Goal: Information Seeking & Learning: Learn about a topic

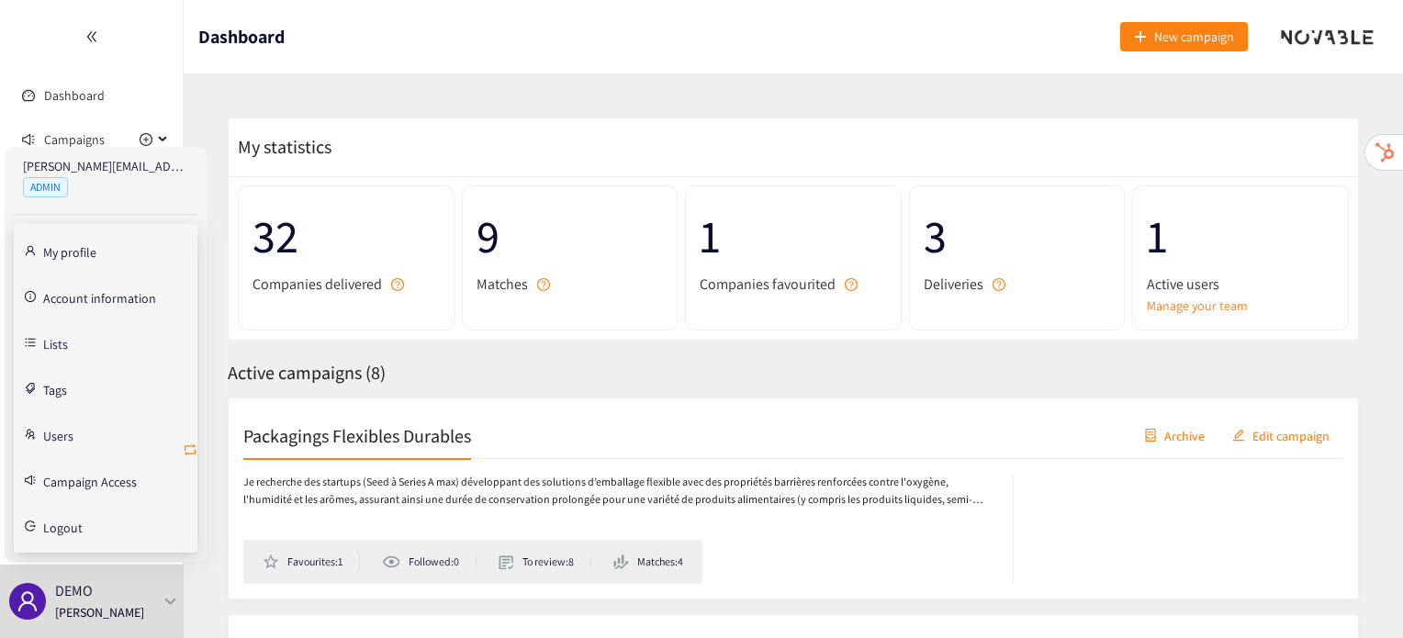
click at [187, 450] on icon "retweet" at bounding box center [190, 450] width 15 height 15
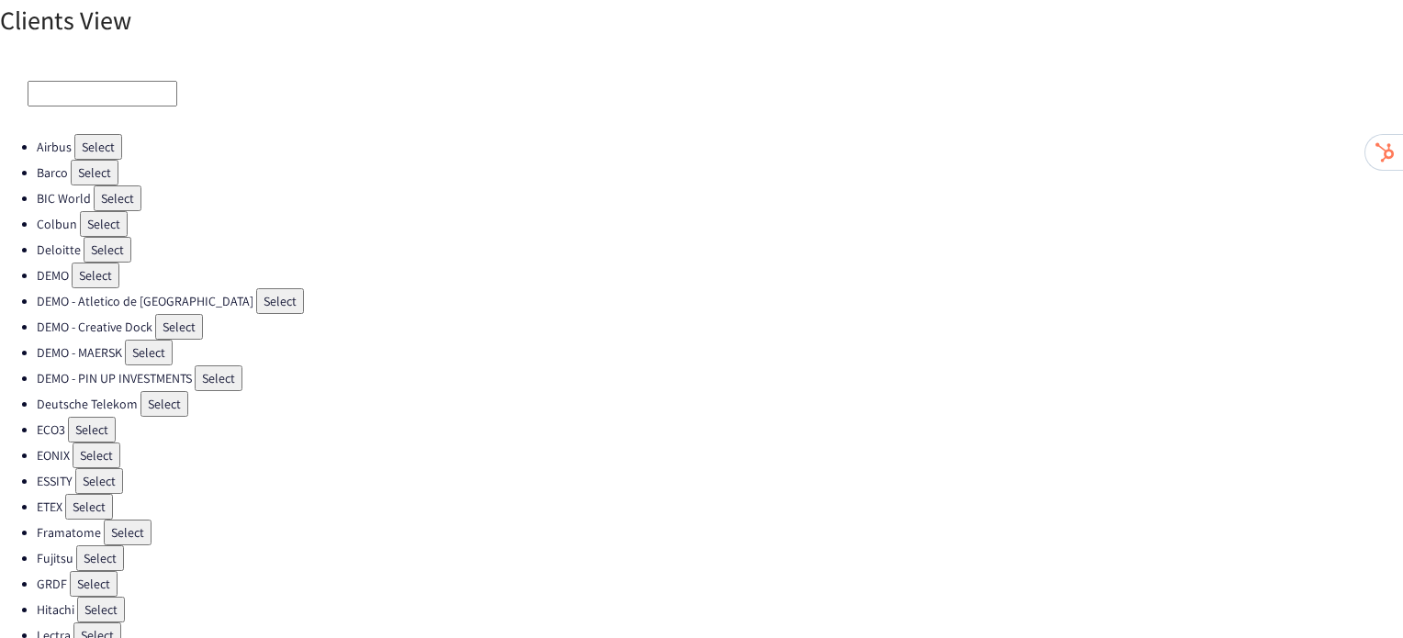
click at [126, 520] on button "Select" at bounding box center [128, 533] width 48 height 26
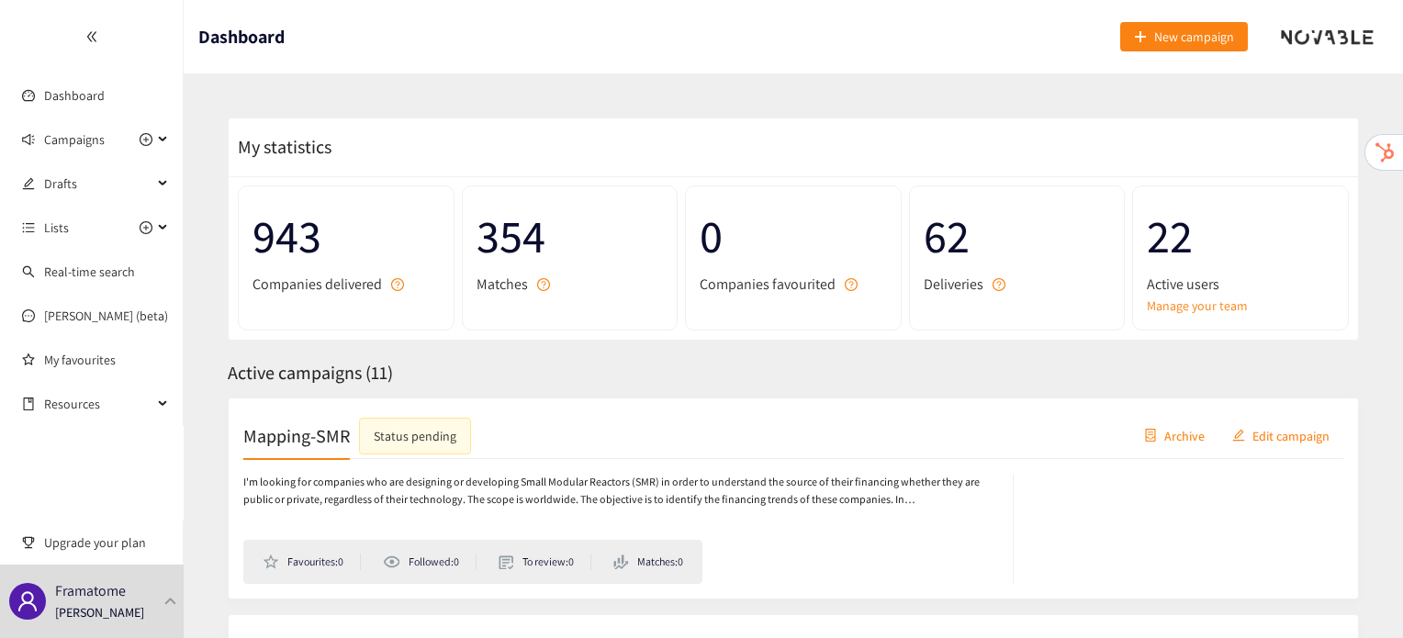
click at [338, 399] on div "Mapping-SMR Status pending Archive Edit campaign I'm looking for companies who …" at bounding box center [793, 499] width 1131 height 202
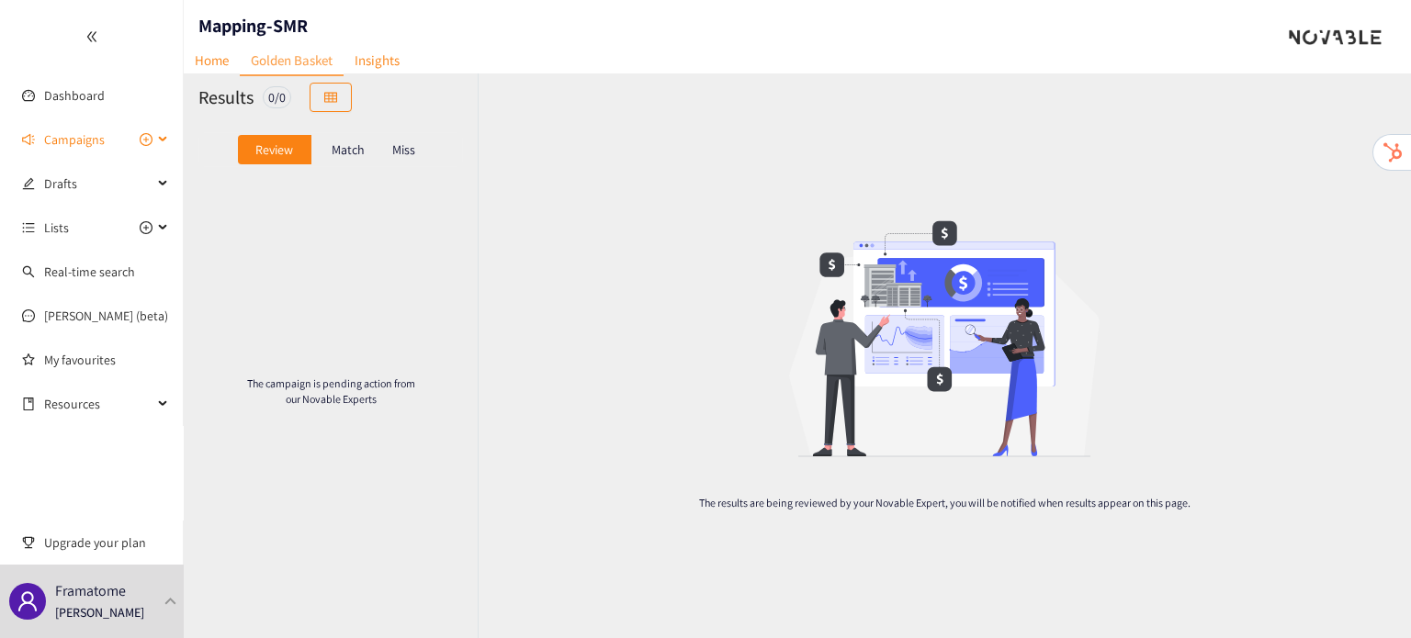
click at [65, 141] on span "Campaigns" at bounding box center [74, 139] width 61 height 37
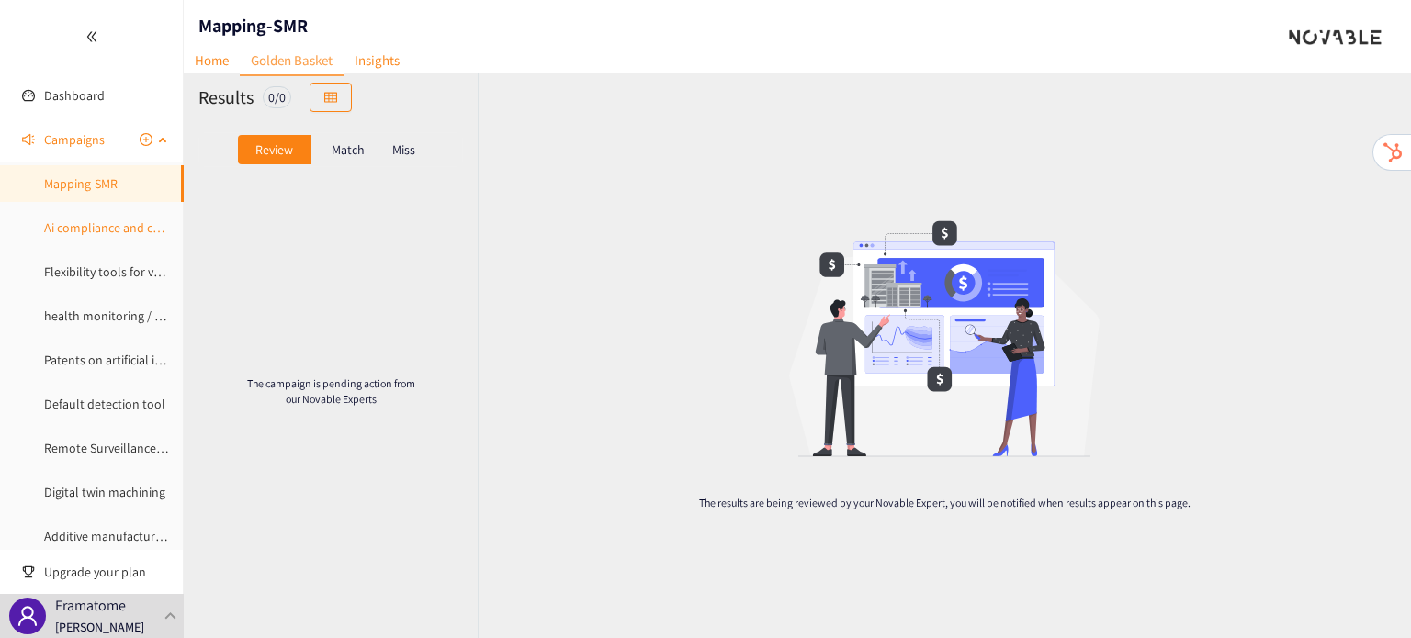
click at [62, 232] on link "Ai compliance and certification" at bounding box center [127, 227] width 167 height 17
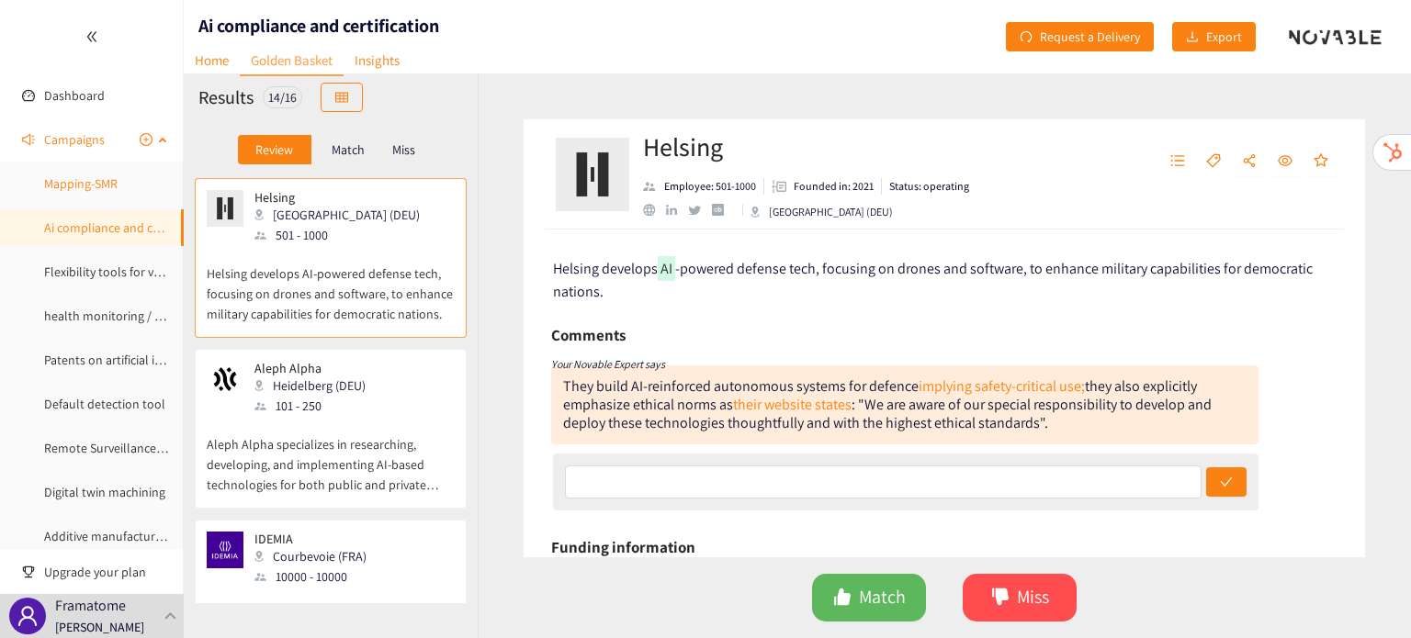
click at [67, 190] on link "Mapping-SMR" at bounding box center [80, 183] width 73 height 17
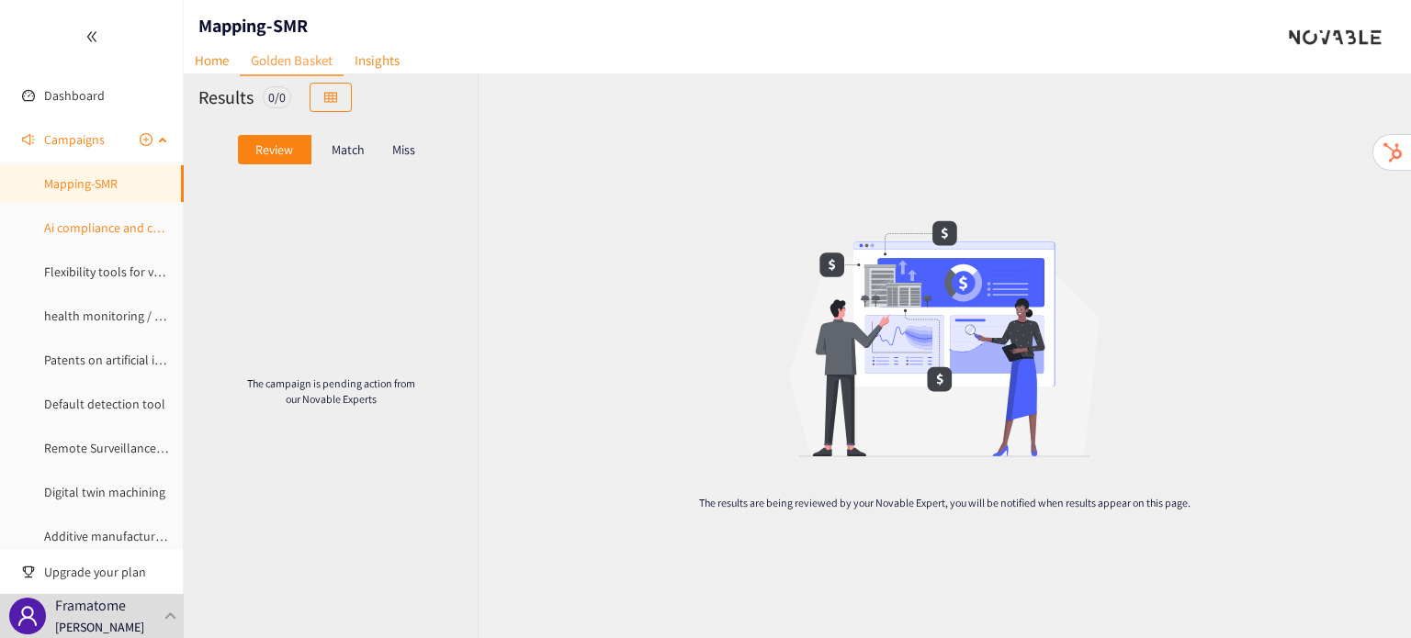
click at [86, 219] on link "Ai compliance and certification" at bounding box center [127, 227] width 167 height 17
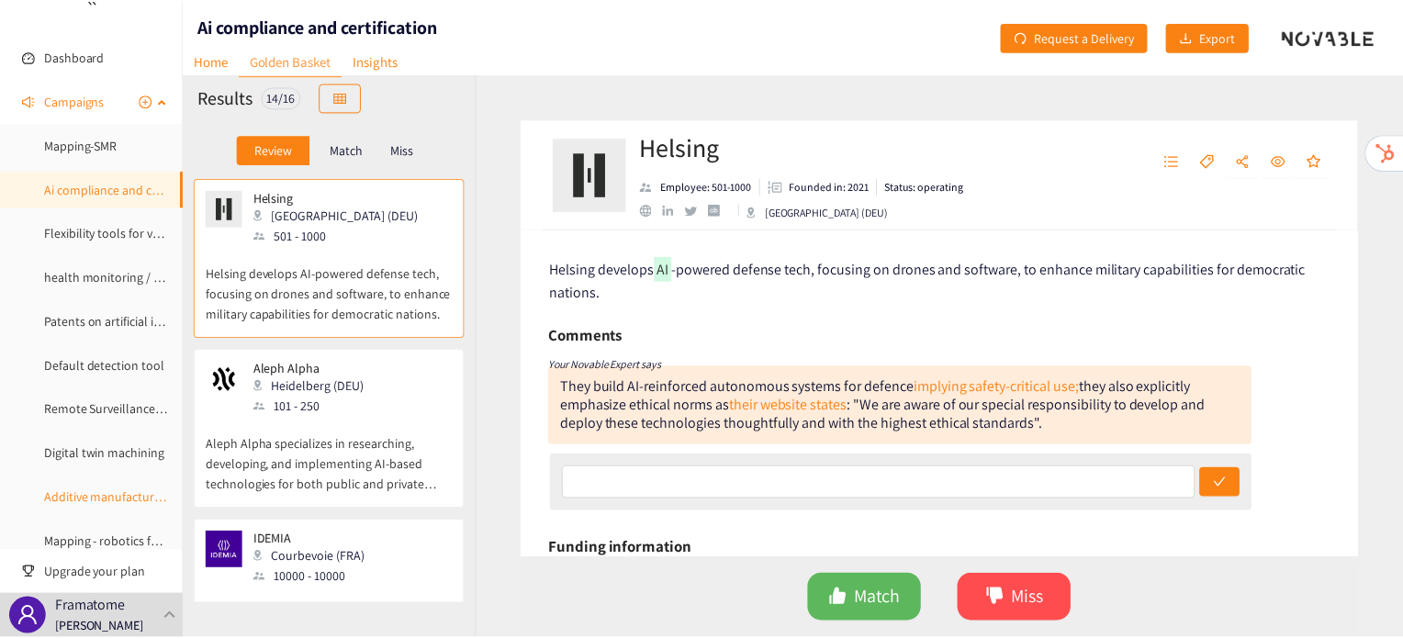
scroll to position [39, 0]
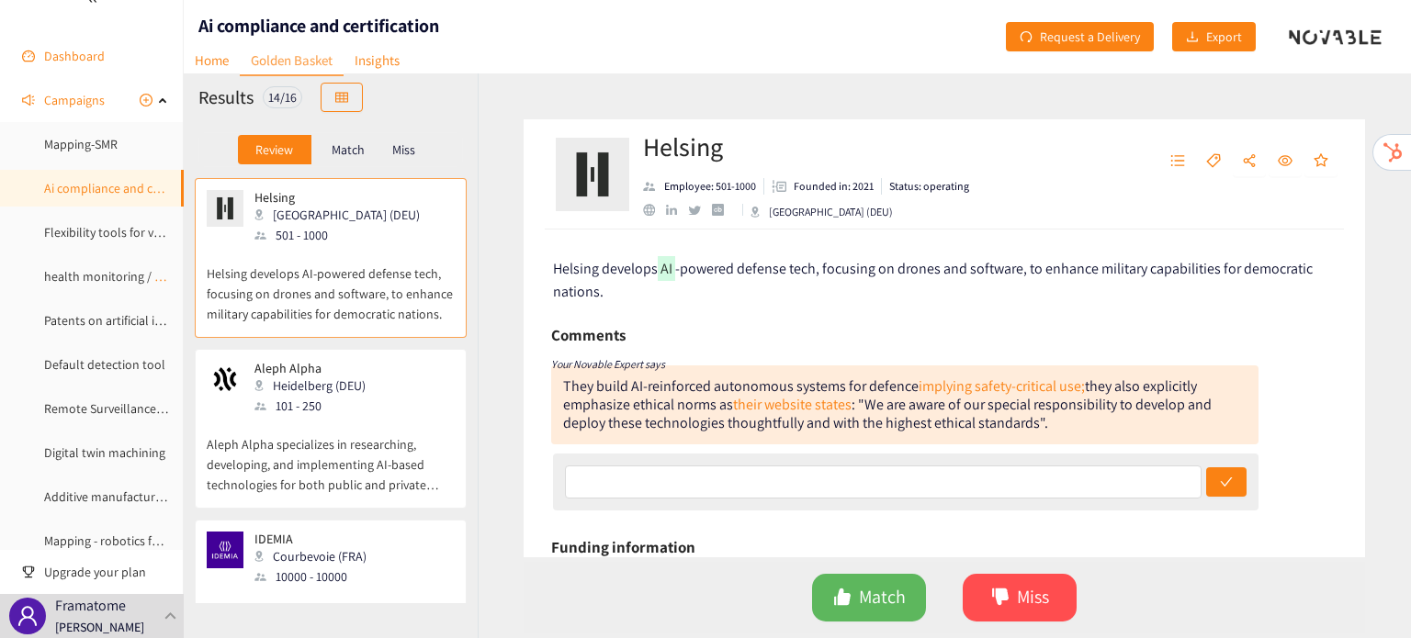
click at [90, 54] on link "Dashboard" at bounding box center [74, 56] width 61 height 17
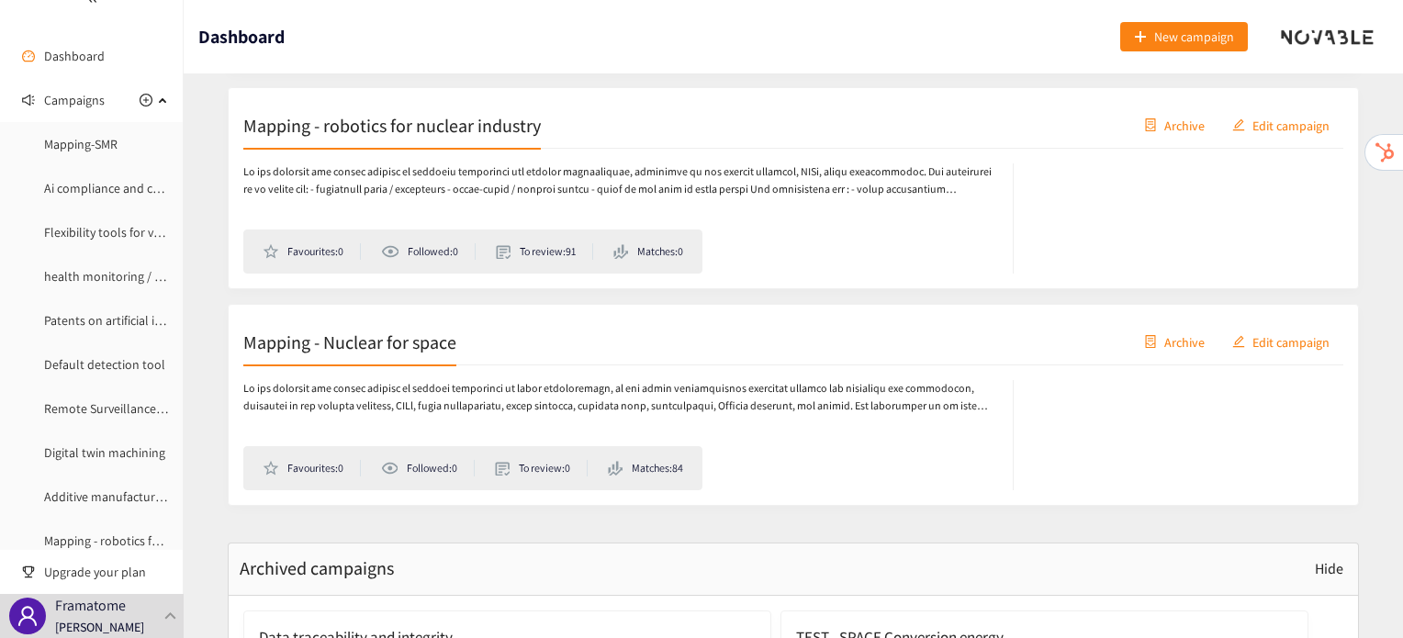
scroll to position [2267, 0]
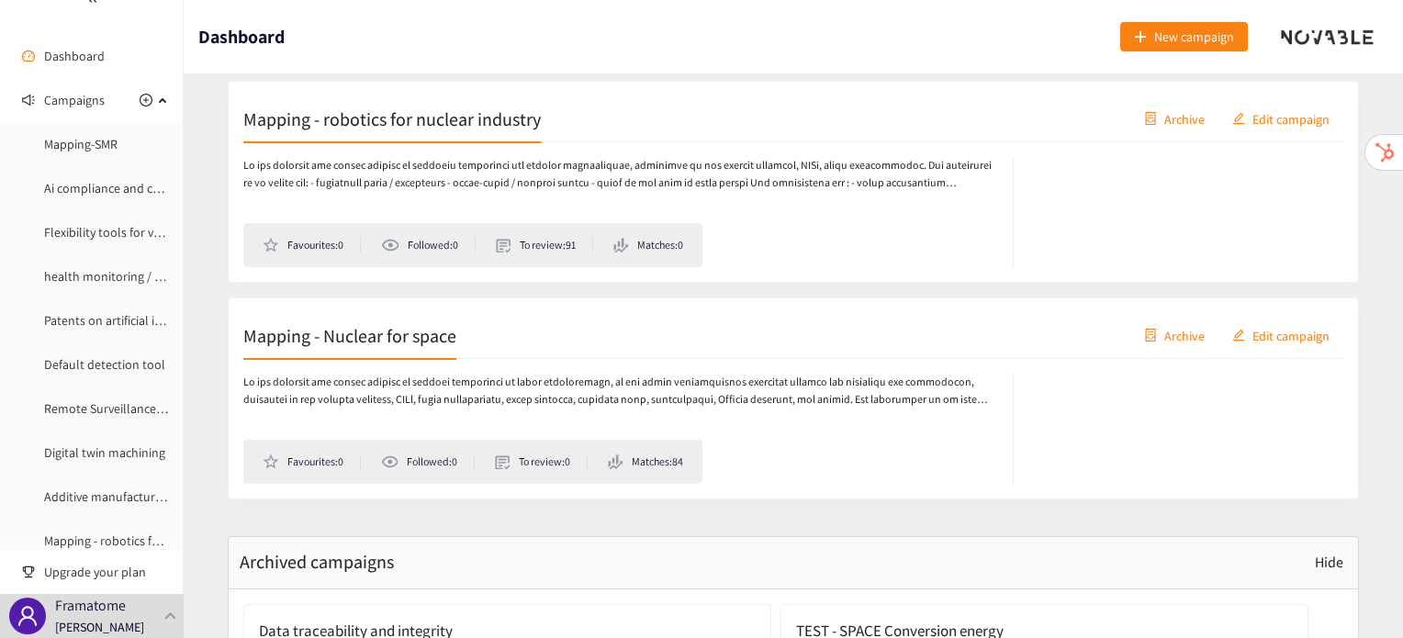
click at [421, 344] on div "Mapping - Nuclear for space Archive Edit campaign" at bounding box center [793, 336] width 1100 height 46
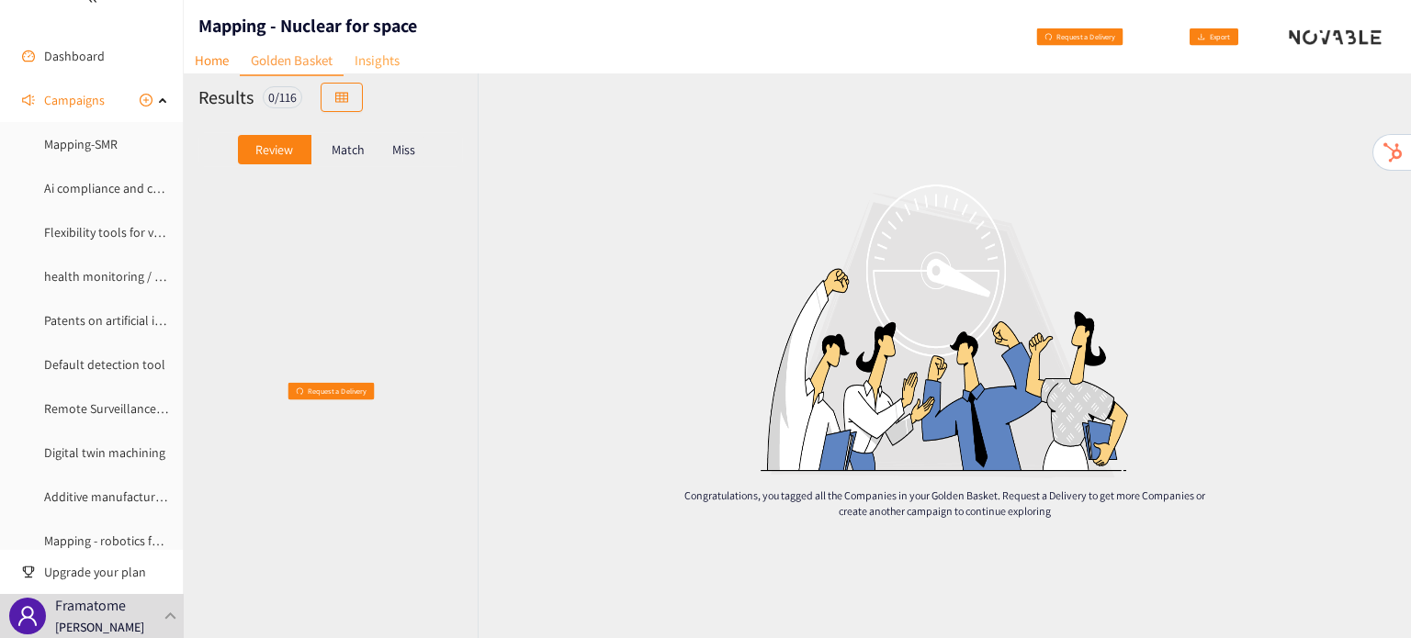
click at [395, 67] on link "Insights" at bounding box center [376, 60] width 67 height 28
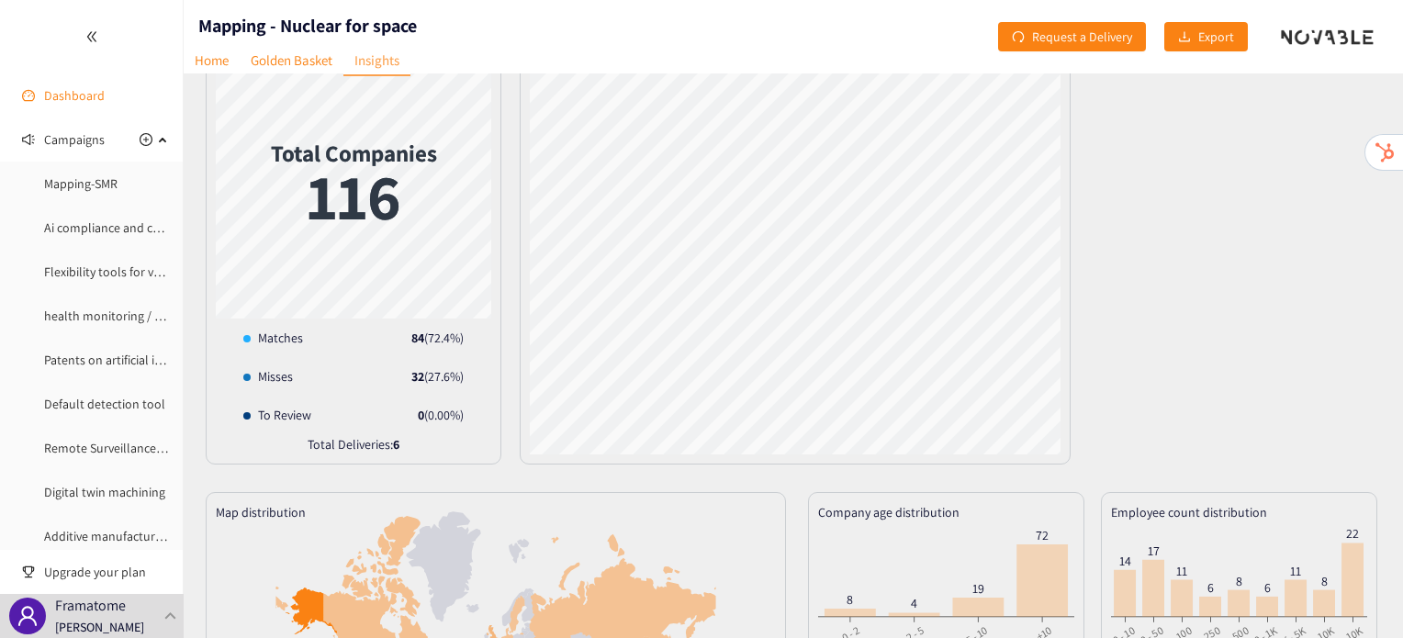
click at [88, 92] on link "Dashboard" at bounding box center [74, 95] width 61 height 17
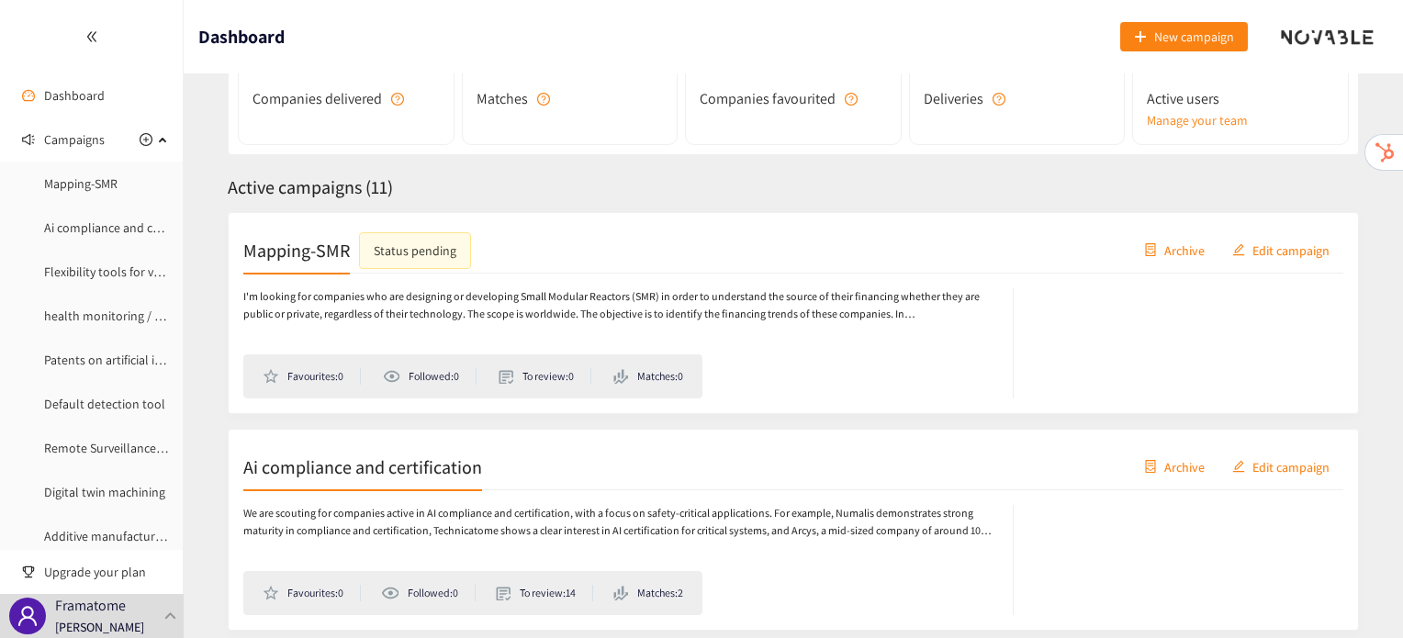
scroll to position [248, 0]
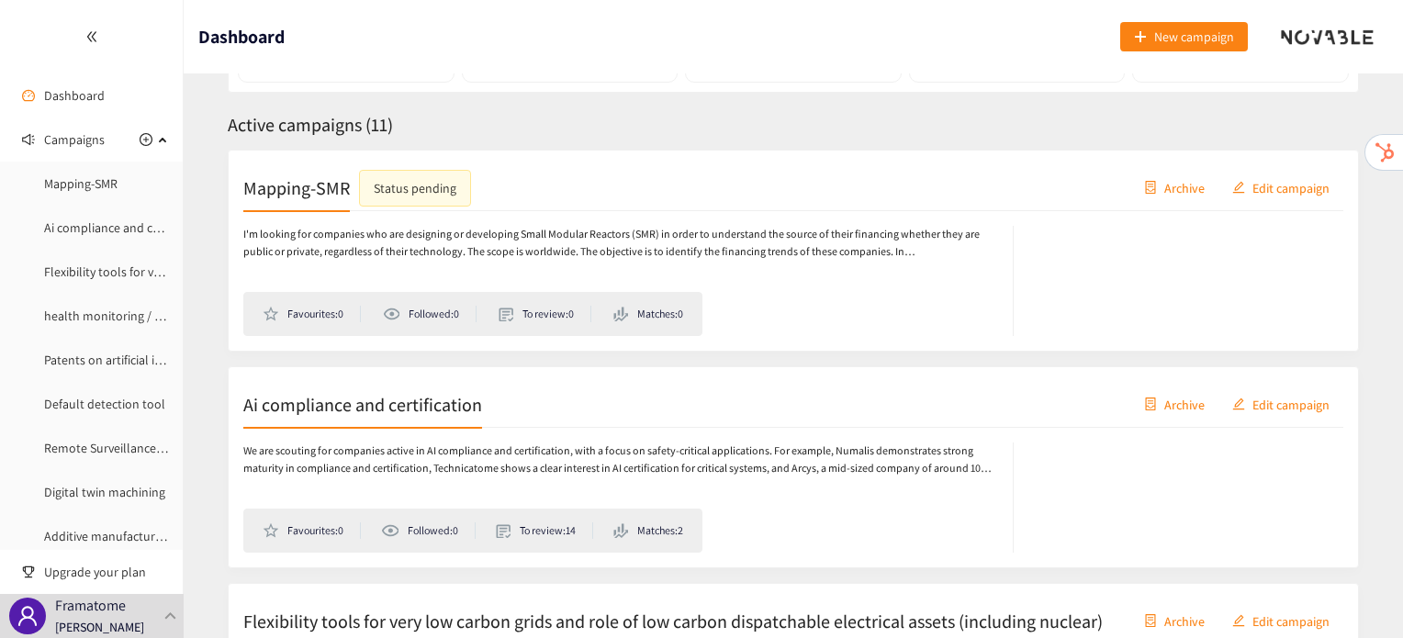
click at [333, 408] on h2 "Ai compliance and certification" at bounding box center [362, 404] width 239 height 26
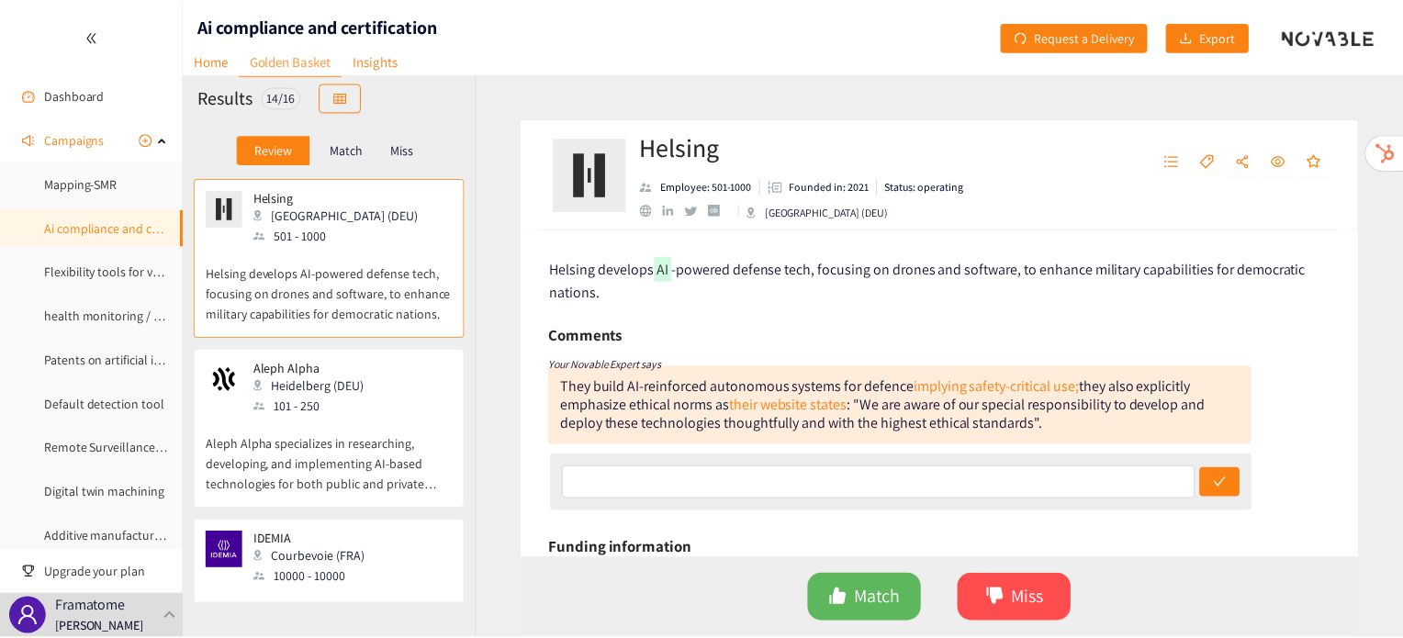
scroll to position [32, 0]
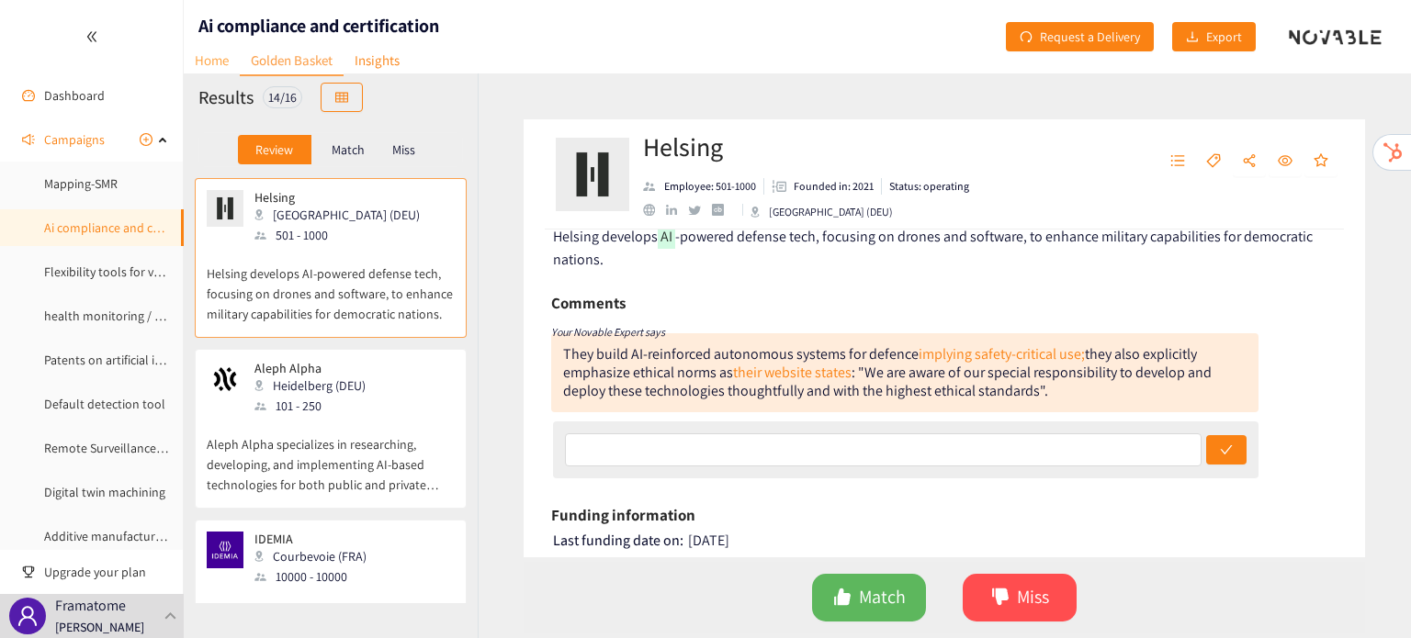
click at [215, 51] on link "Home" at bounding box center [212, 60] width 56 height 28
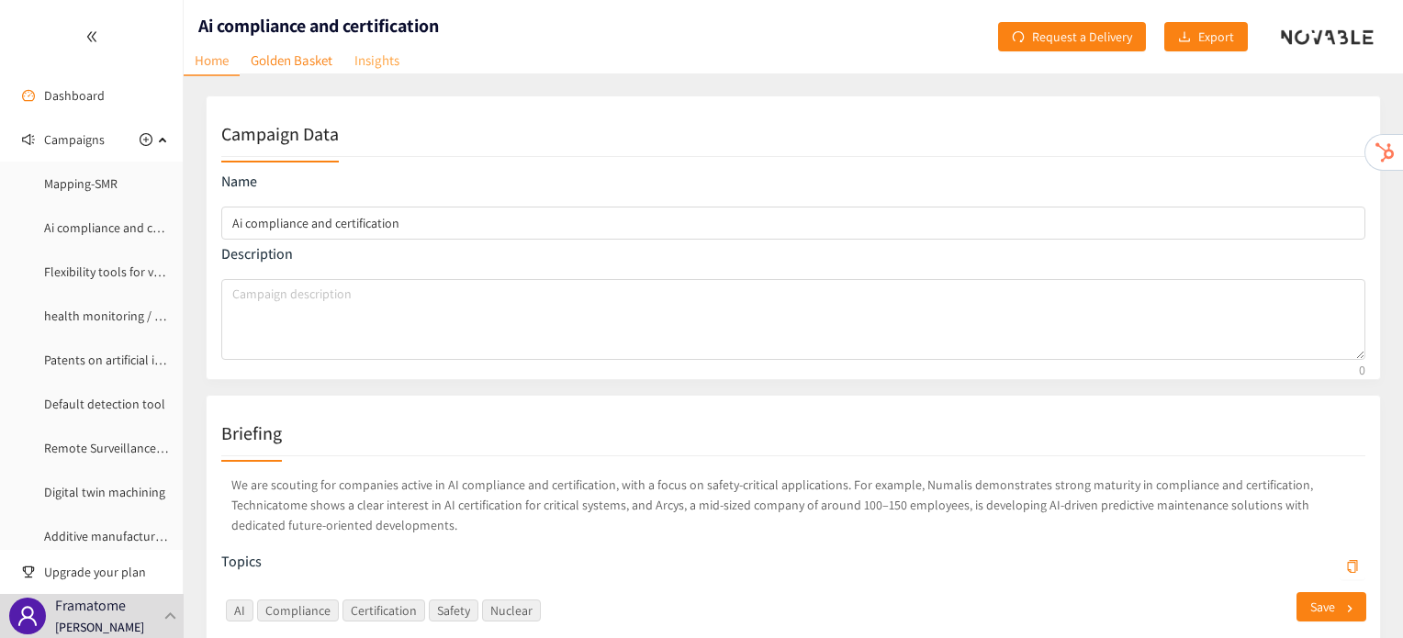
click at [392, 67] on link "Insights" at bounding box center [376, 60] width 67 height 28
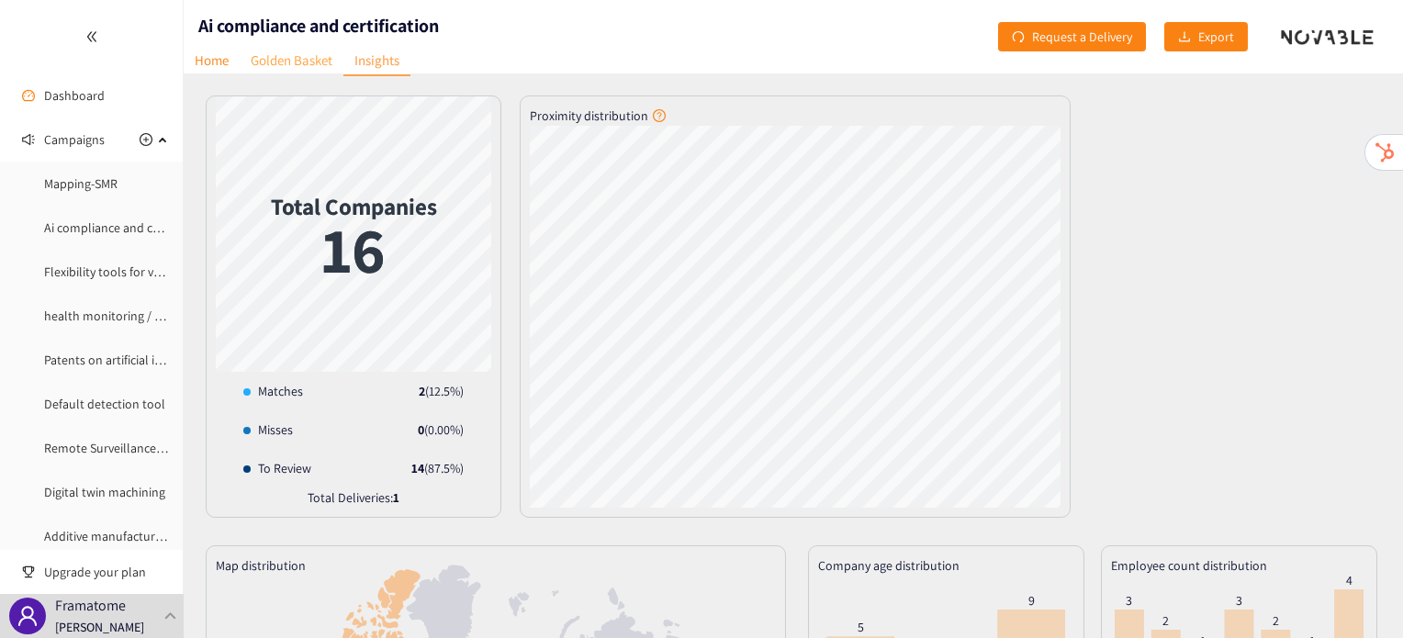
click at [293, 52] on link "Golden Basket" at bounding box center [292, 60] width 104 height 28
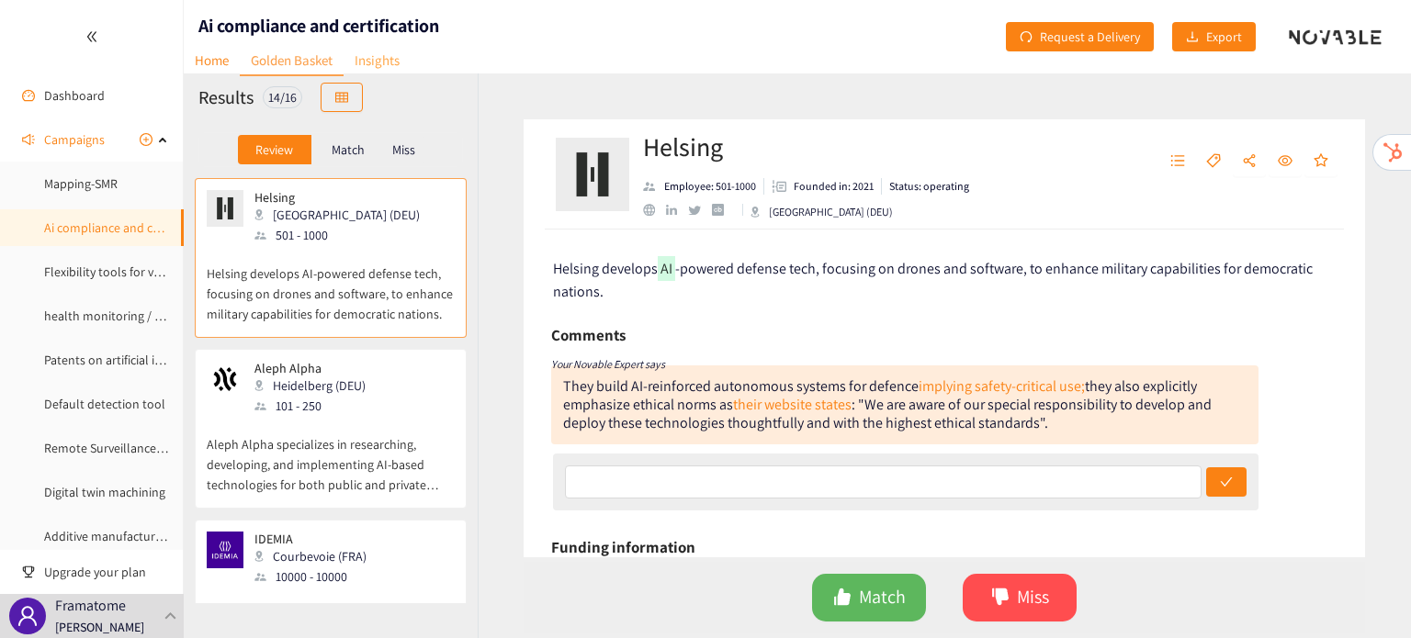
click at [398, 47] on link "Insights" at bounding box center [376, 60] width 67 height 28
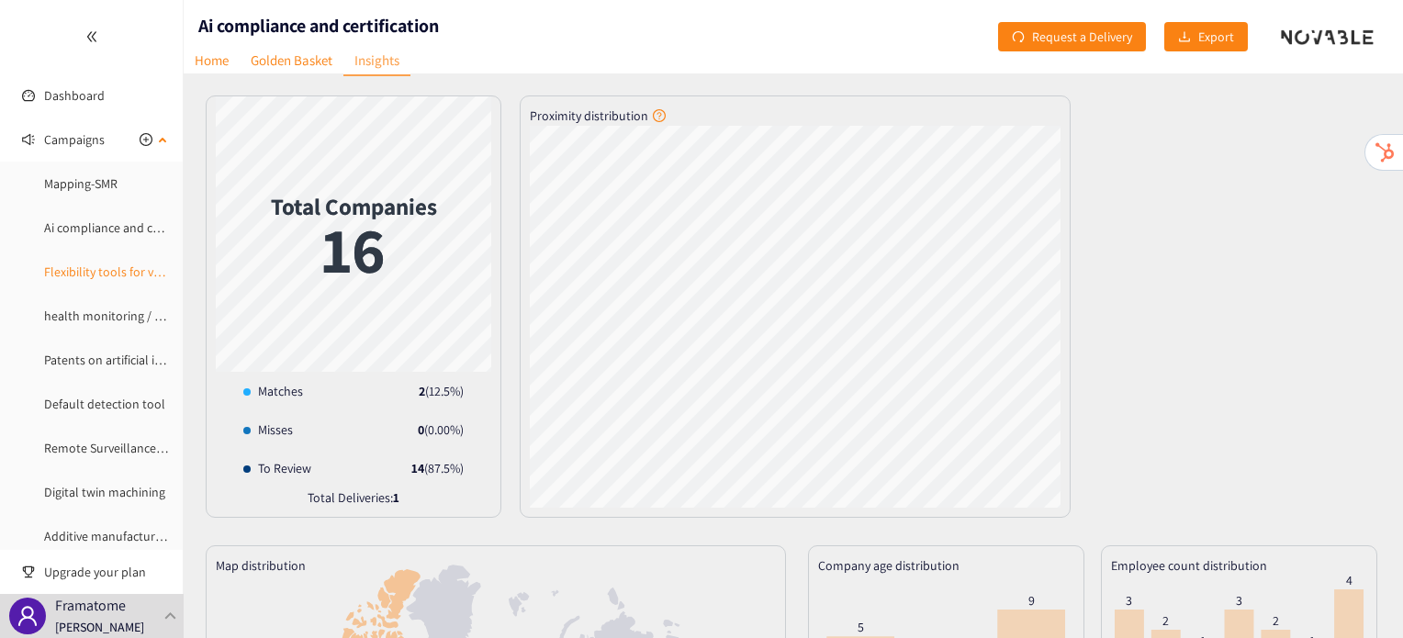
click at [77, 278] on link "Flexibility tools for very low carbon grids and role of low carbon dispatchable…" at bounding box center [350, 272] width 613 height 17
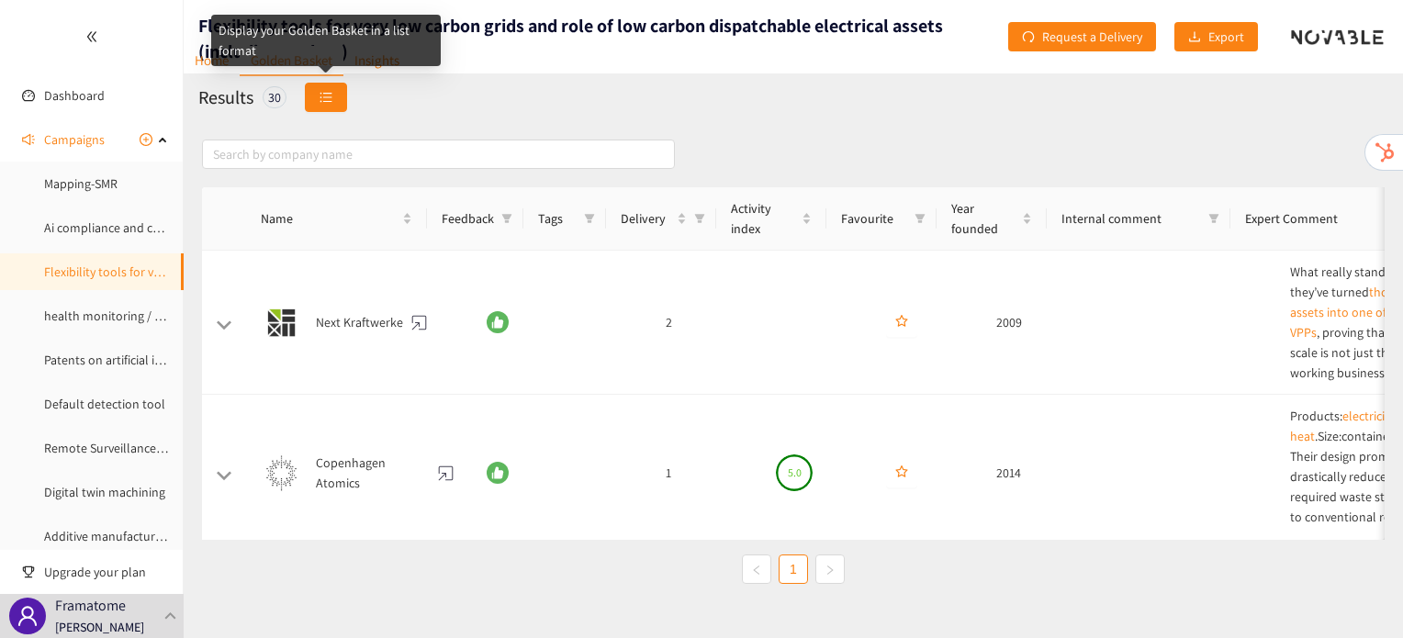
click at [327, 104] on span "unordered-list" at bounding box center [326, 98] width 13 height 15
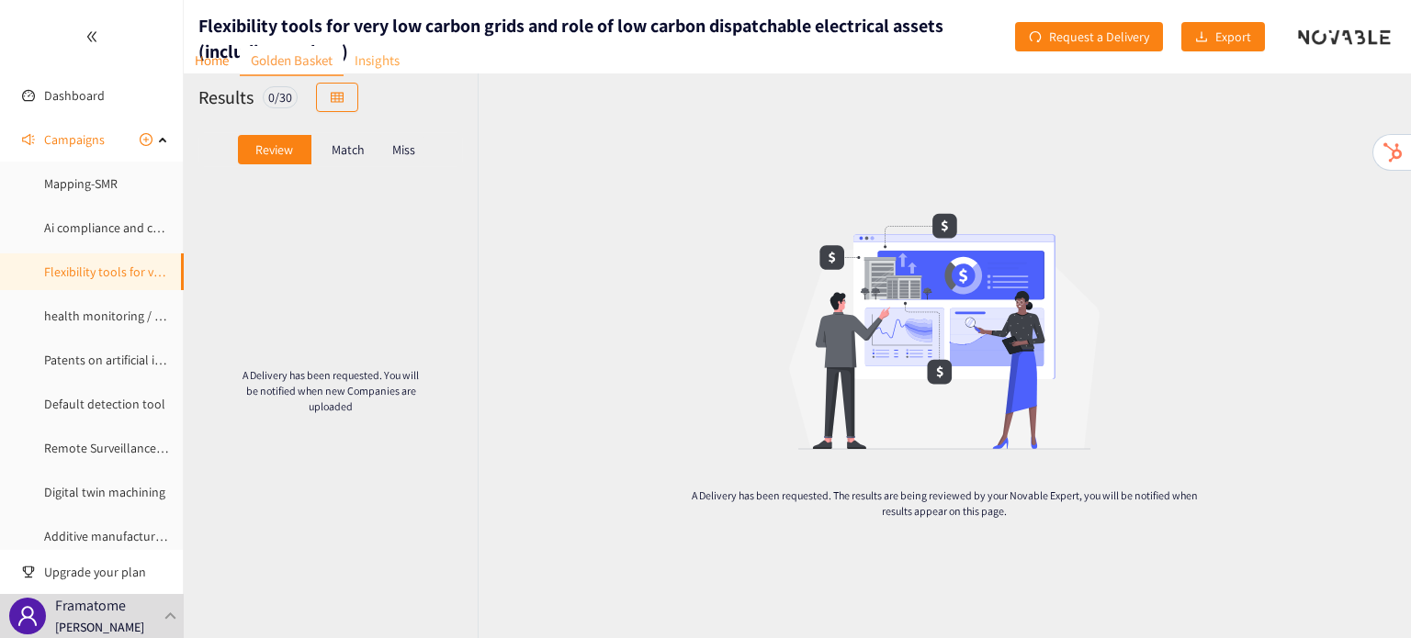
click at [382, 51] on link "Insights" at bounding box center [376, 60] width 67 height 28
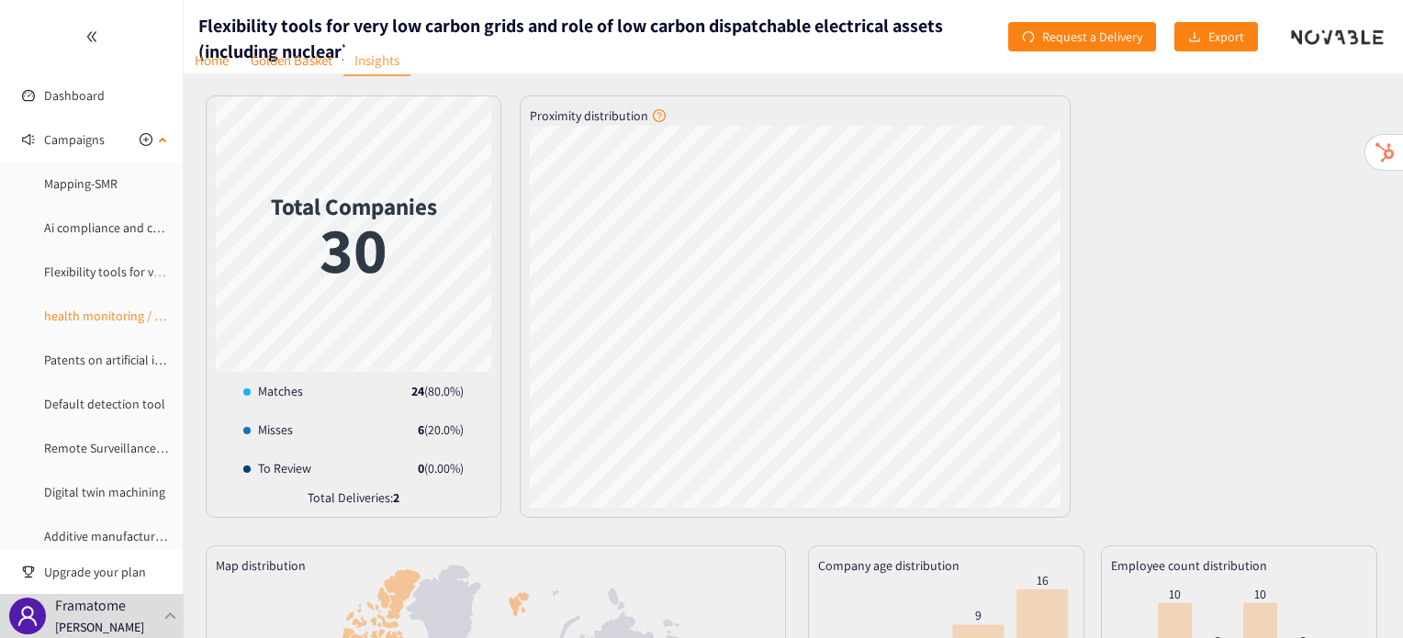
click at [115, 322] on link "health monitoring / autodiagnostic CFI" at bounding box center [150, 316] width 212 height 17
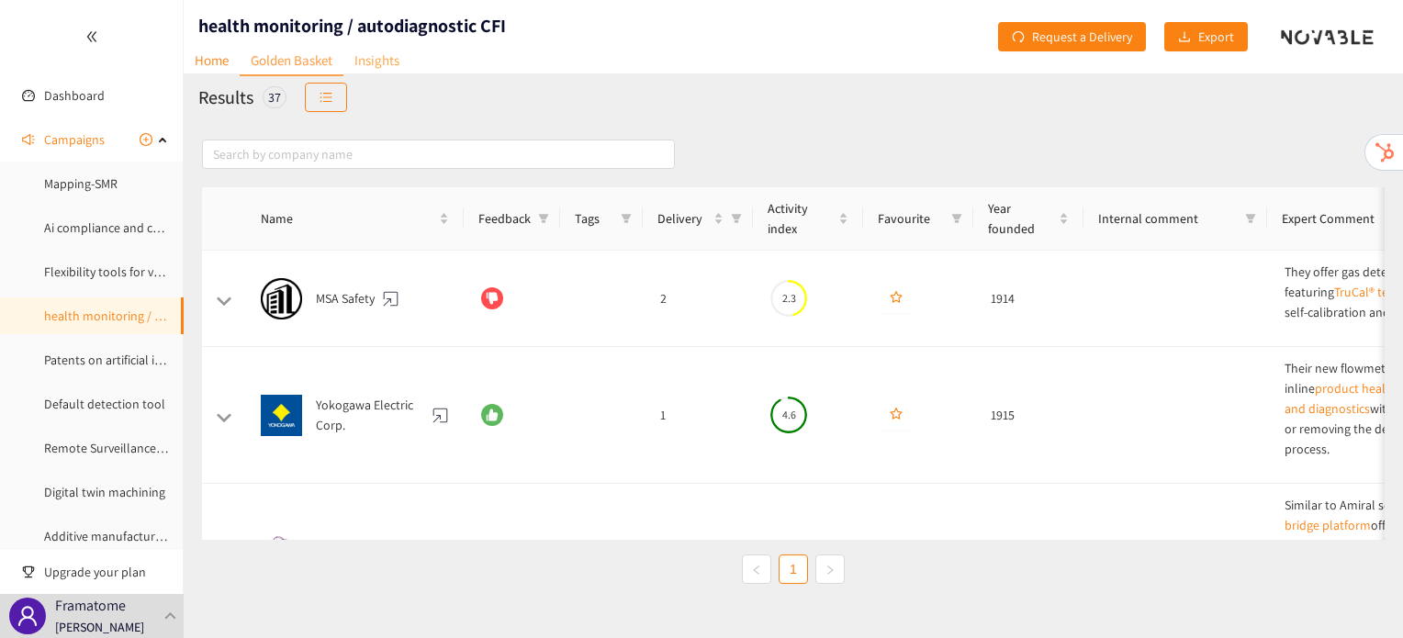
click at [381, 59] on link "Insights" at bounding box center [376, 60] width 67 height 28
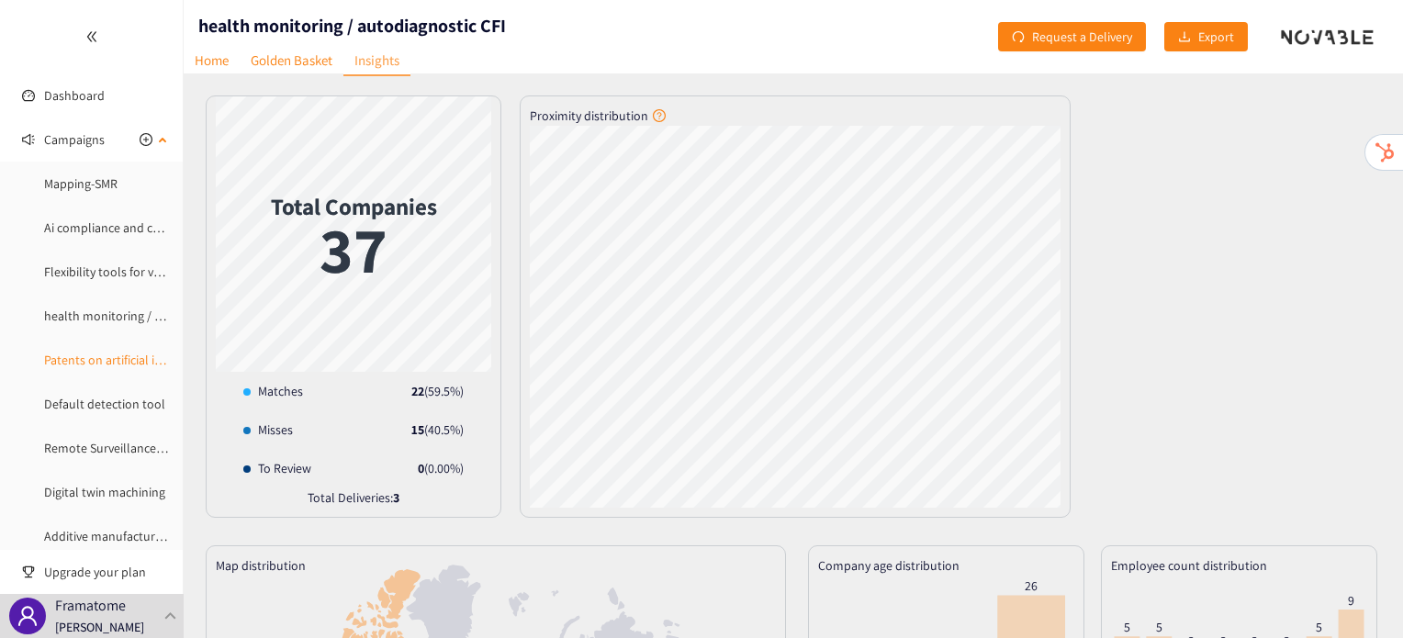
click at [83, 365] on link "Patents on artificial intelligence in the Instrumentation & Control part of a N…" at bounding box center [301, 360] width 514 height 17
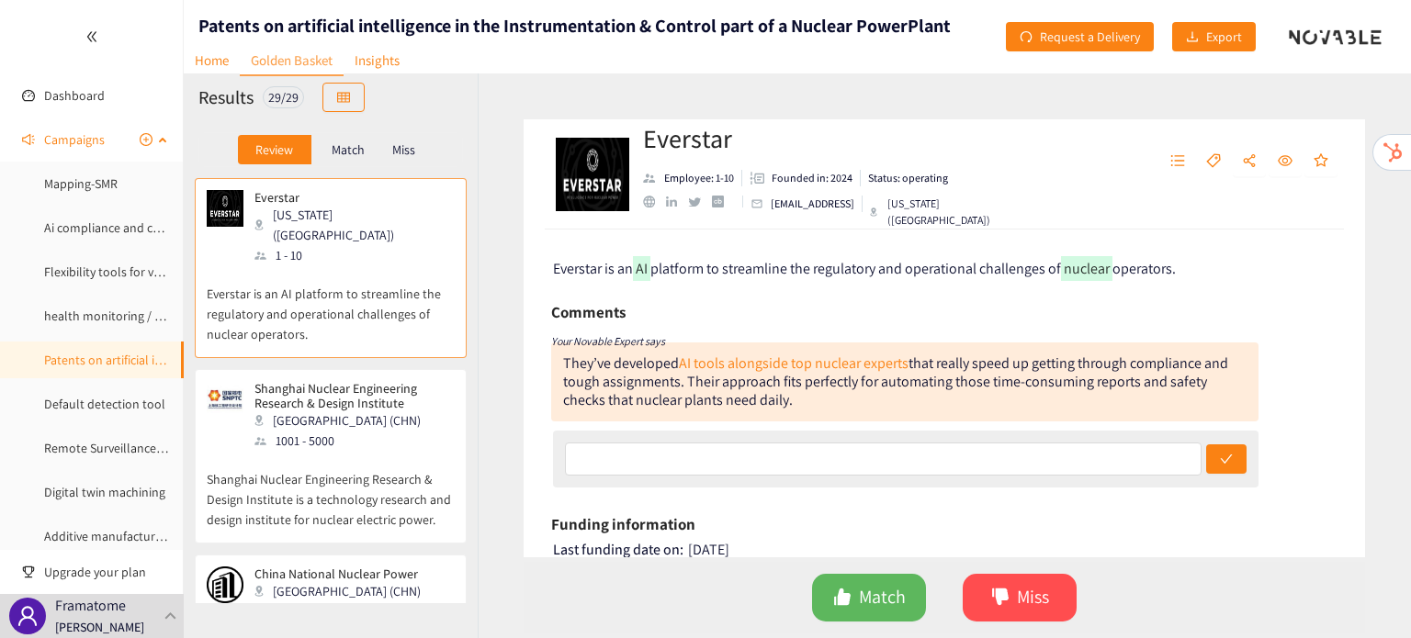
click at [121, 422] on ul "Mapping-SMR Ai compliance and certification Flexibility tools for very low carb…" at bounding box center [91, 404] width 183 height 478
click at [406, 54] on div "Display Companies in a Table View" at bounding box center [350, 50] width 200 height 31
click at [381, 65] on div "Display Companies in a Table View" at bounding box center [350, 50] width 200 height 31
click at [610, 43] on div "Patents on artificial intelligence in the Instrumentation & Control part of a N…" at bounding box center [567, 36] width 767 height 73
click at [390, 58] on link "Insights" at bounding box center [376, 60] width 67 height 28
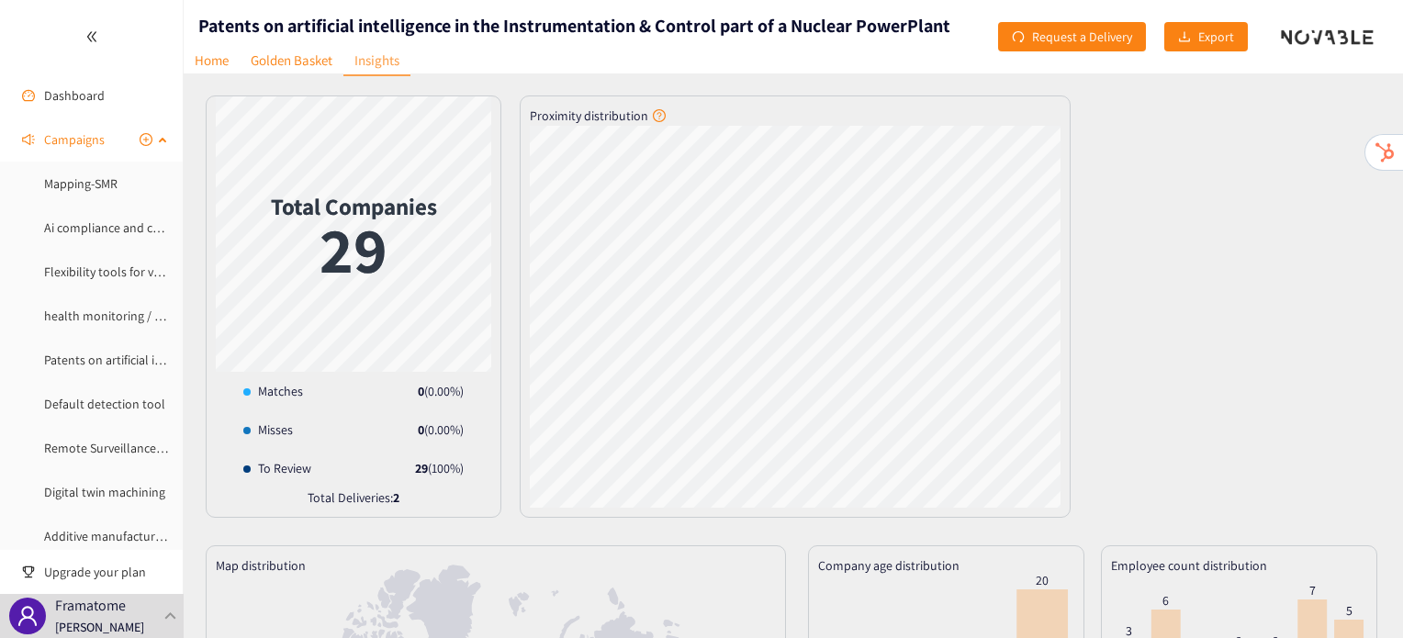
click at [55, 103] on link "Dashboard" at bounding box center [74, 95] width 61 height 17
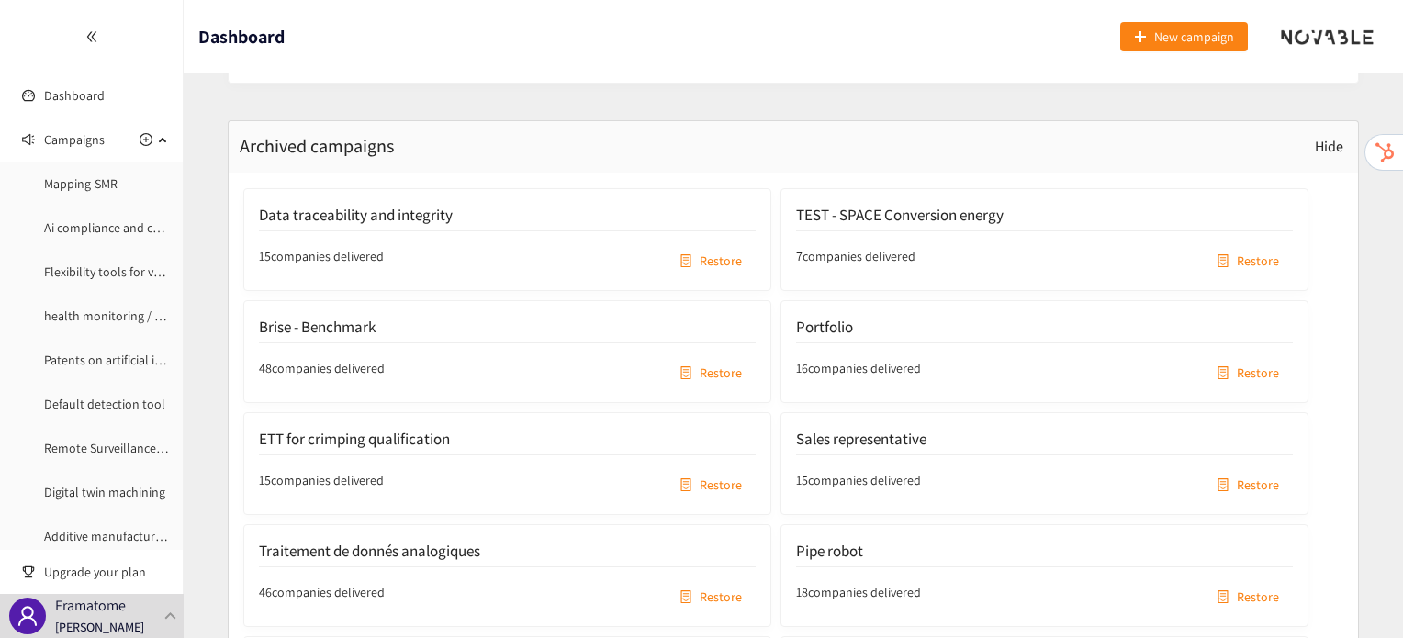
scroll to position [2674, 0]
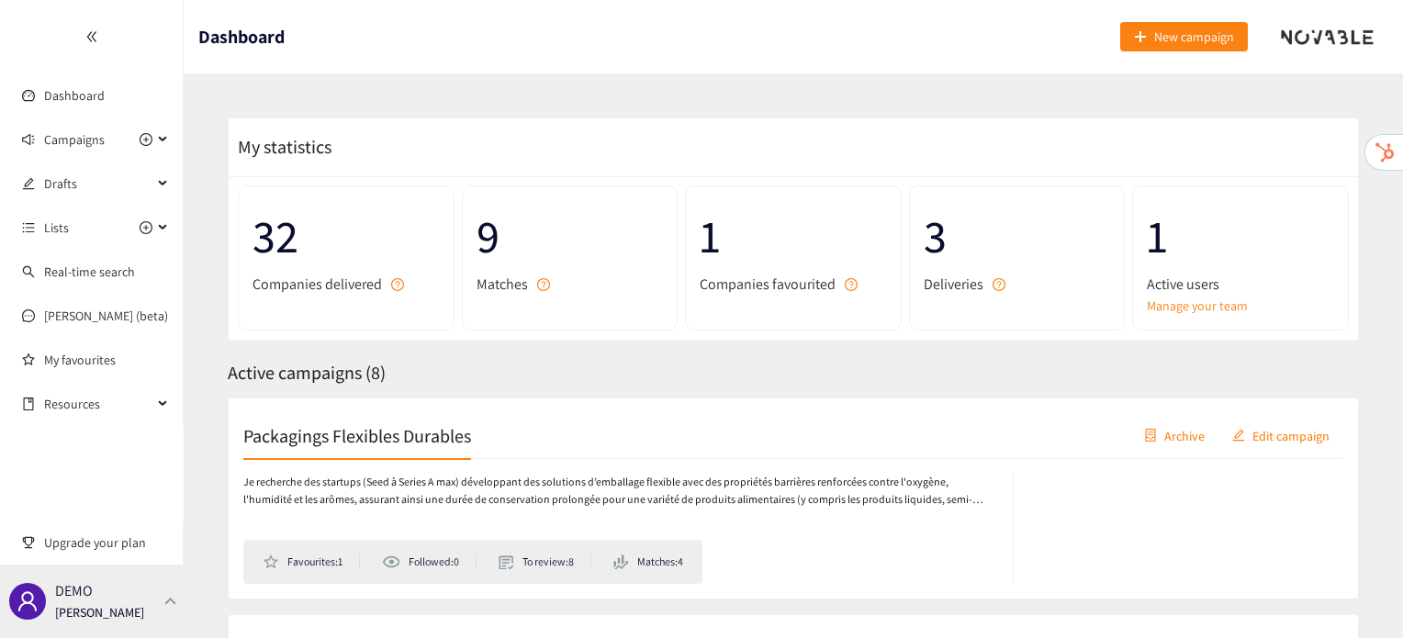
click at [153, 607] on div "DEMO [PERSON_NAME]" at bounding box center [92, 601] width 184 height 73
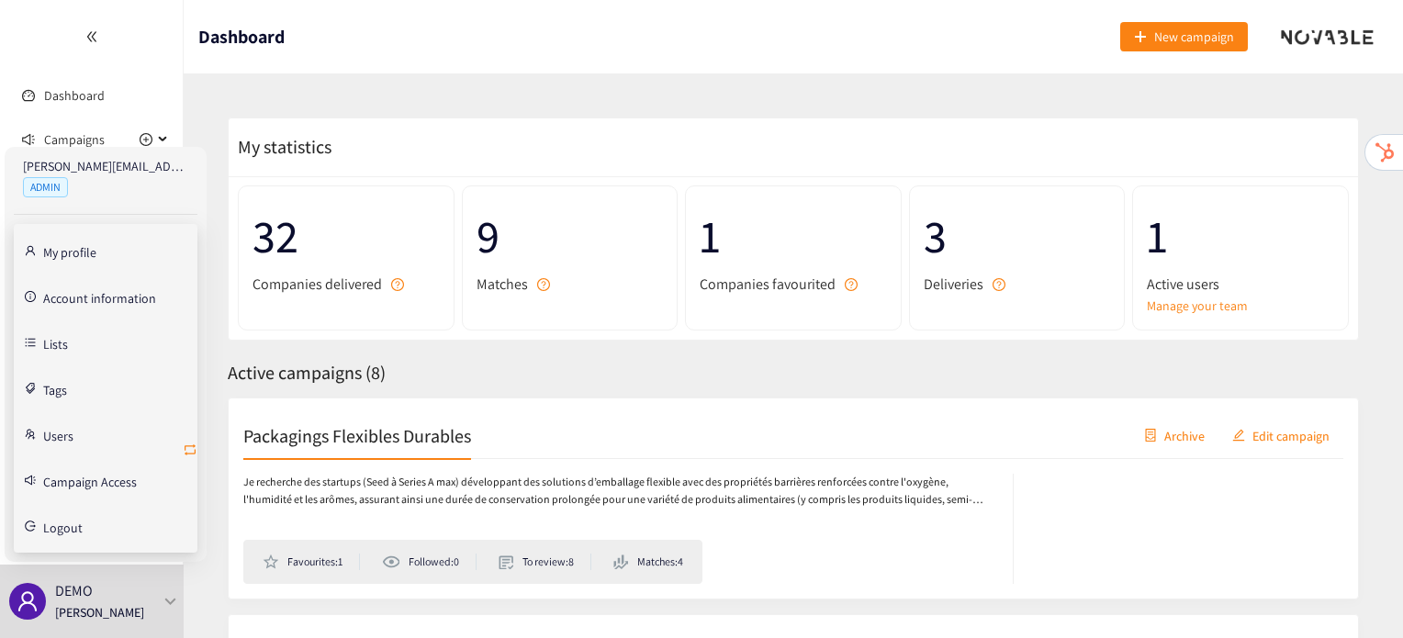
click at [195, 450] on icon "retweet" at bounding box center [190, 449] width 11 height 11
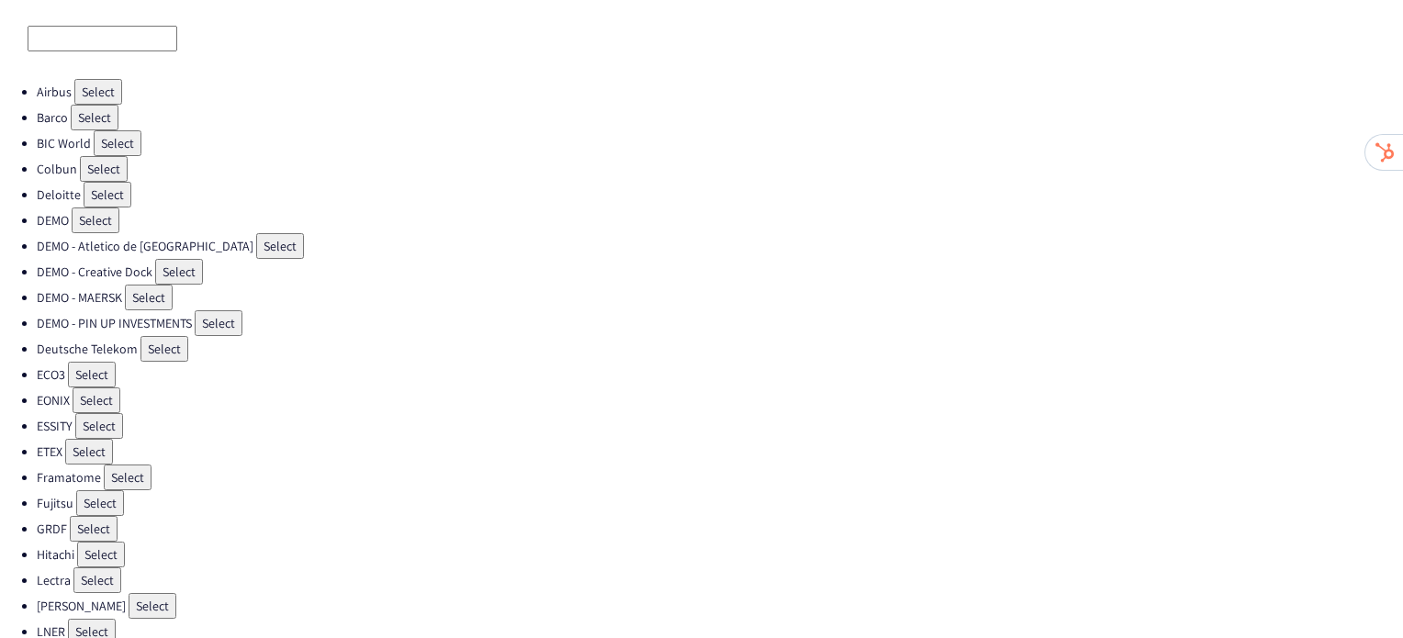
scroll to position [103, 0]
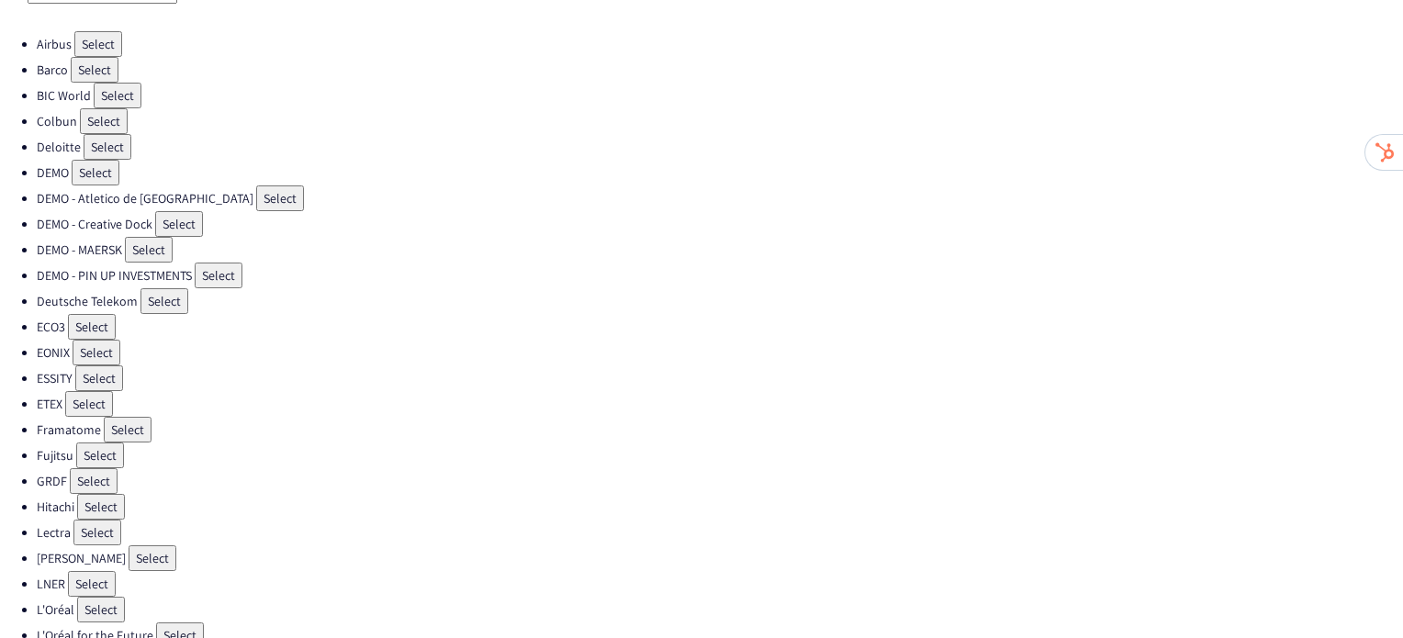
click at [118, 418] on button "Select" at bounding box center [128, 430] width 48 height 26
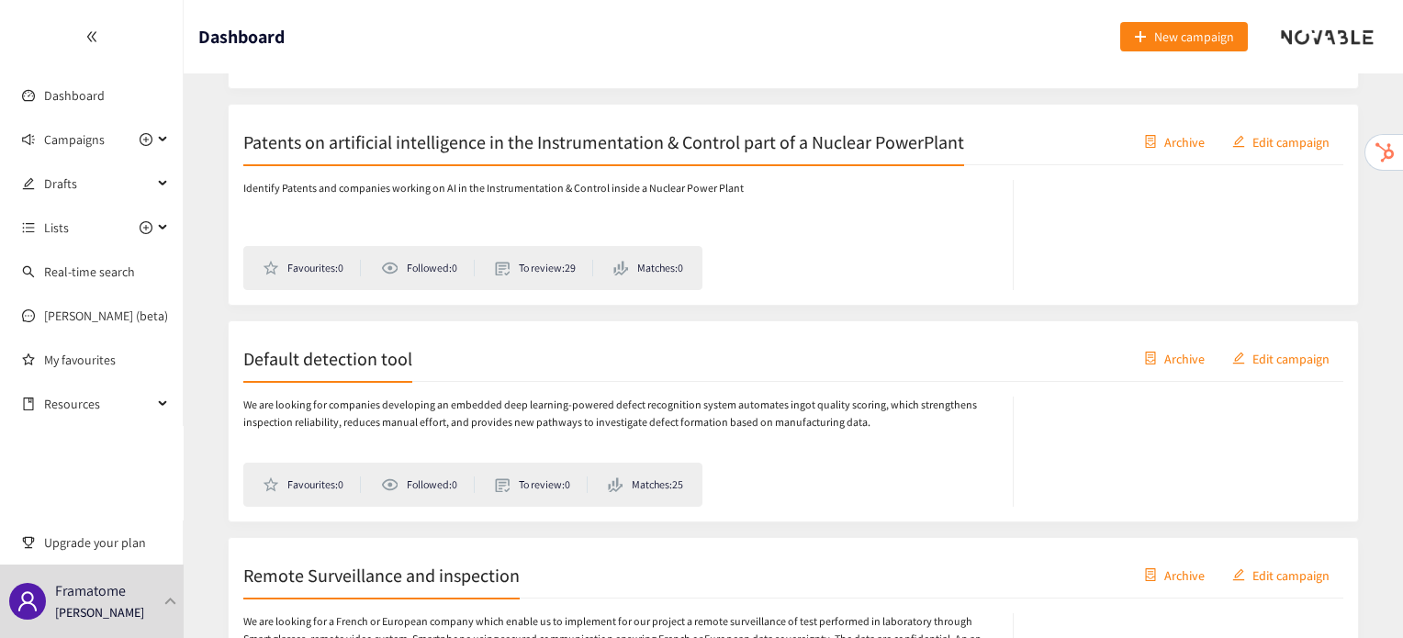
scroll to position [1163, 0]
click at [334, 366] on div "Default detection tool Archive Edit campaign" at bounding box center [793, 357] width 1100 height 46
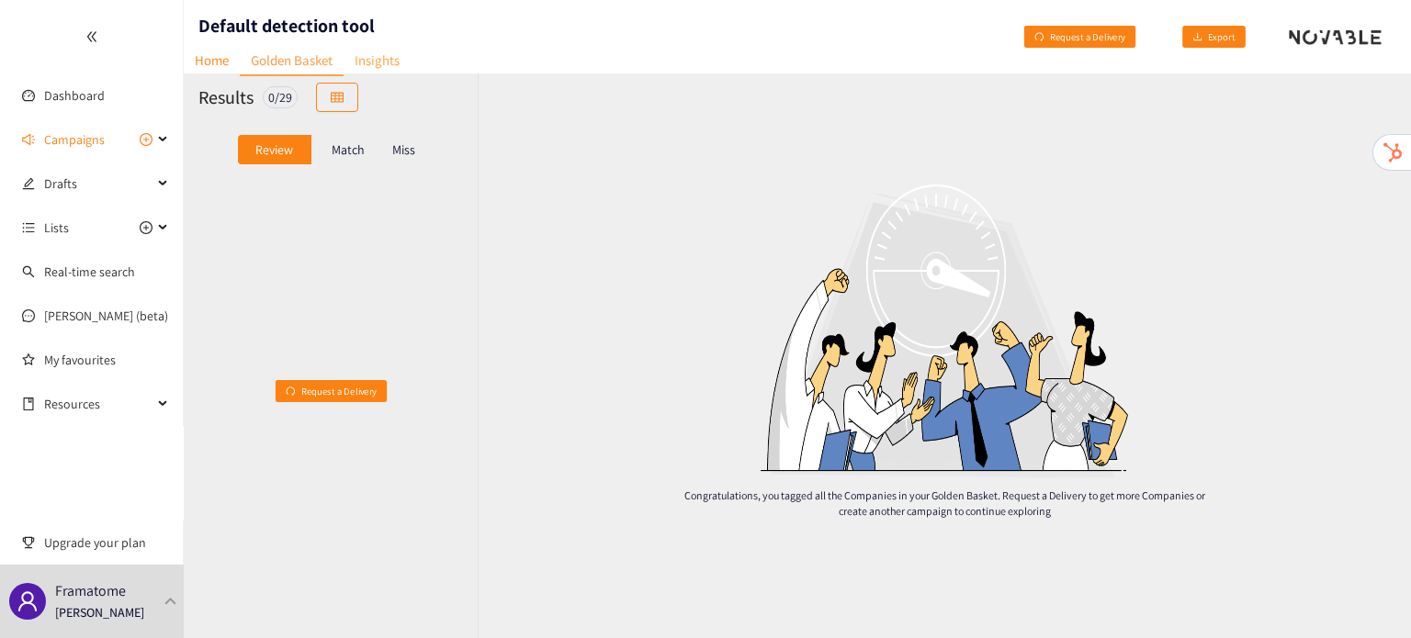
click at [394, 65] on link "Insights" at bounding box center [376, 60] width 67 height 28
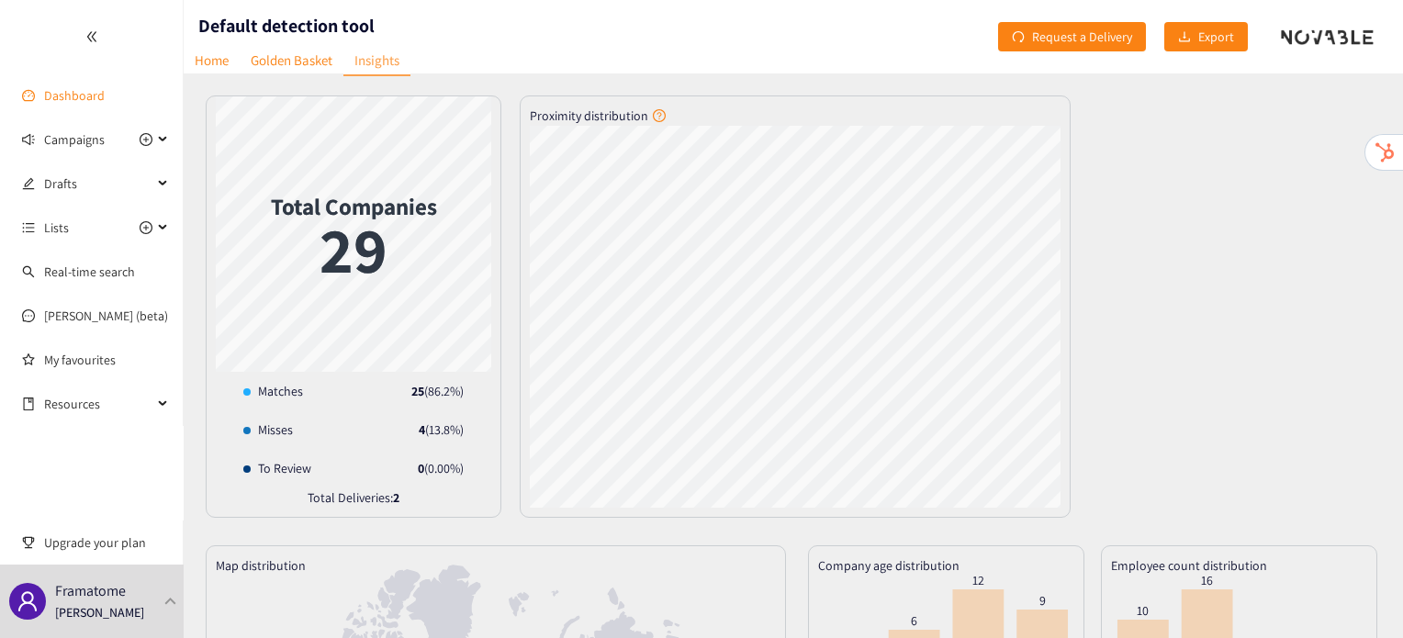
click at [73, 104] on link "Dashboard" at bounding box center [74, 95] width 61 height 17
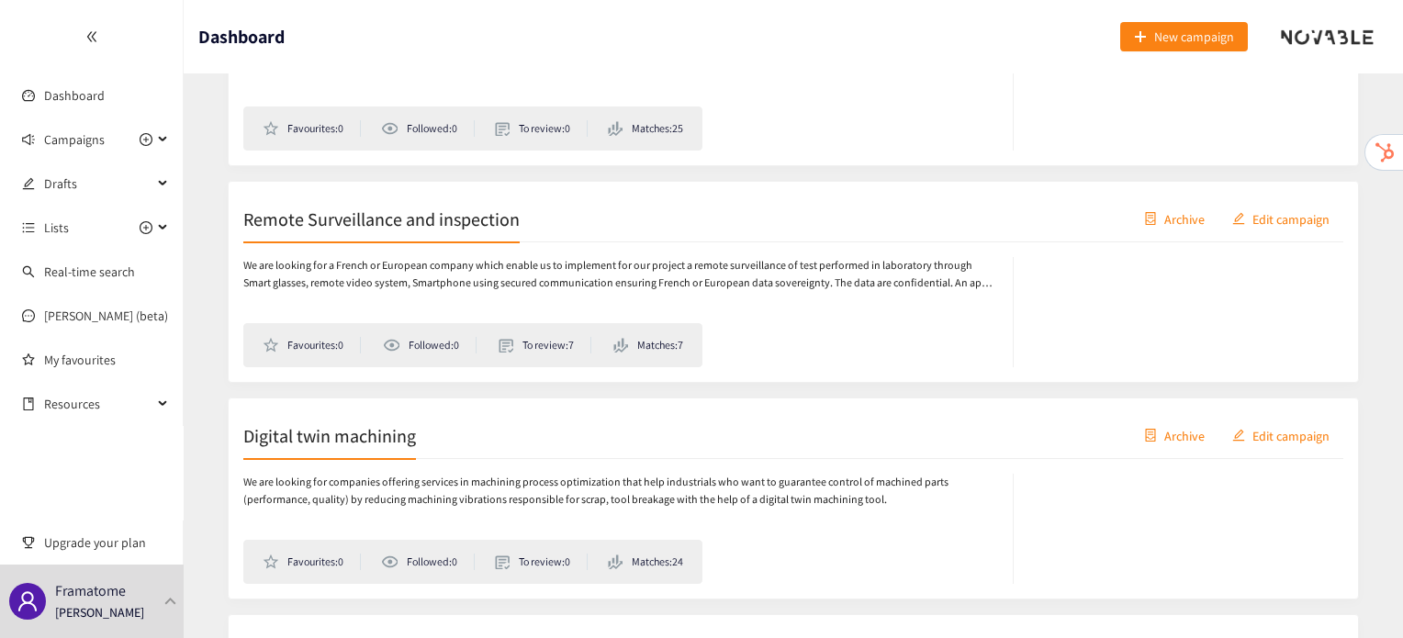
scroll to position [1519, 0]
click at [419, 227] on div "Remote Surveillance and inspection Archive Edit campaign" at bounding box center [793, 218] width 1100 height 46
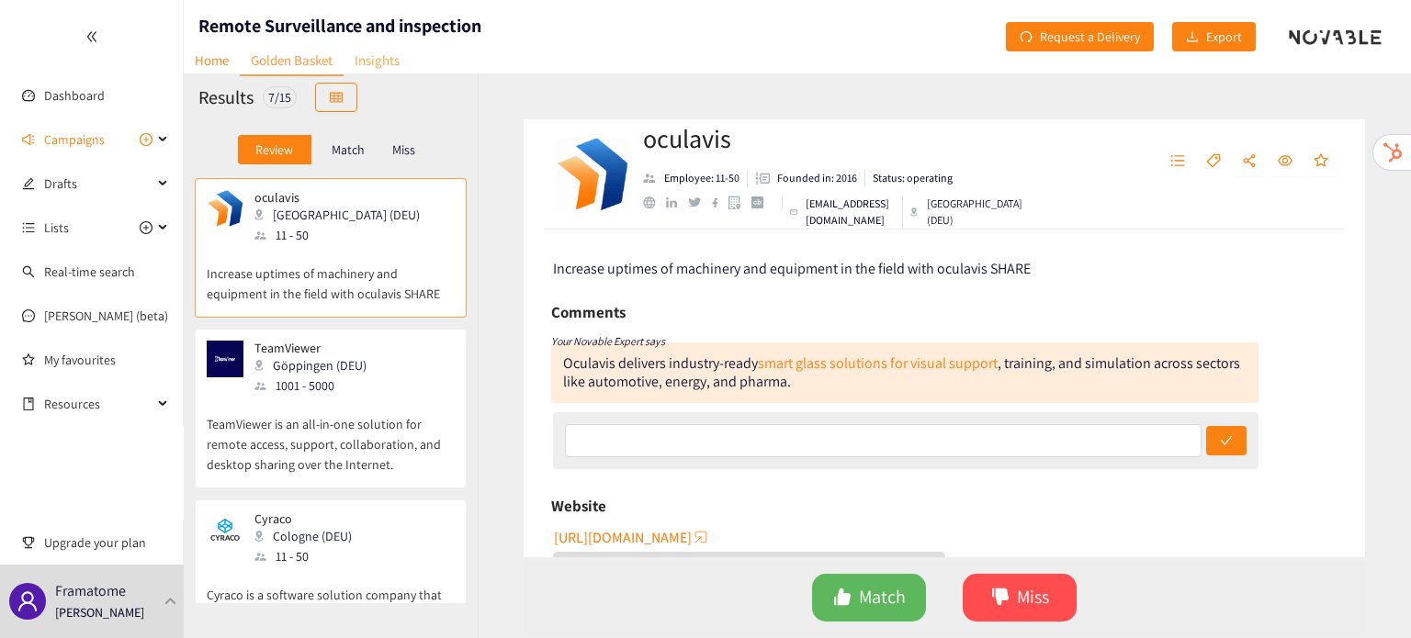
click at [389, 66] on link "Insights" at bounding box center [376, 60] width 67 height 28
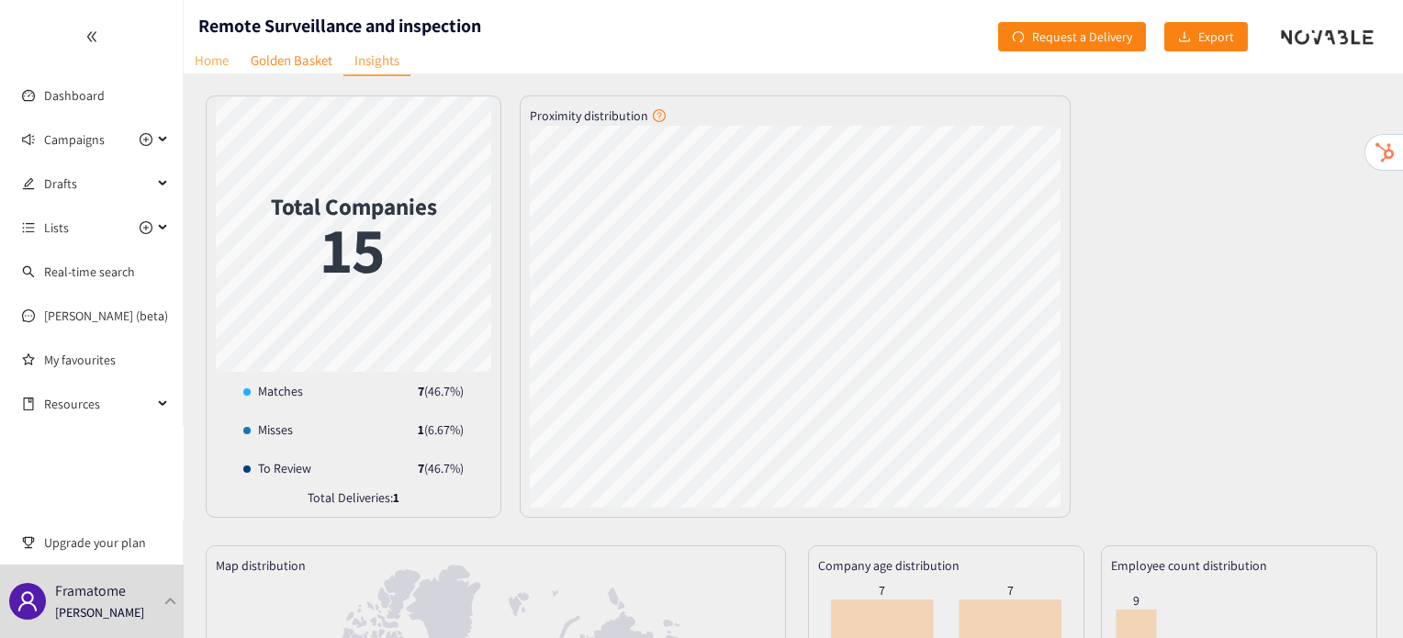
click at [222, 59] on link "Home" at bounding box center [212, 60] width 56 height 28
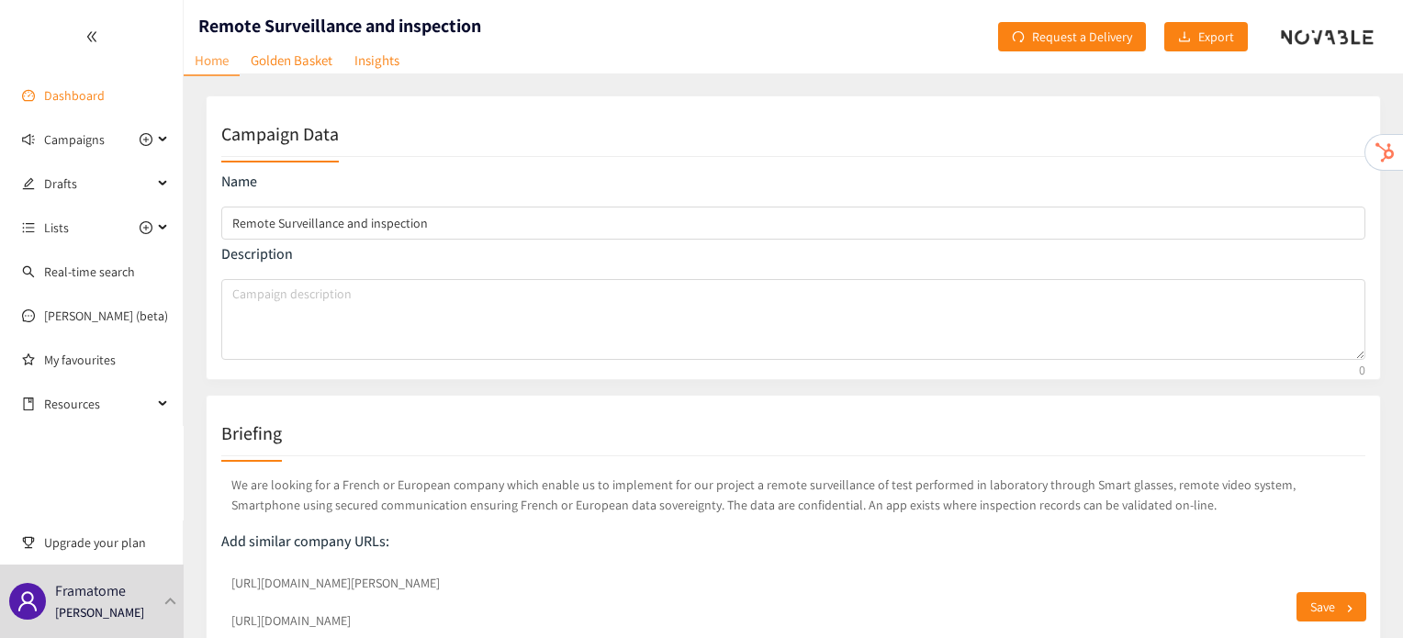
click at [48, 87] on link "Dashboard" at bounding box center [74, 95] width 61 height 17
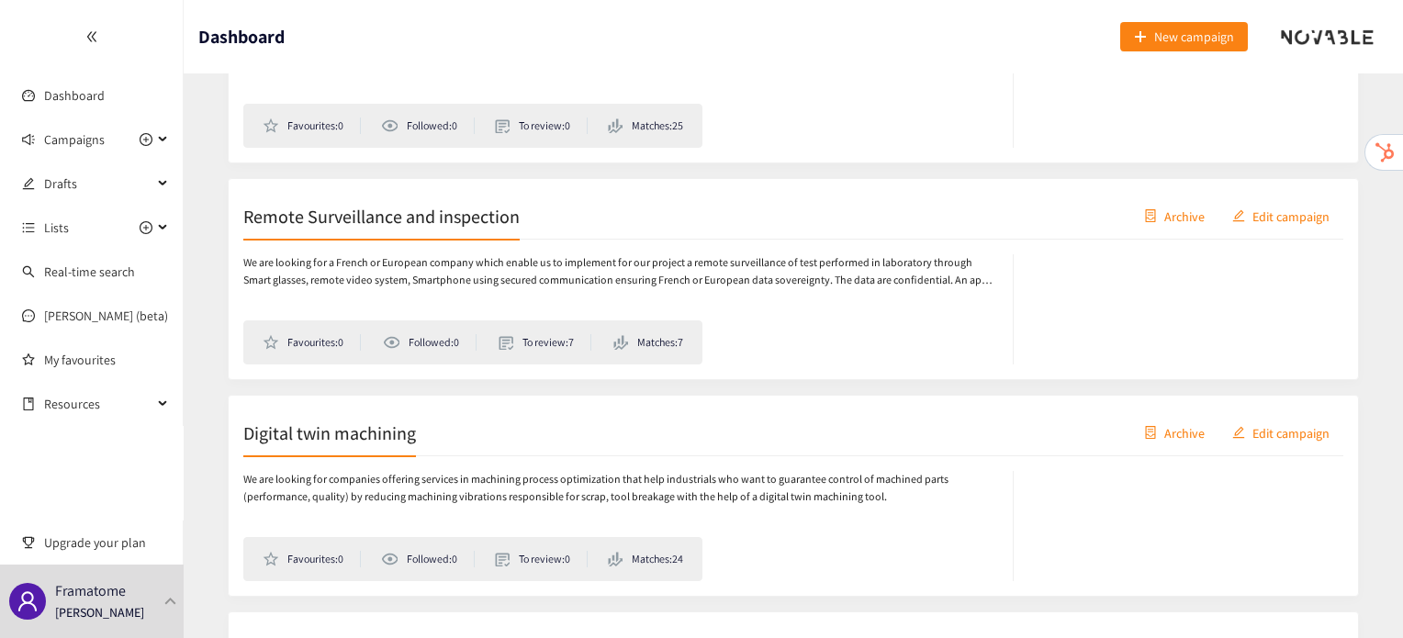
scroll to position [1616, 0]
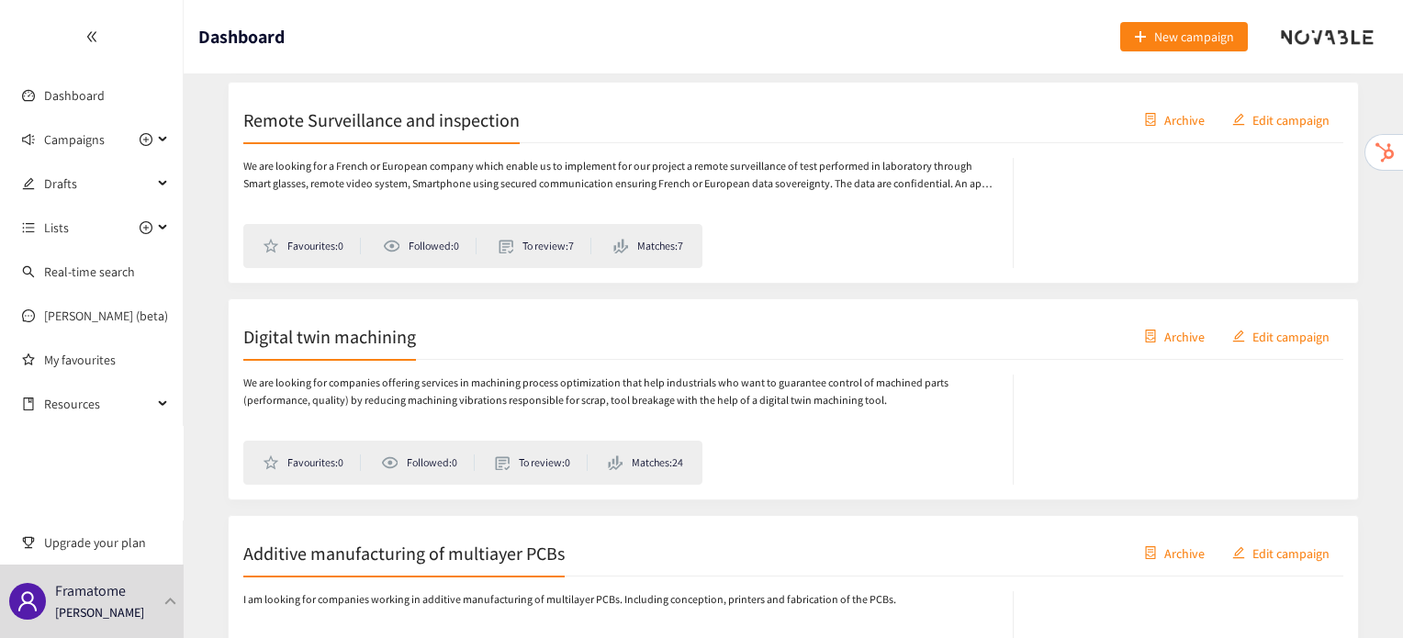
click at [360, 332] on h2 "Digital twin machining" at bounding box center [329, 336] width 173 height 26
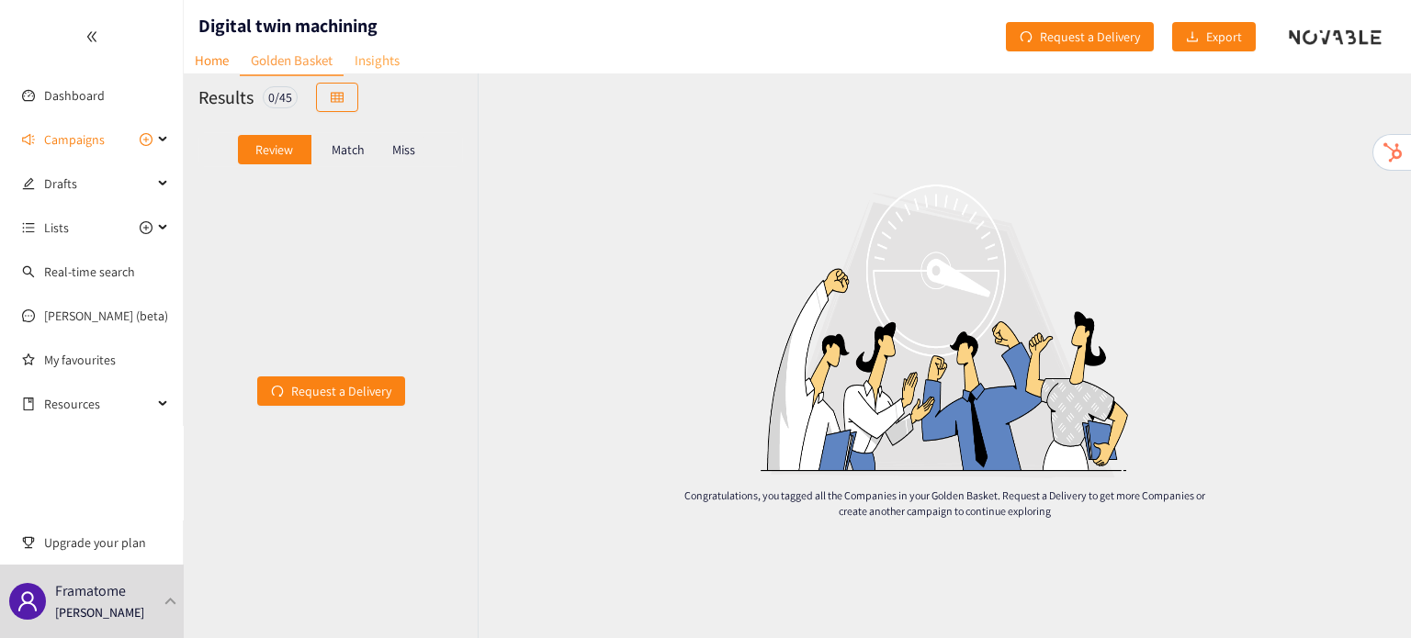
click at [385, 74] on link "Insights" at bounding box center [376, 60] width 67 height 28
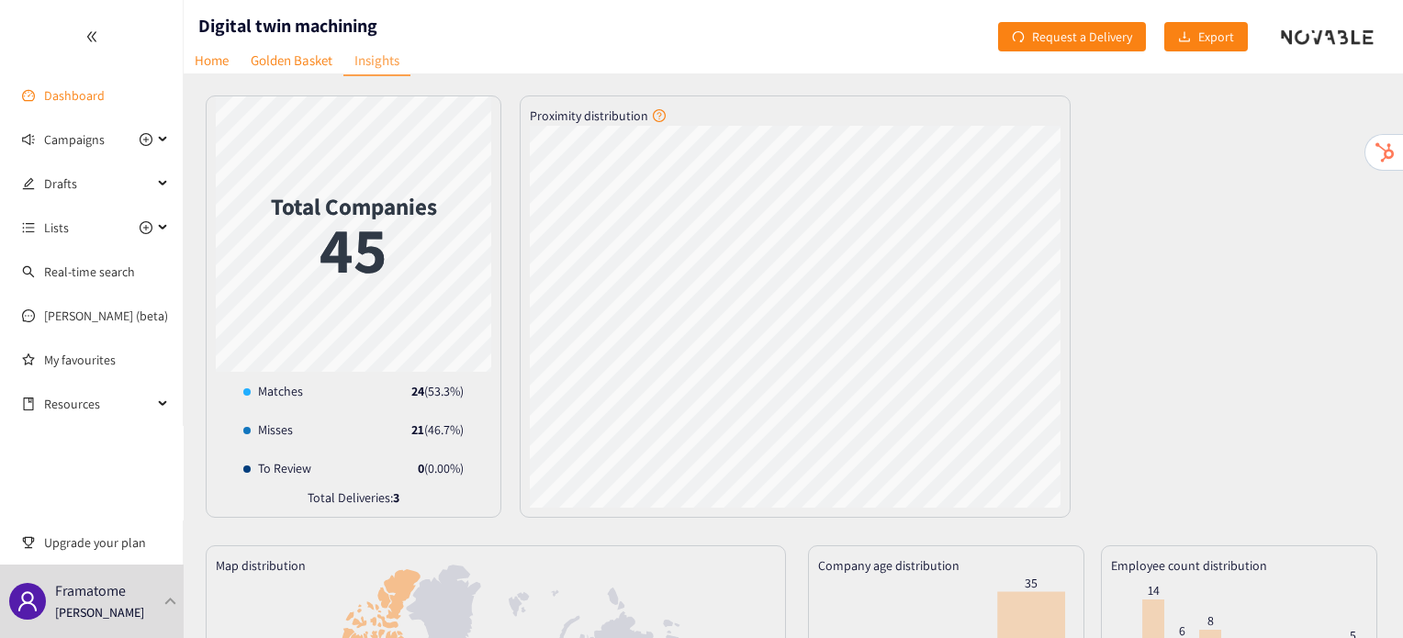
click at [72, 87] on link "Dashboard" at bounding box center [74, 95] width 61 height 17
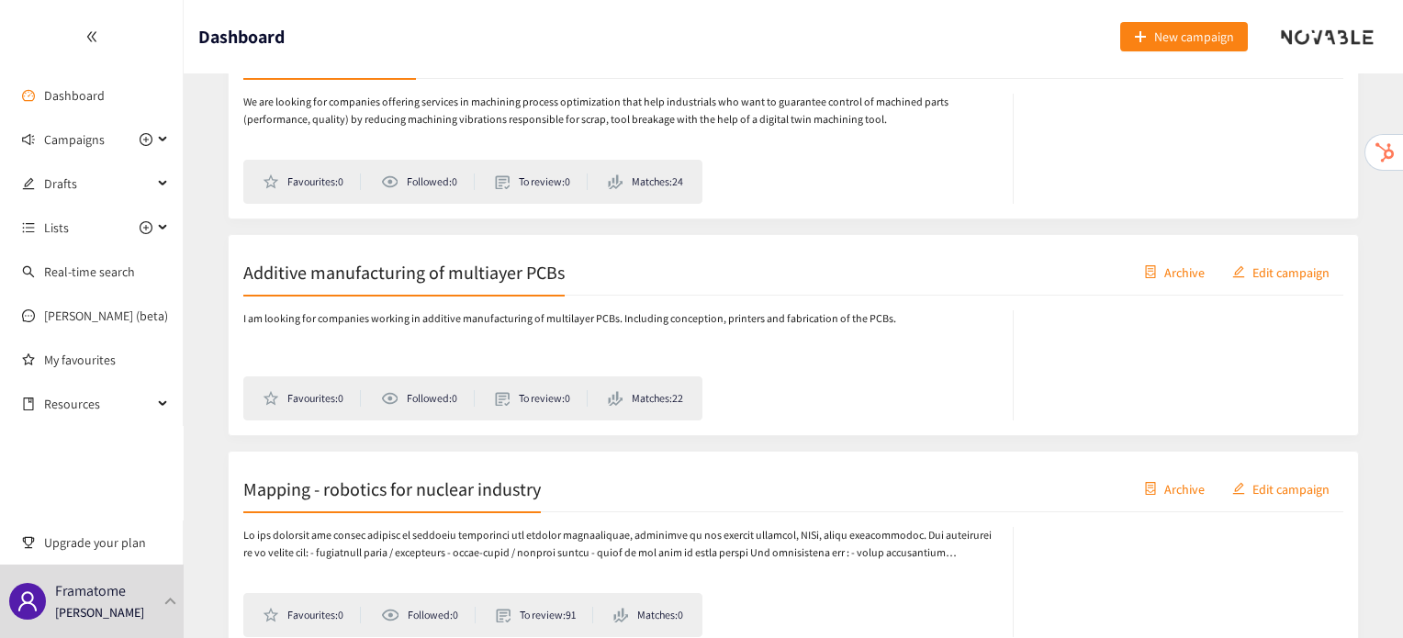
scroll to position [1845, 0]
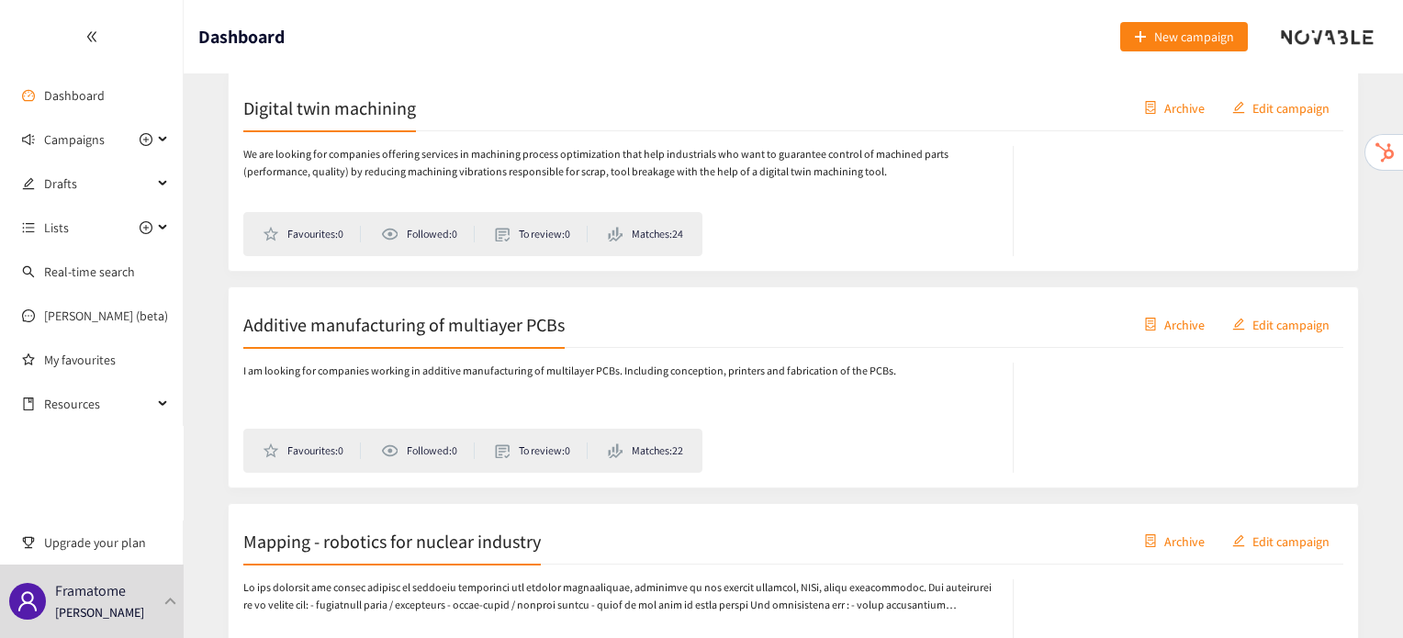
click at [540, 337] on h2 "Additive manufacturing of multiayer PCBs" at bounding box center [403, 324] width 321 height 26
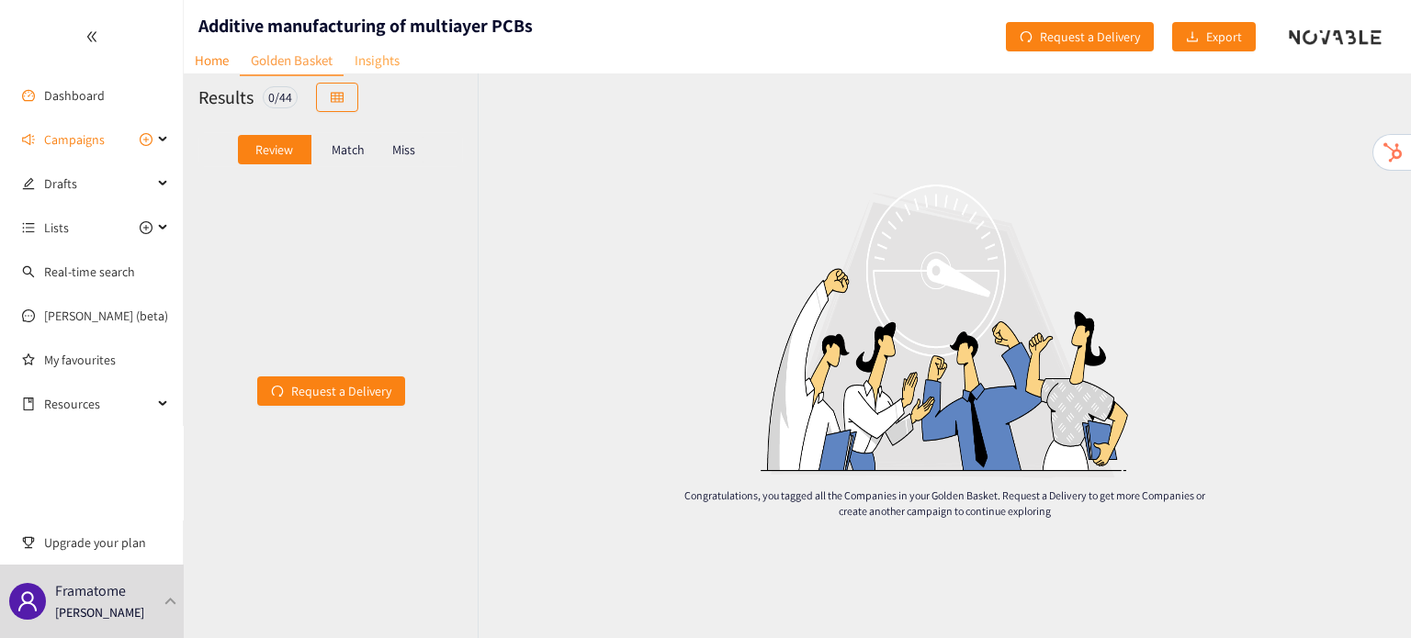
click at [397, 56] on link "Insights" at bounding box center [376, 60] width 67 height 28
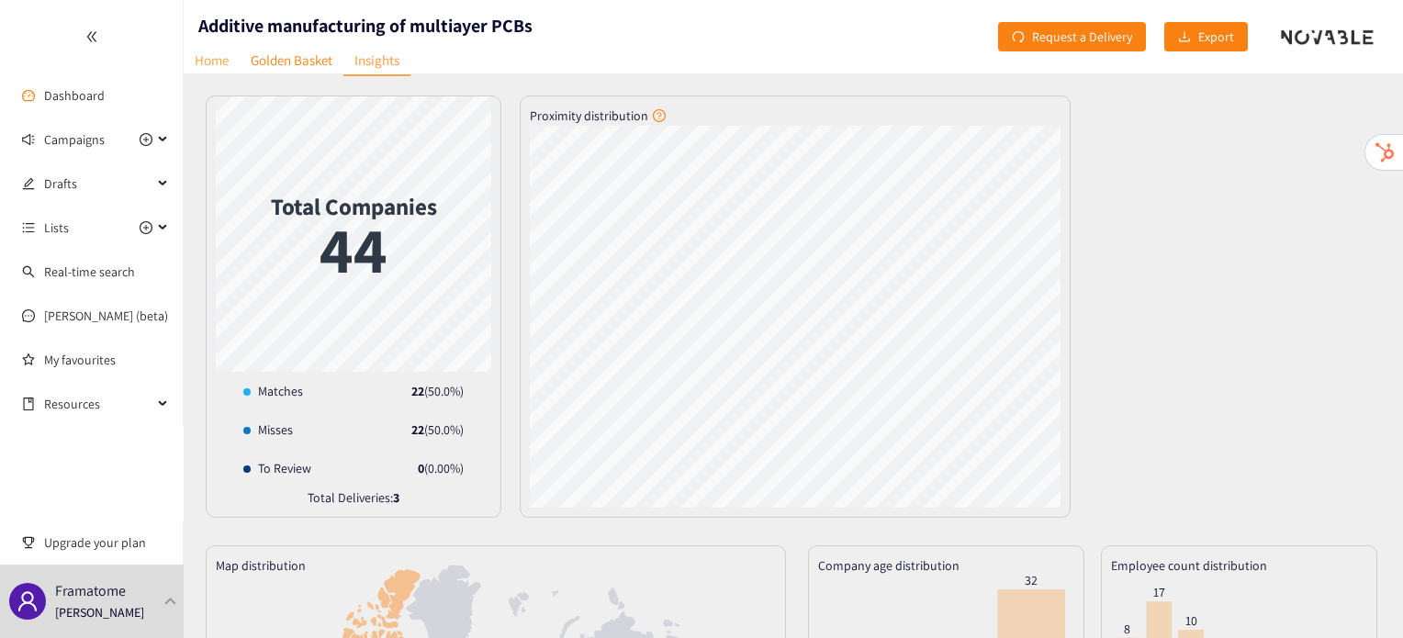
click at [221, 64] on link "Home" at bounding box center [212, 60] width 56 height 28
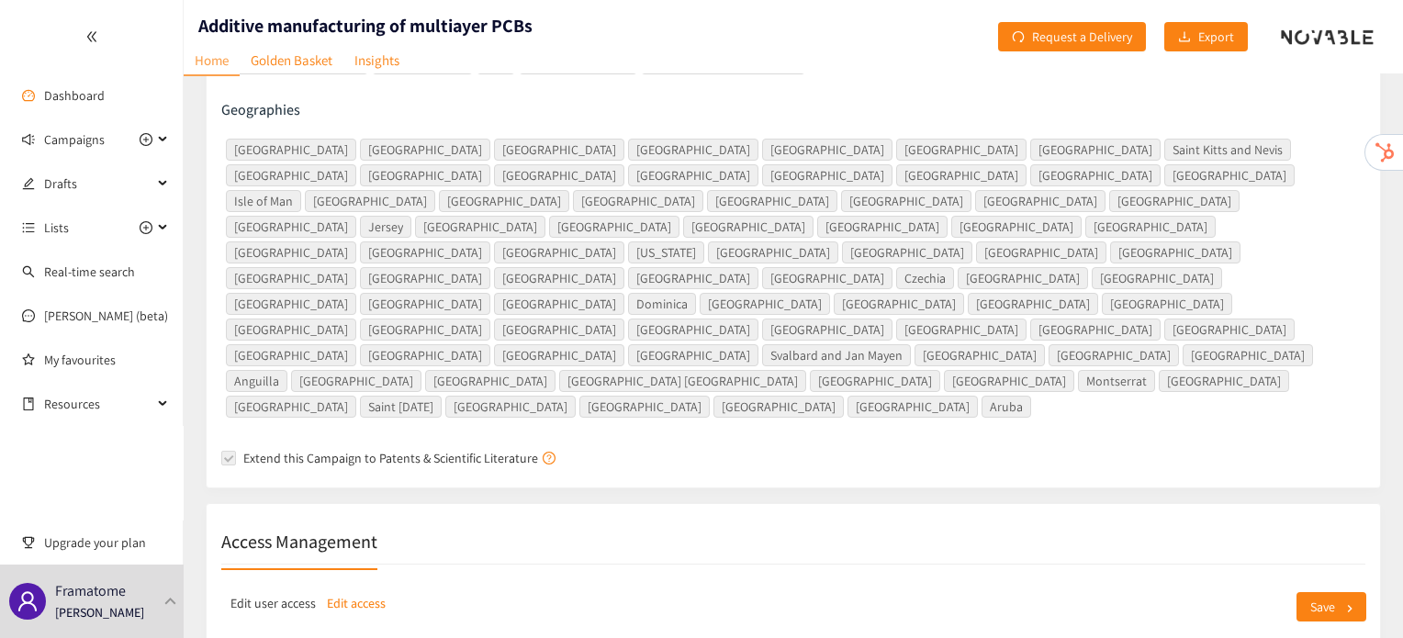
scroll to position [734, 0]
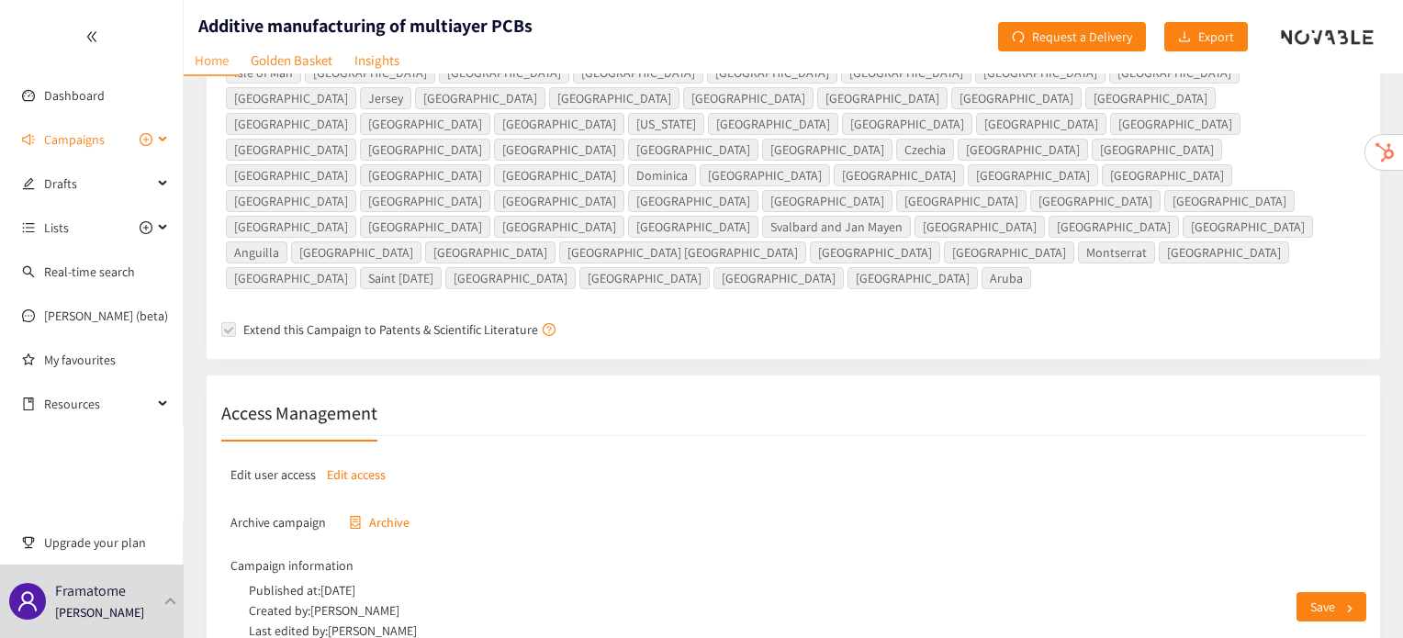
click at [68, 151] on span "Campaigns" at bounding box center [74, 139] width 61 height 37
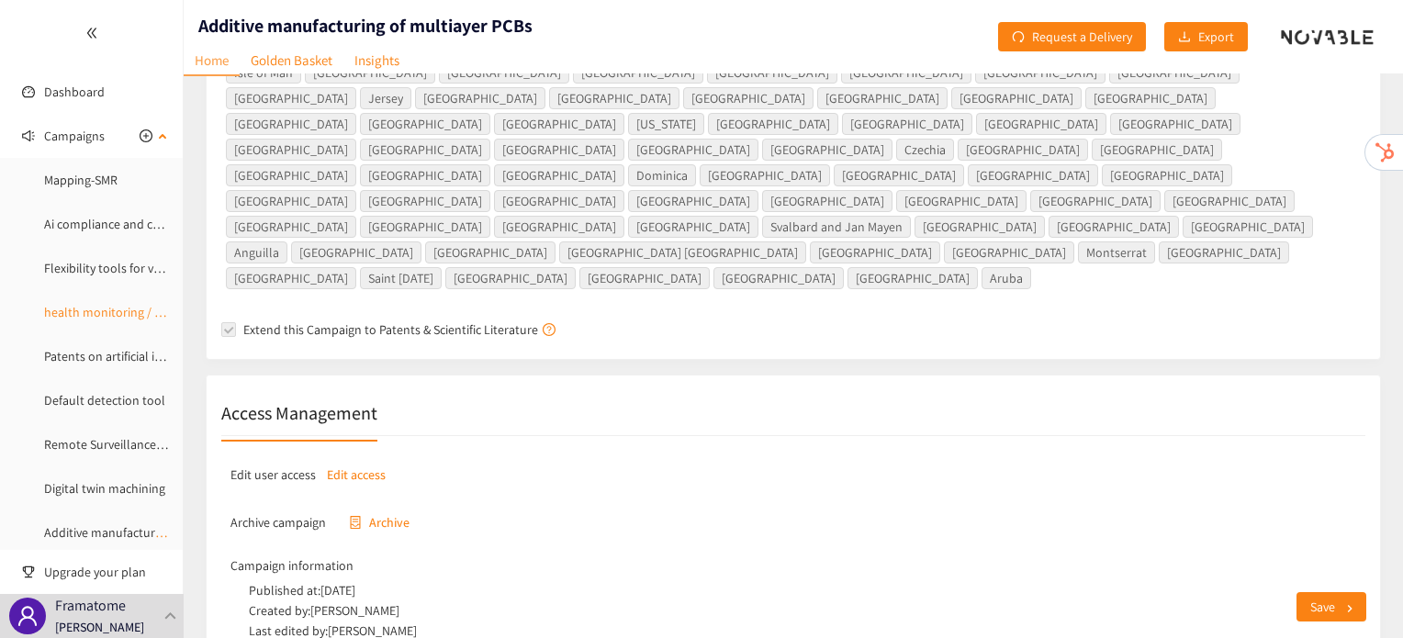
scroll to position [0, 0]
click at [53, 96] on link "Dashboard" at bounding box center [74, 95] width 61 height 17
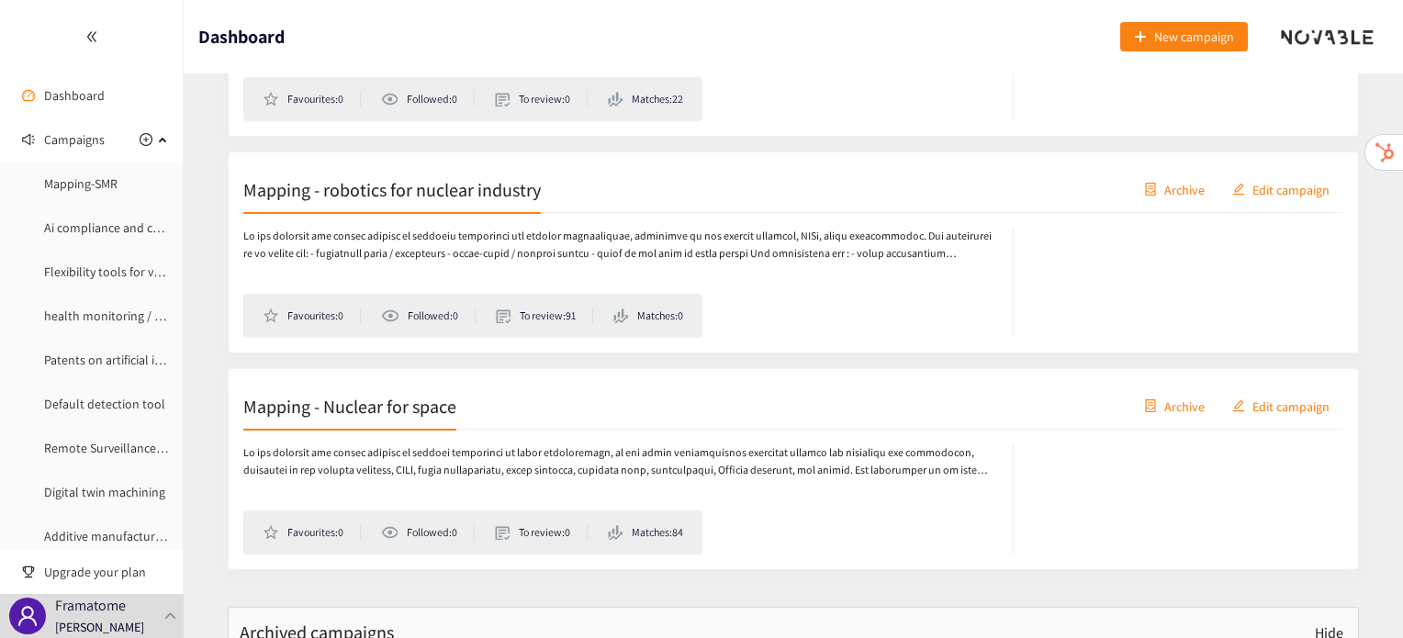
scroll to position [2198, 0]
click at [493, 203] on div "Mapping - robotics for nuclear industry Archive Edit campaign" at bounding box center [793, 188] width 1100 height 46
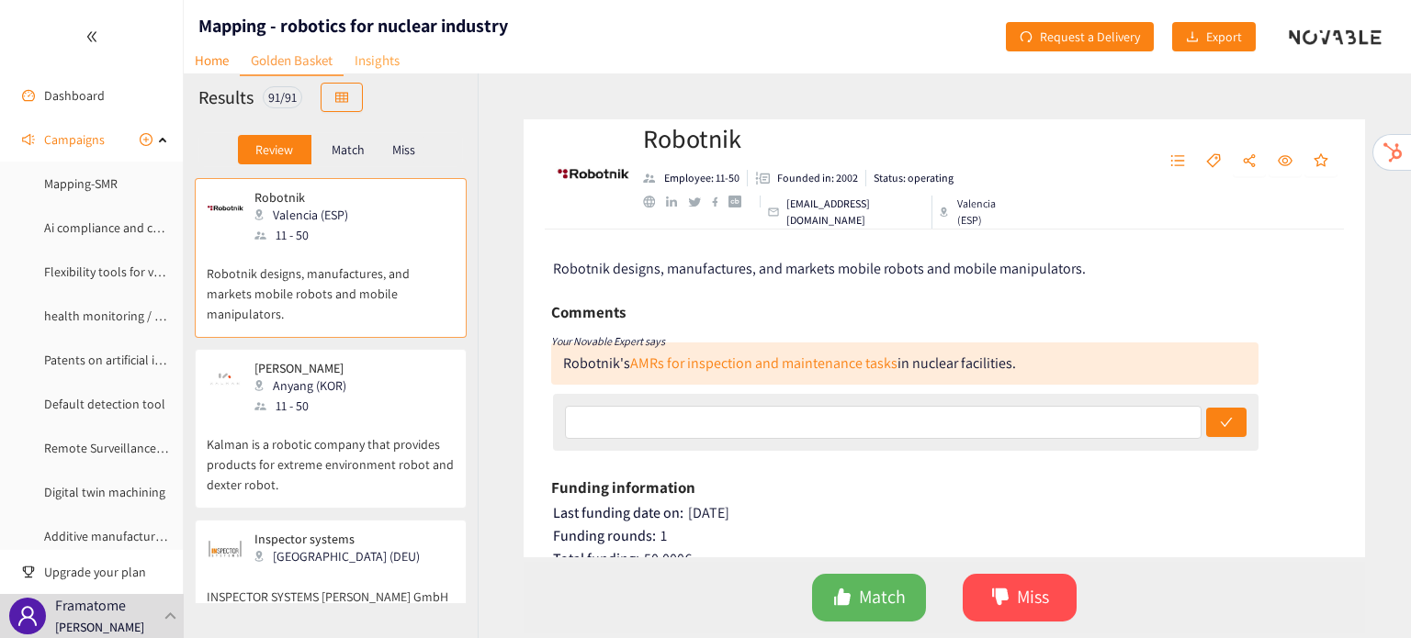
click at [397, 73] on link "Insights" at bounding box center [376, 60] width 67 height 28
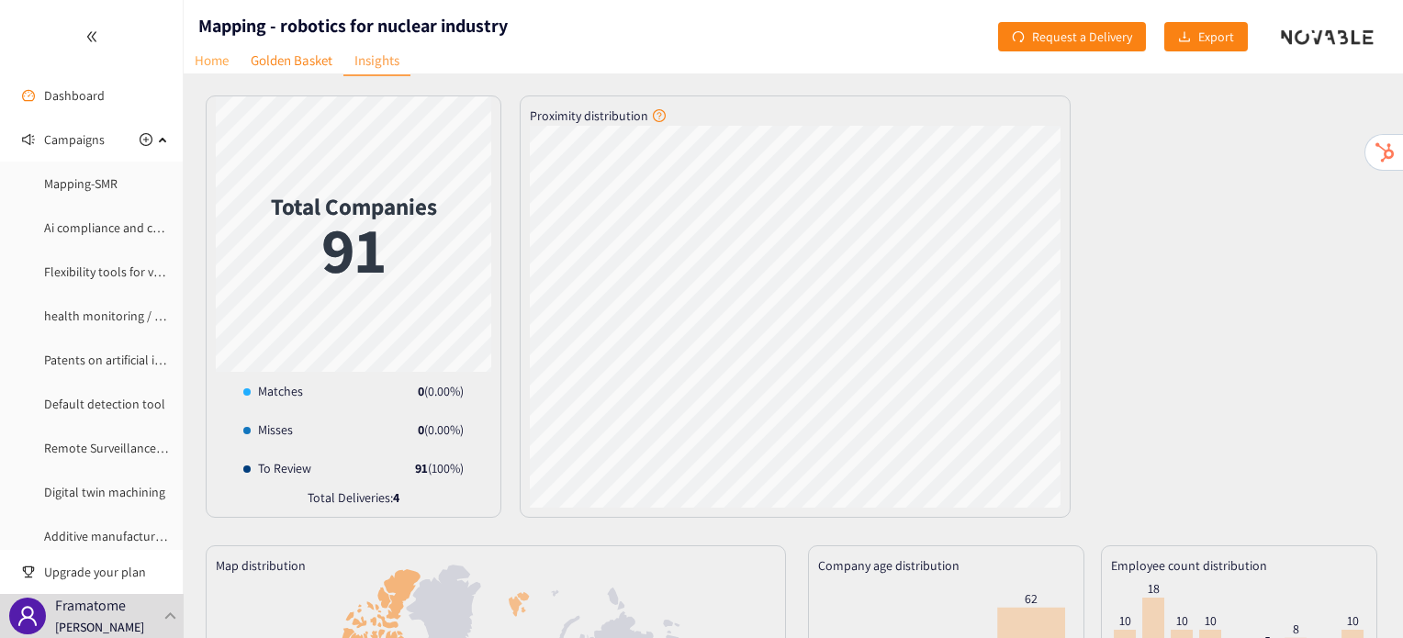
click at [207, 66] on link "Home" at bounding box center [212, 60] width 56 height 28
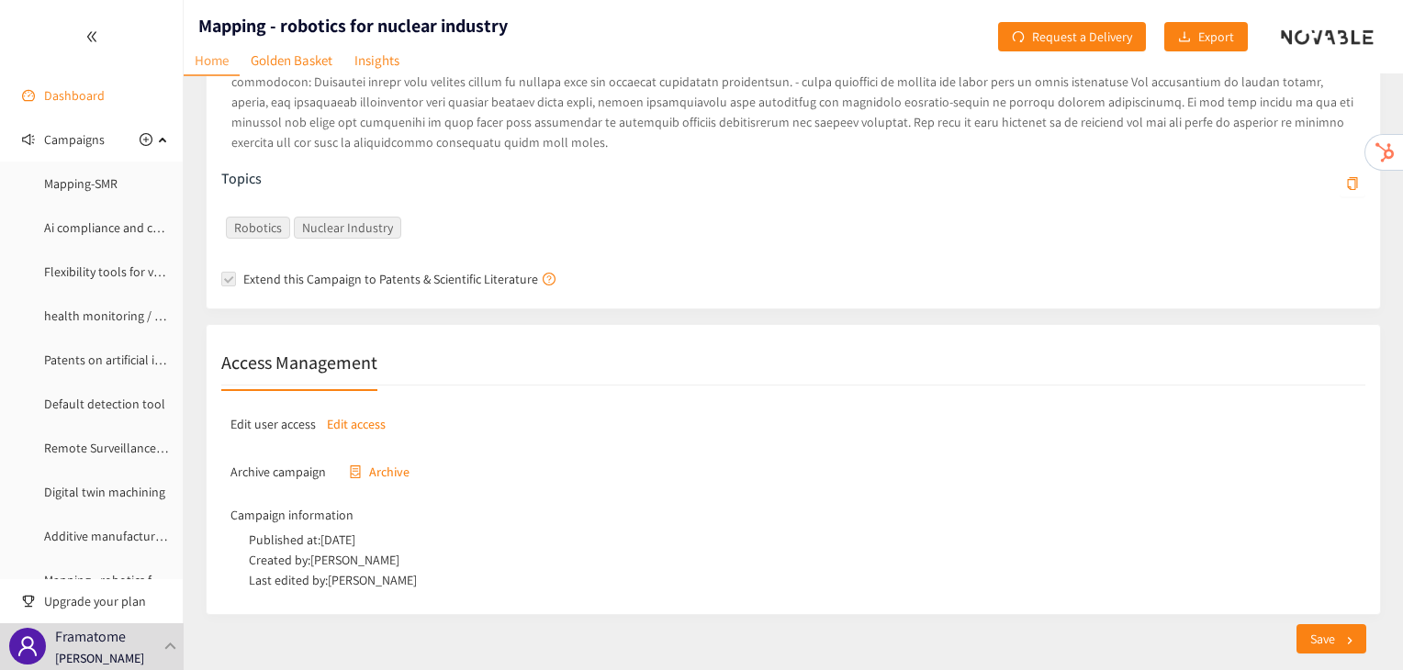
click at [84, 87] on link "Dashboard" at bounding box center [74, 95] width 61 height 17
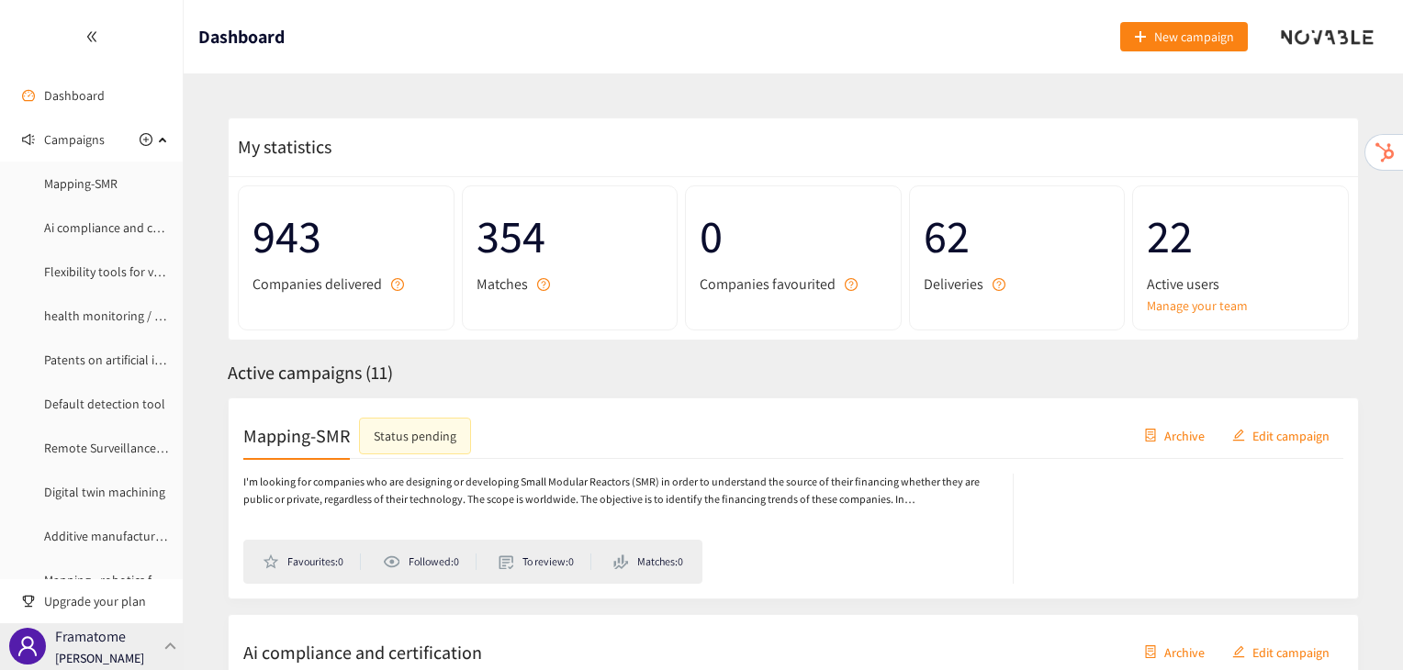
click at [100, 637] on p "Framatome" at bounding box center [90, 636] width 71 height 23
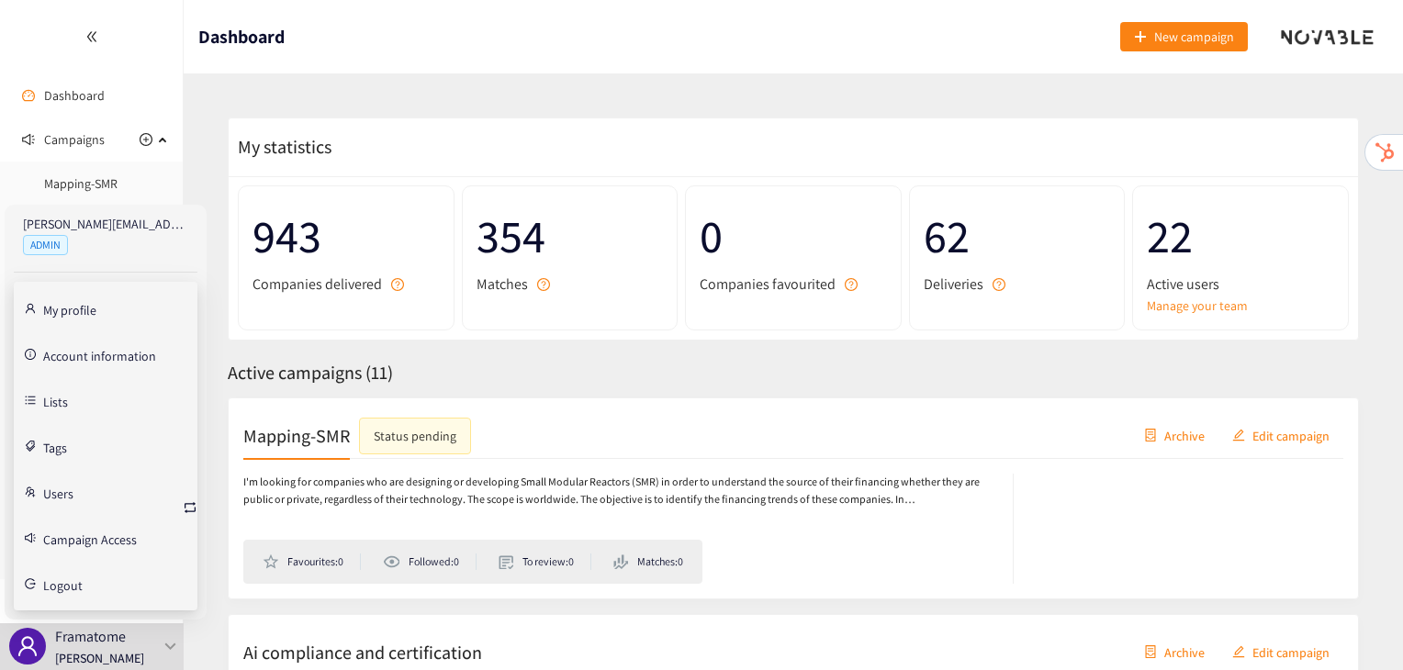
click at [62, 309] on link "My profile" at bounding box center [69, 308] width 53 height 17
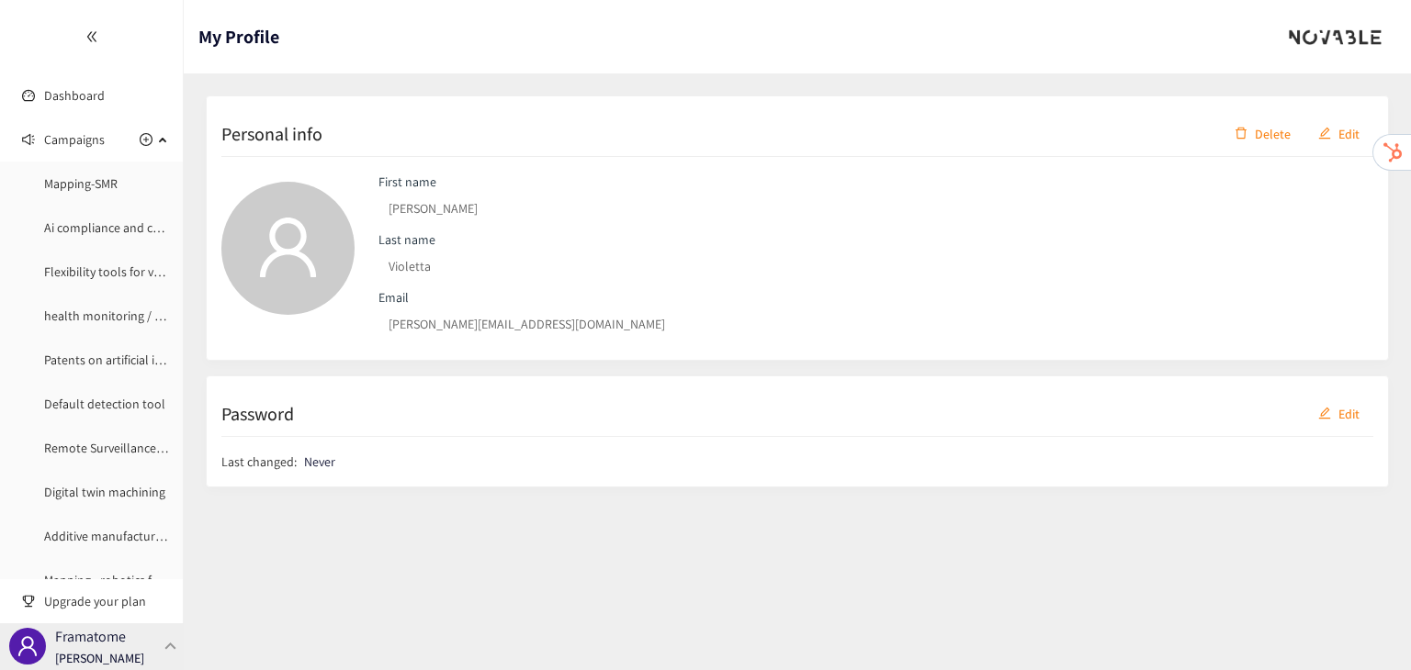
click at [117, 637] on p "[PERSON_NAME]" at bounding box center [99, 658] width 89 height 20
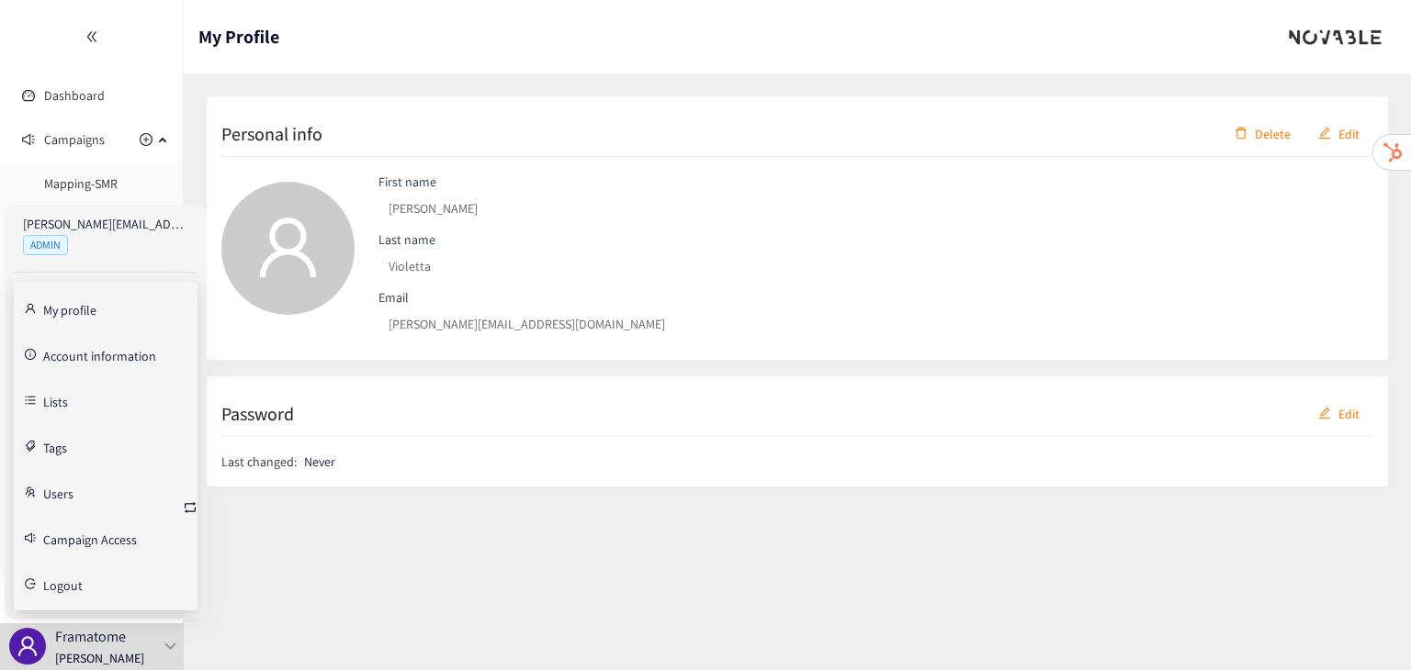
click at [70, 346] on link "Account information" at bounding box center [99, 354] width 113 height 17
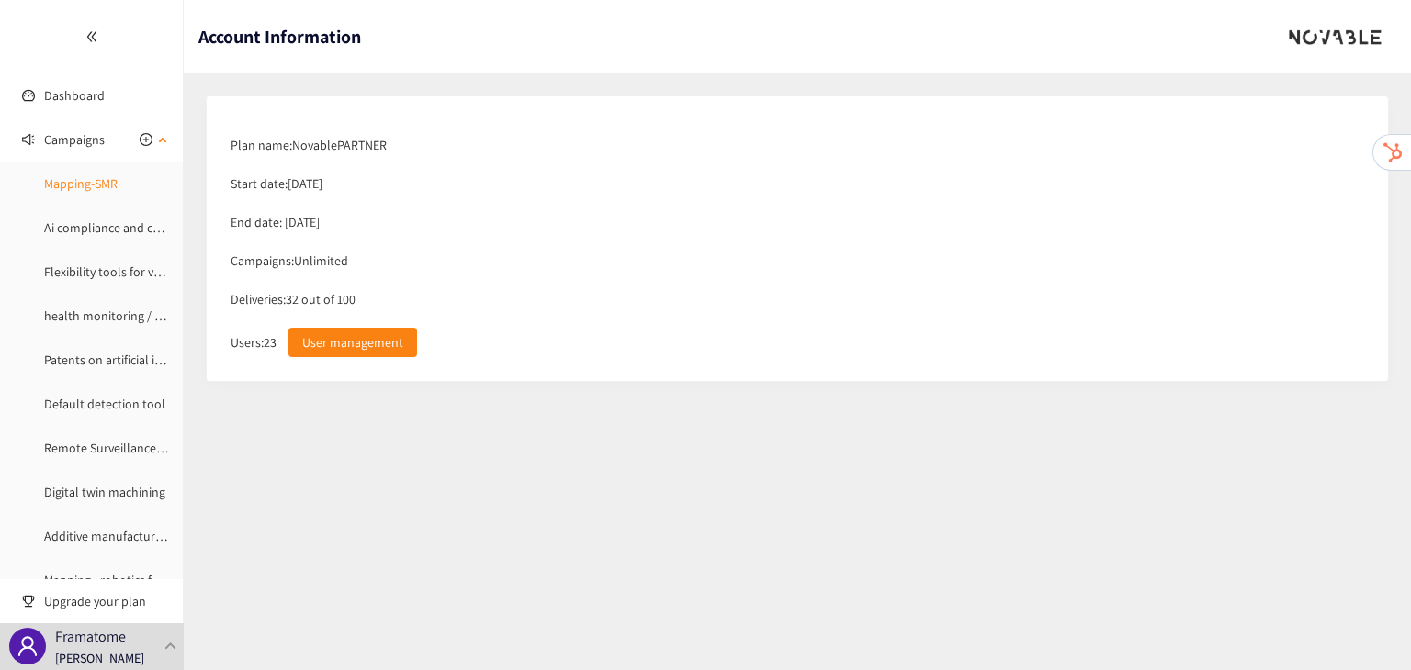
click at [118, 192] on link "Mapping-SMR" at bounding box center [80, 183] width 73 height 17
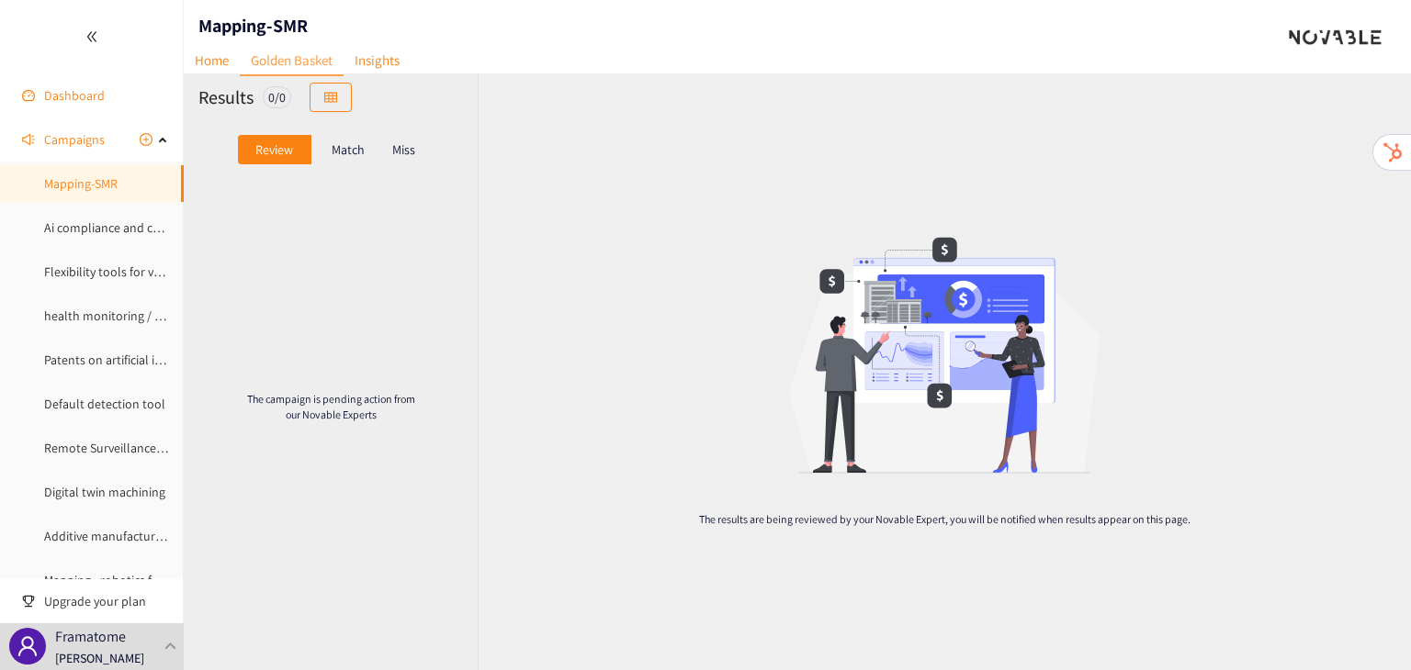
click at [62, 87] on link "Dashboard" at bounding box center [74, 95] width 61 height 17
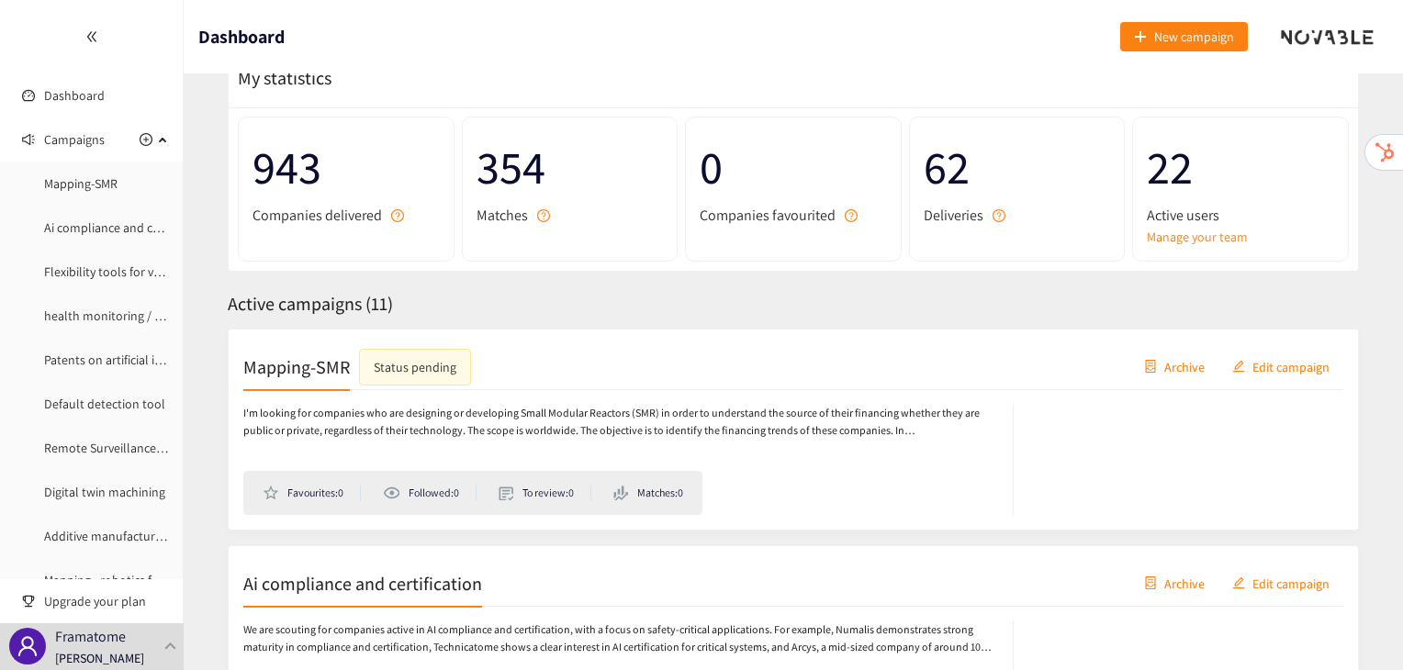
scroll to position [26, 0]
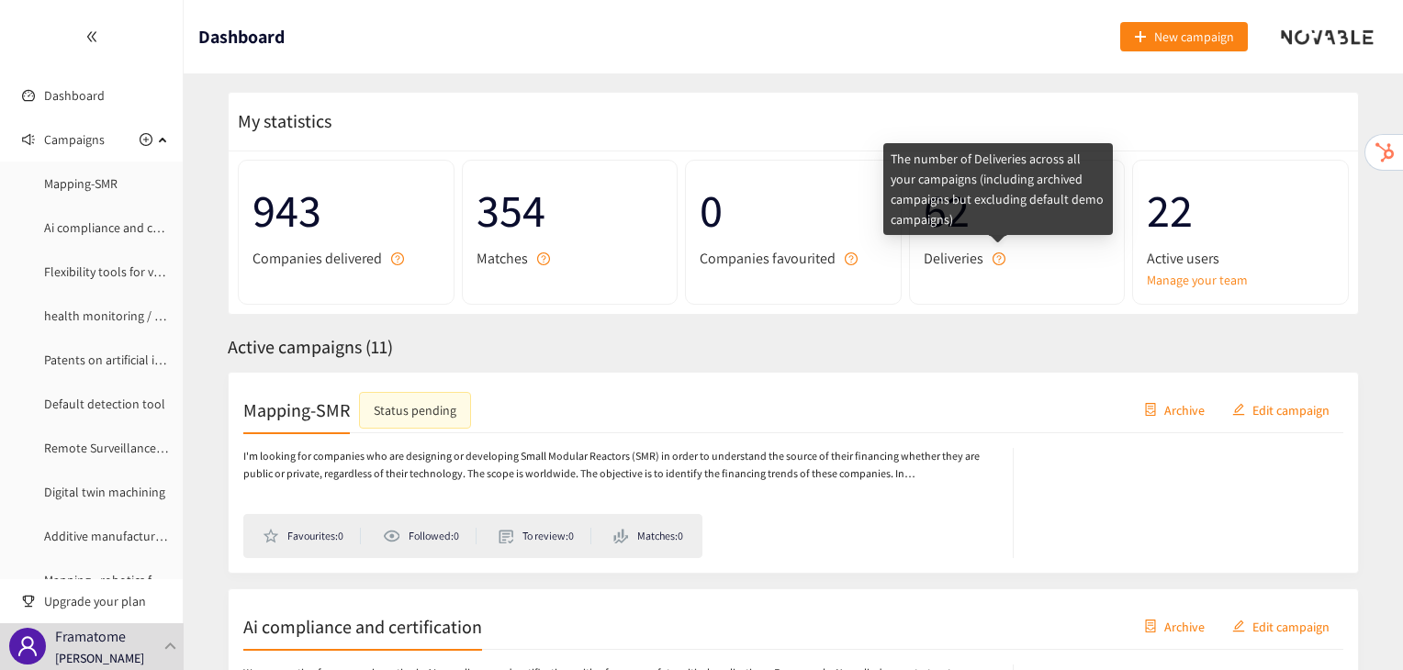
click at [999, 255] on icon "question-circle" at bounding box center [998, 258] width 5 height 7
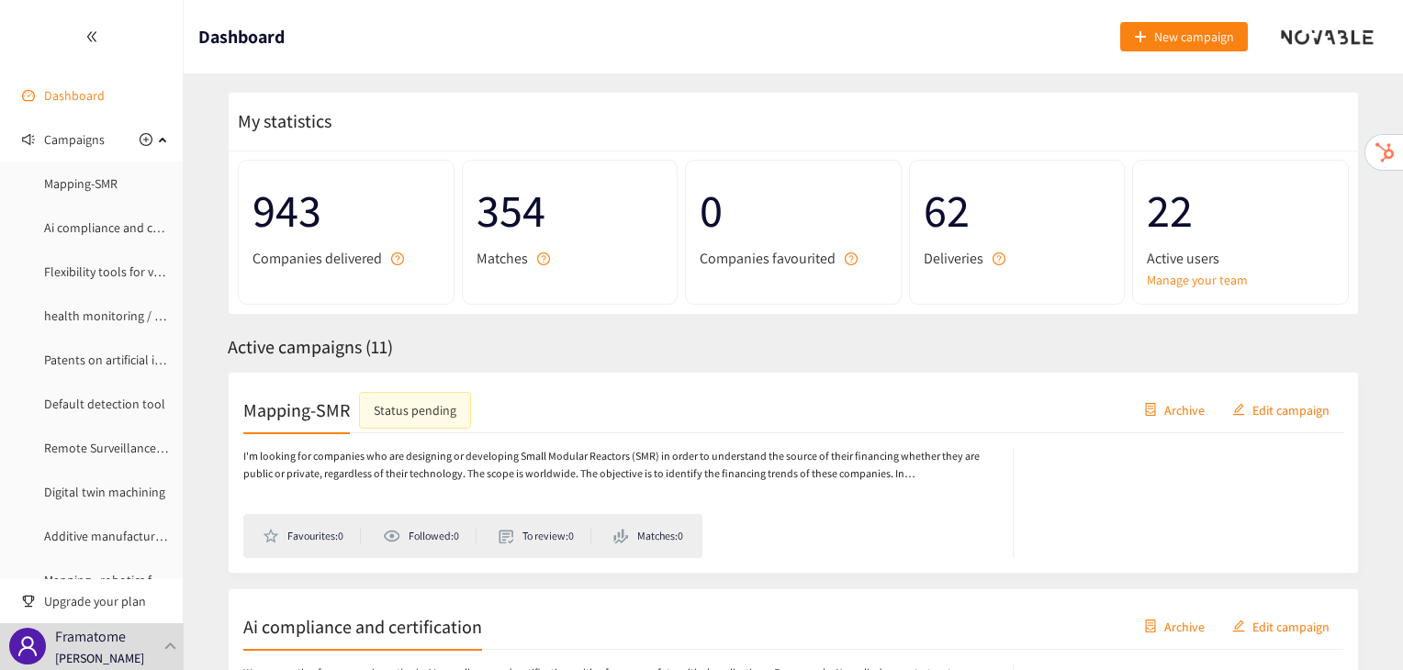
click at [70, 104] on link "Dashboard" at bounding box center [74, 95] width 61 height 17
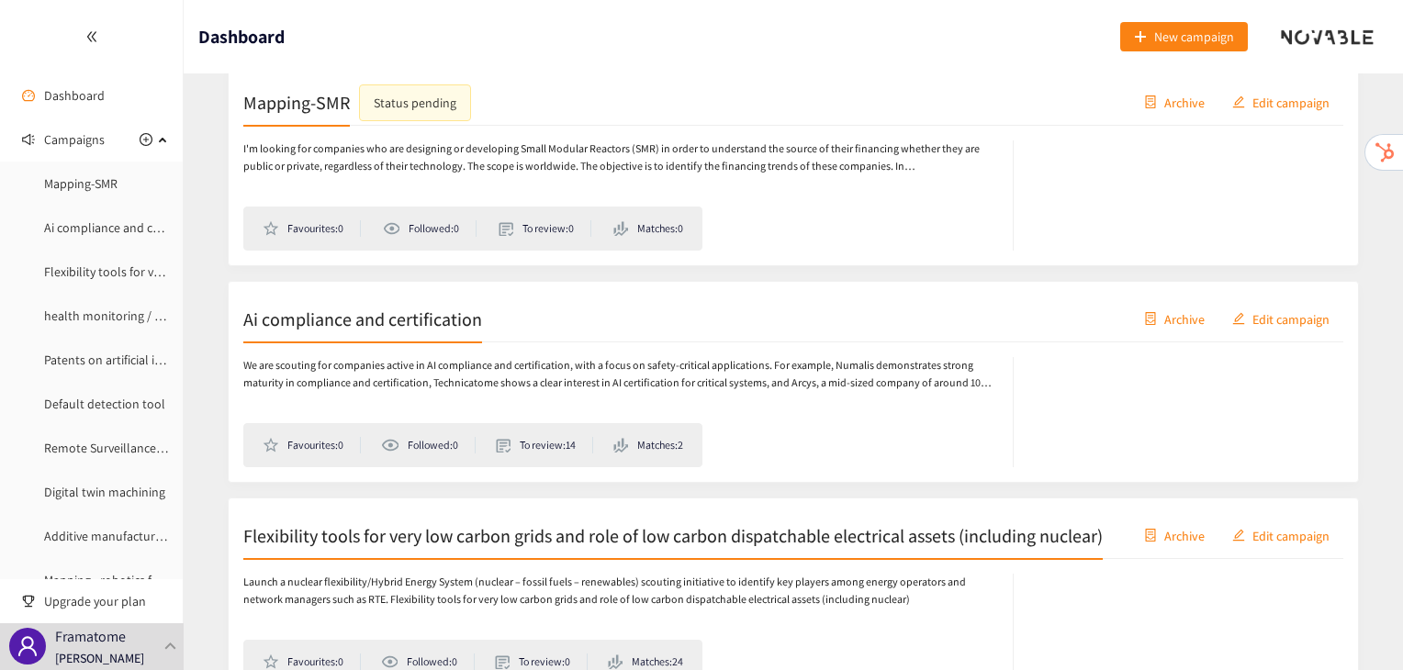
scroll to position [334, 0]
click at [455, 306] on h2 "Ai compliance and certification" at bounding box center [362, 318] width 239 height 26
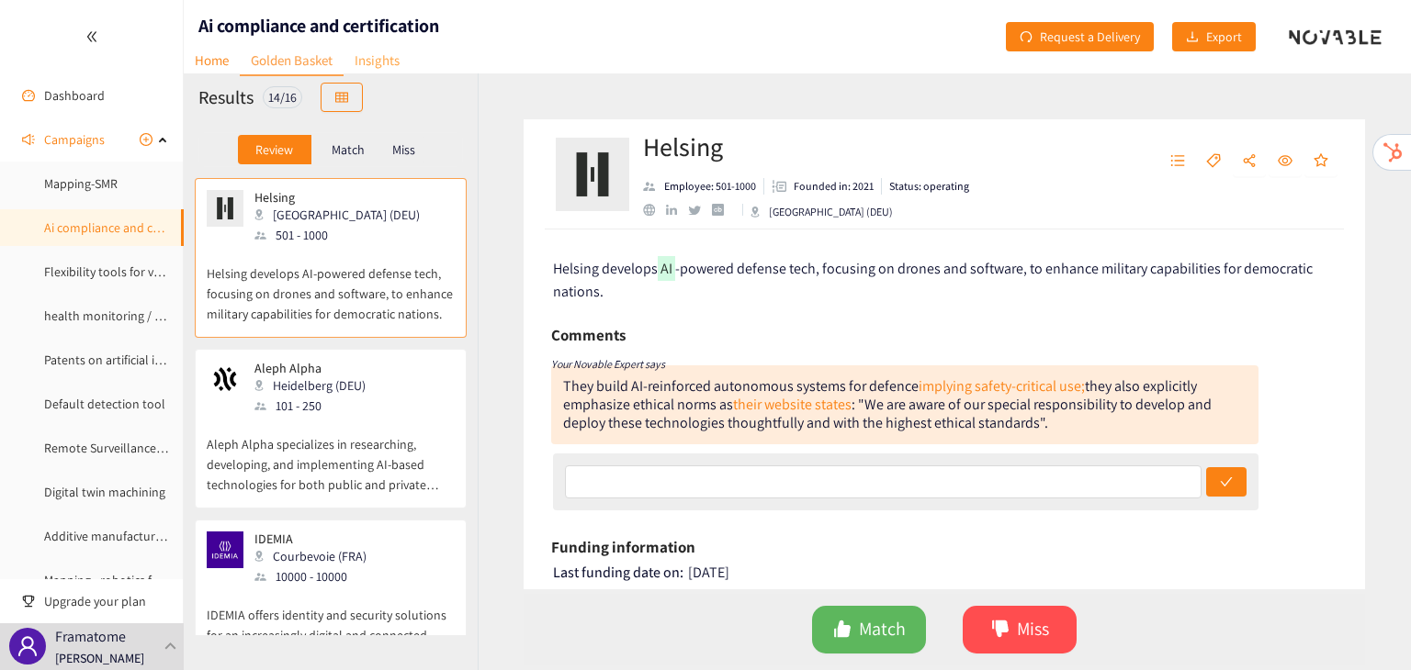
click at [386, 65] on link "Insights" at bounding box center [376, 60] width 67 height 28
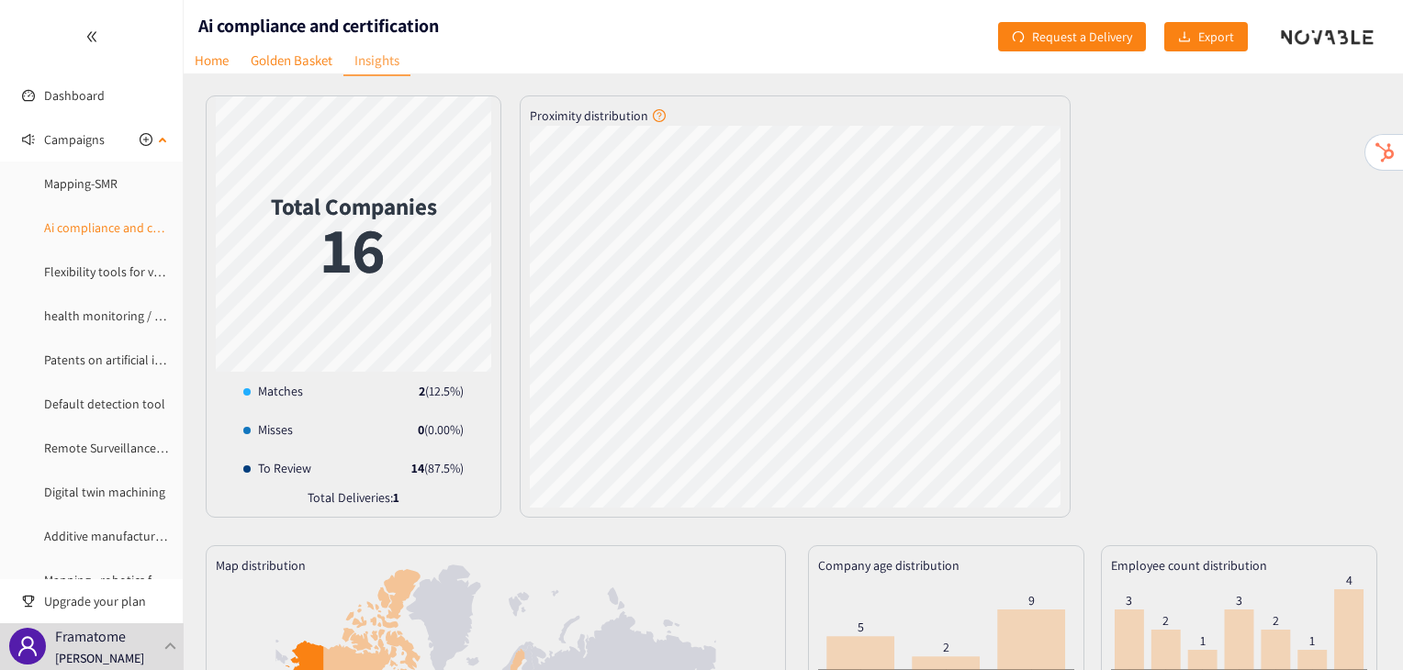
click at [116, 236] on link "Ai compliance and certification" at bounding box center [127, 227] width 167 height 17
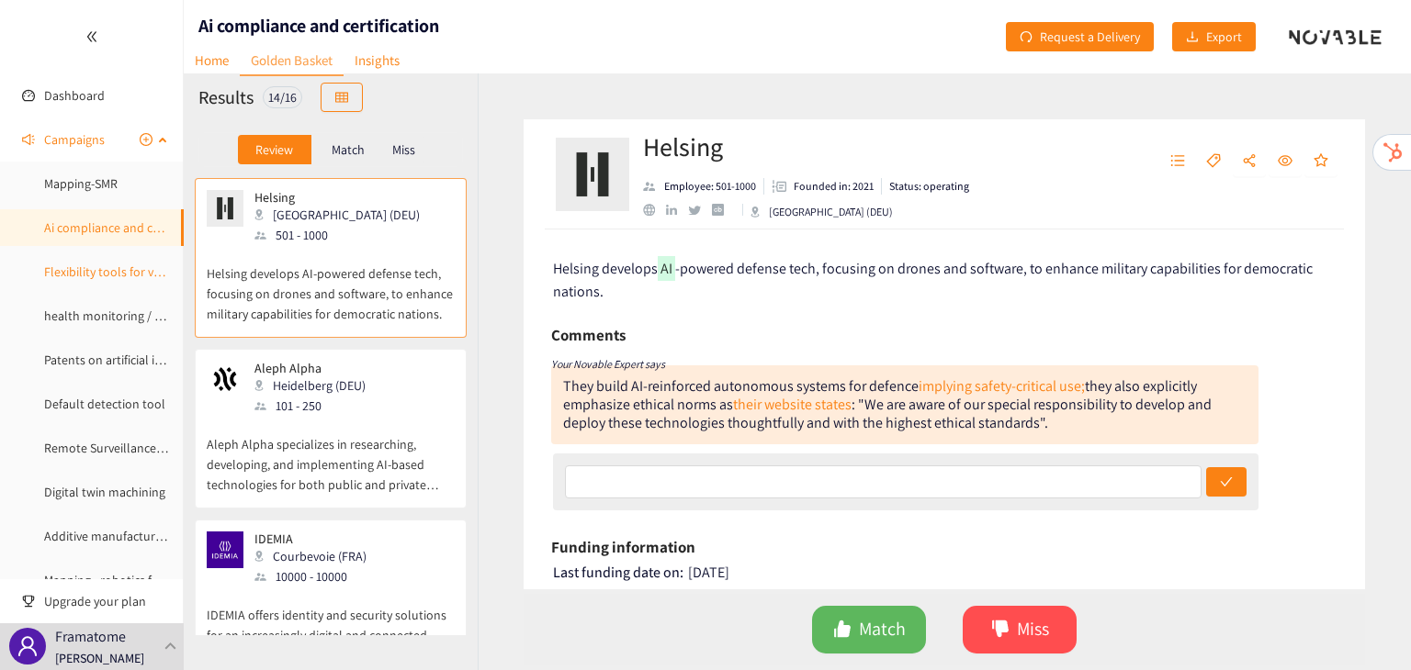
click at [121, 273] on link "Flexibility tools for very low carbon grids and role of low carbon dispatchable…" at bounding box center [350, 272] width 613 height 17
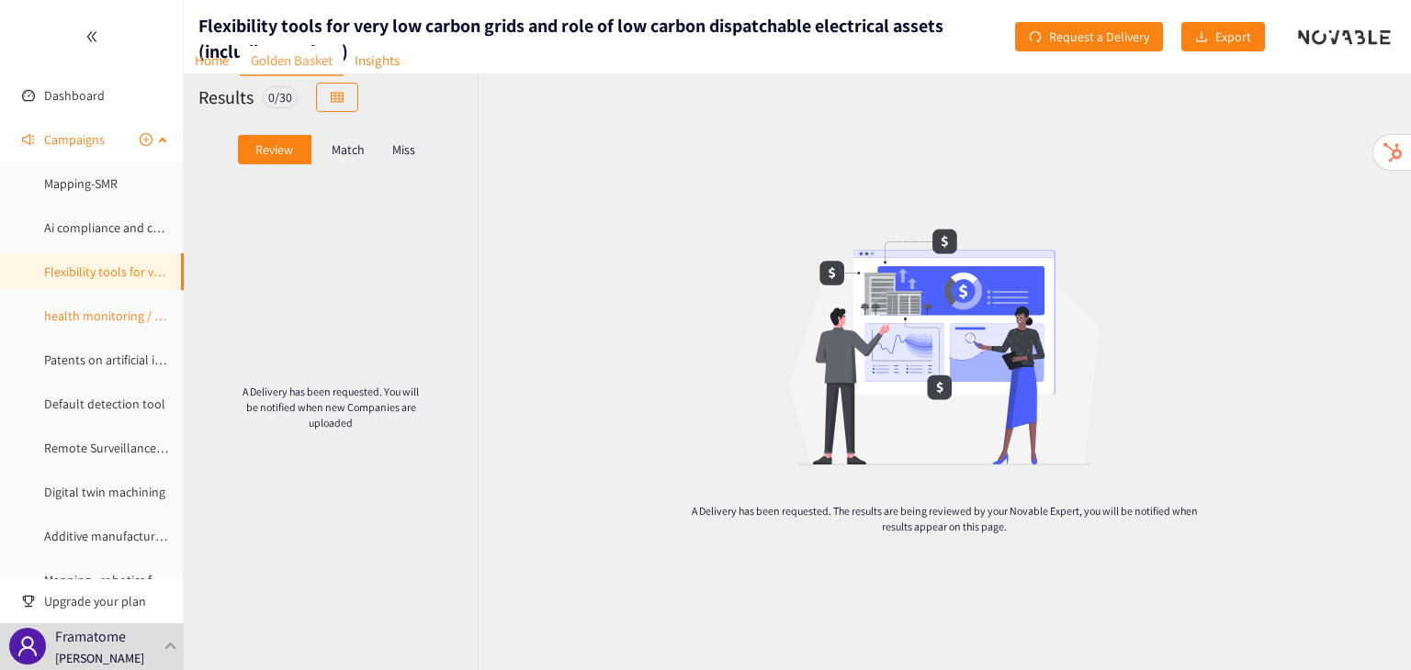
click at [121, 309] on link "health monitoring / autodiagnostic CFI" at bounding box center [150, 316] width 212 height 17
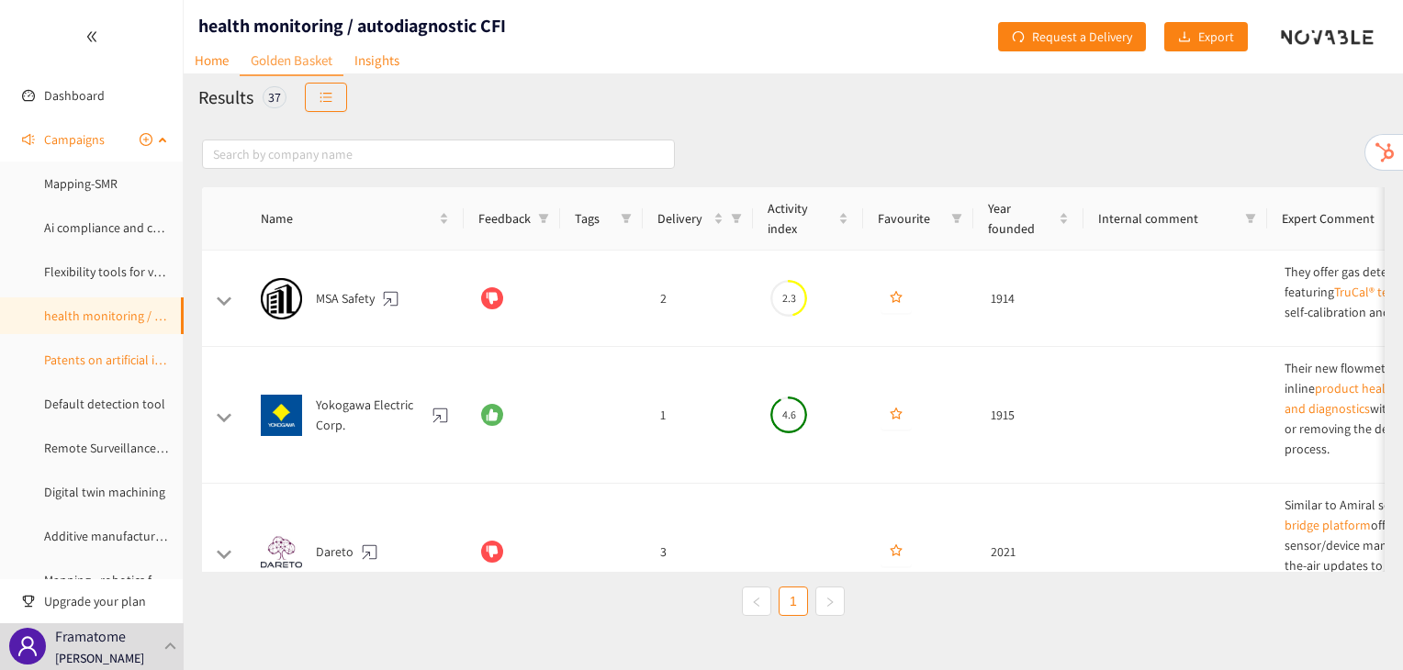
click at [110, 361] on link "Patents on artificial intelligence in the Instrumentation & Control part of a N…" at bounding box center [301, 360] width 514 height 17
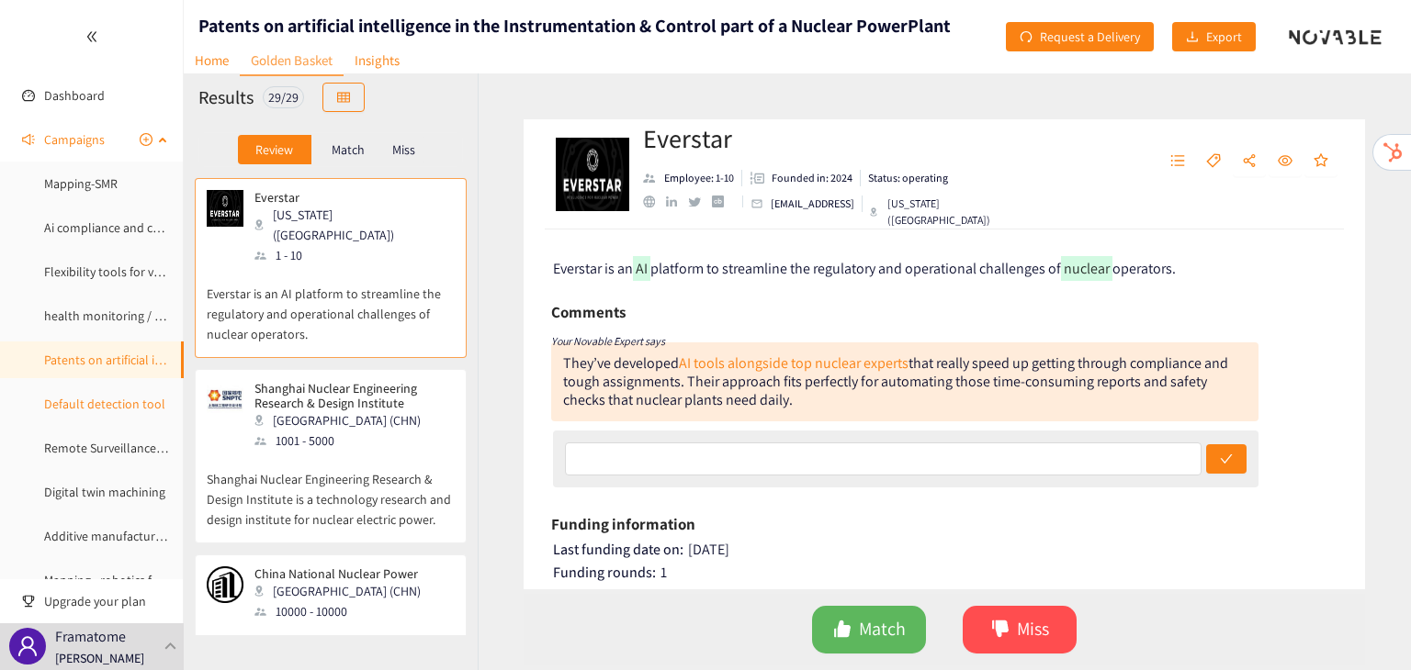
click at [129, 396] on link "Default detection tool" at bounding box center [104, 404] width 121 height 17
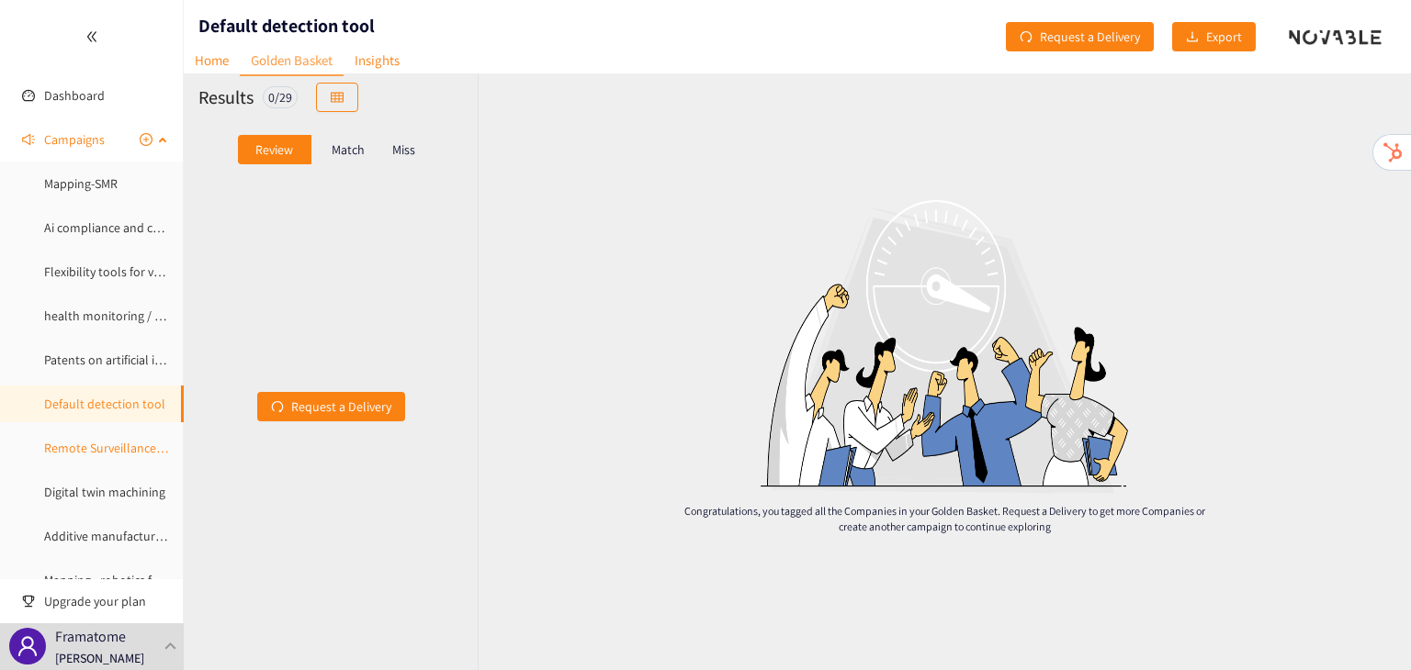
click at [129, 451] on link "Remote Surveillance and inspection" at bounding box center [142, 448] width 196 height 17
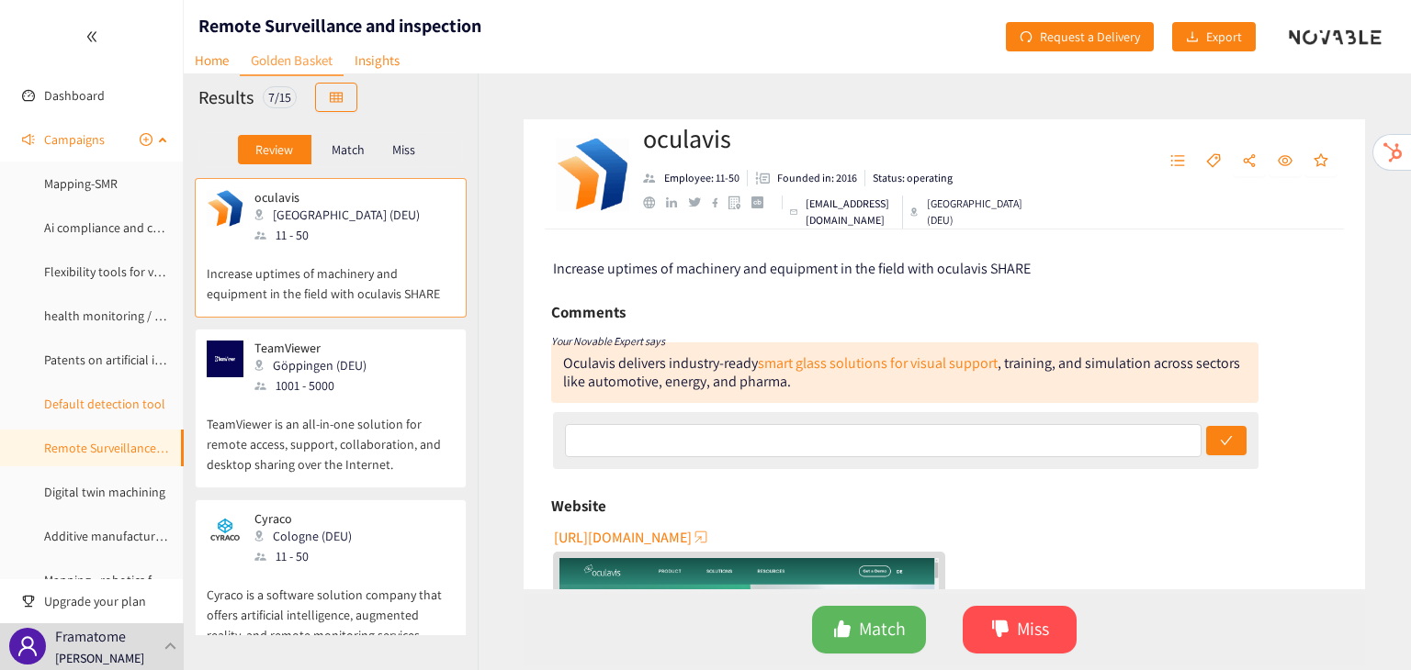
click at [129, 406] on link "Default detection tool" at bounding box center [104, 404] width 121 height 17
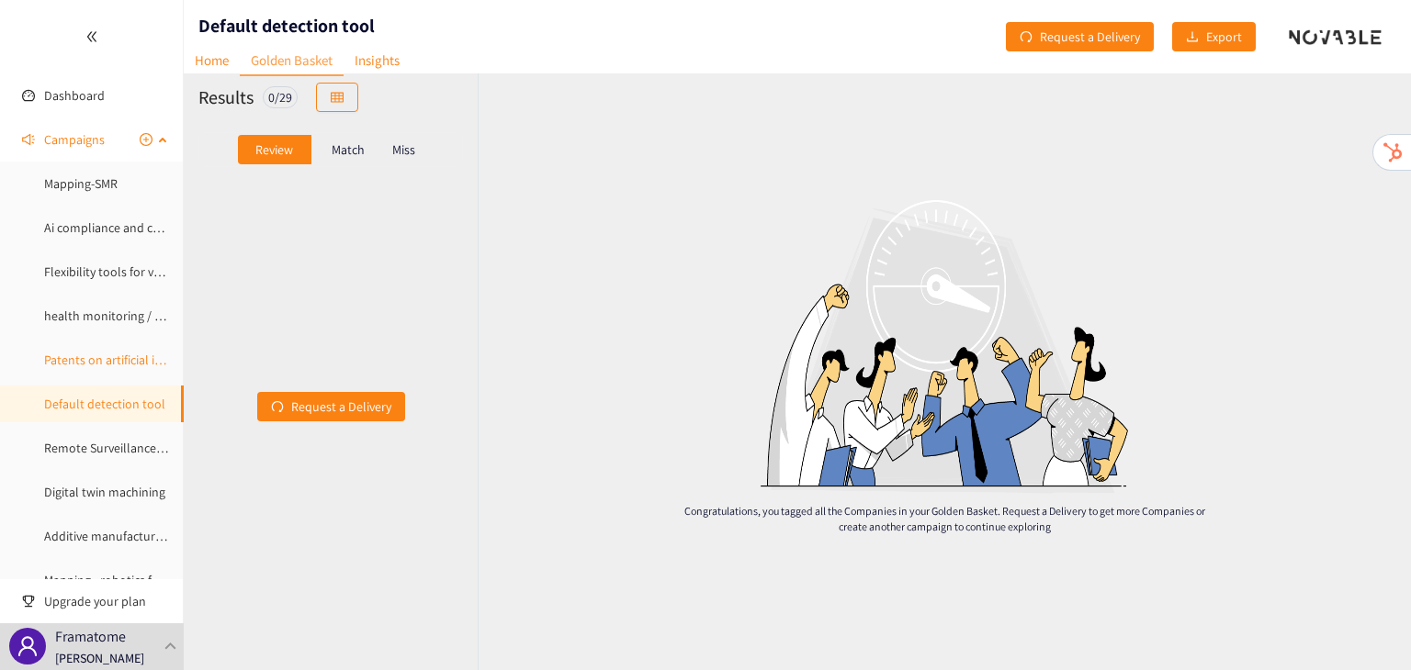
click at [114, 368] on link "Patents on artificial intelligence in the Instrumentation & Control part of a N…" at bounding box center [301, 360] width 514 height 17
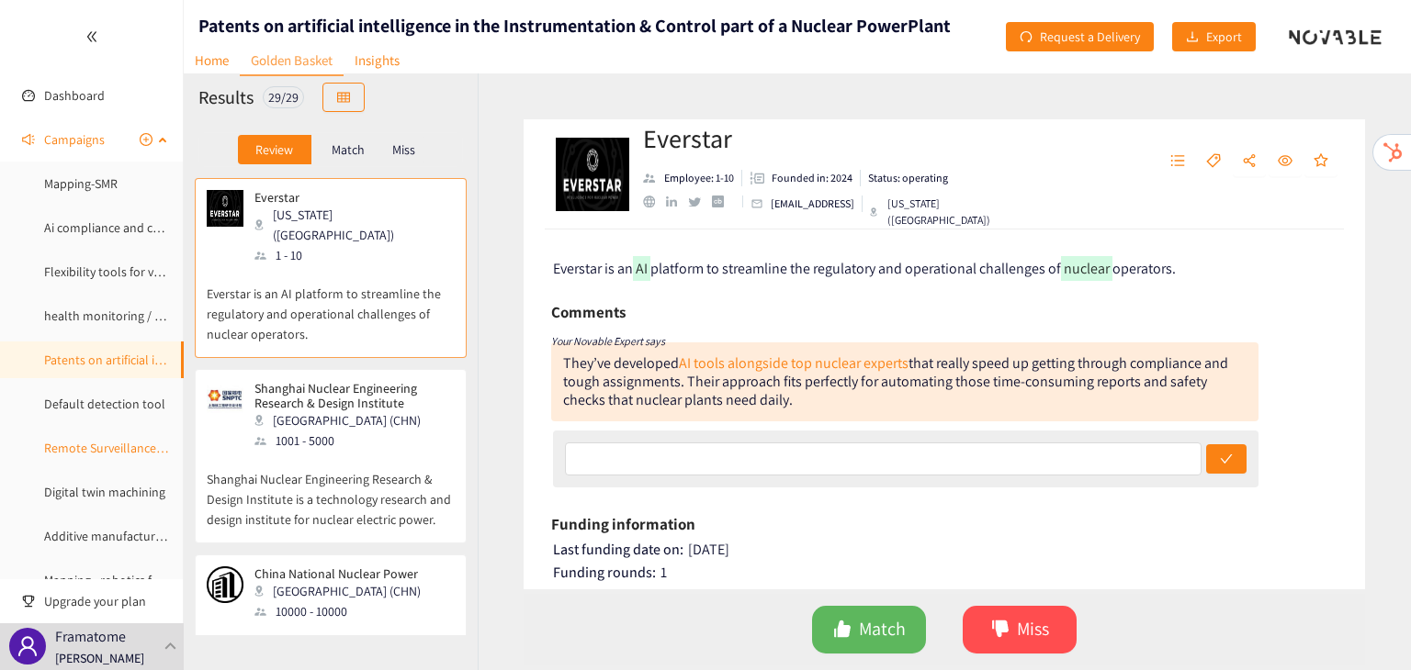
click at [114, 456] on link "Remote Surveillance and inspection" at bounding box center [142, 448] width 196 height 17
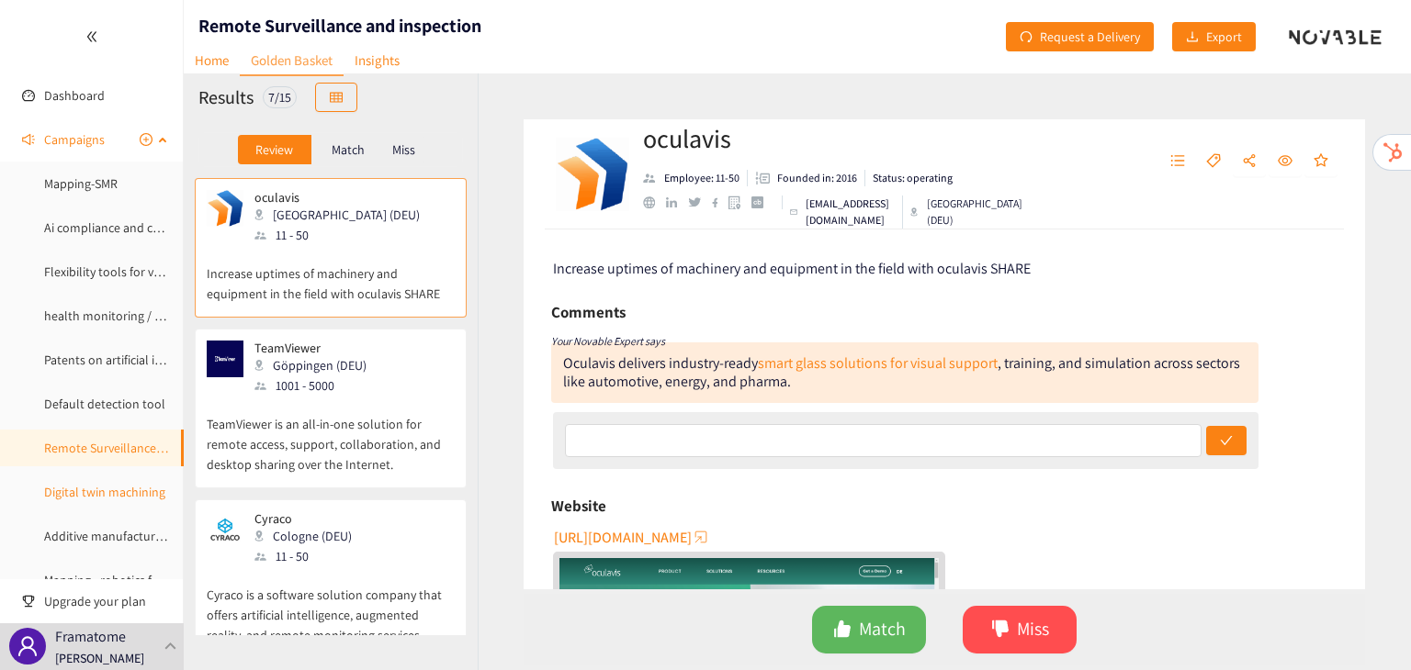
click at [114, 499] on link "Digital twin machining" at bounding box center [104, 492] width 121 height 17
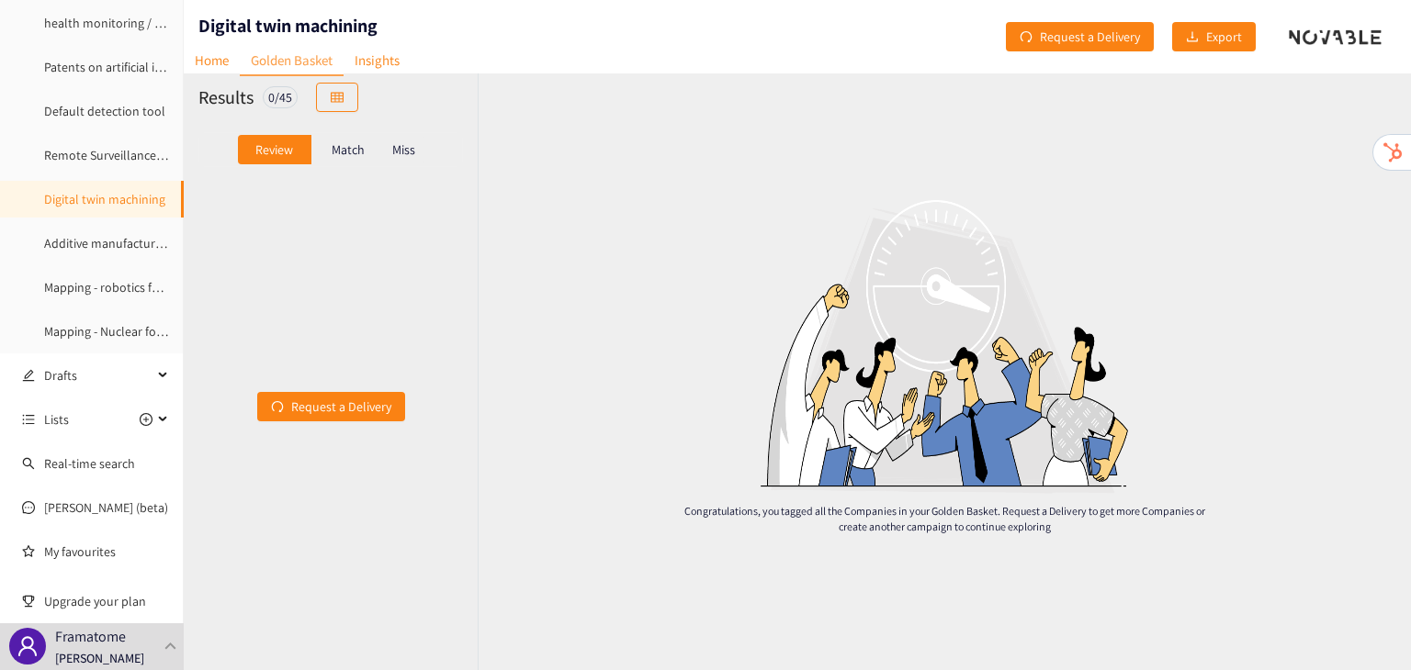
scroll to position [293, 0]
click at [96, 243] on link "Additive manufacturing of multiayer PCBs" at bounding box center [157, 243] width 227 height 17
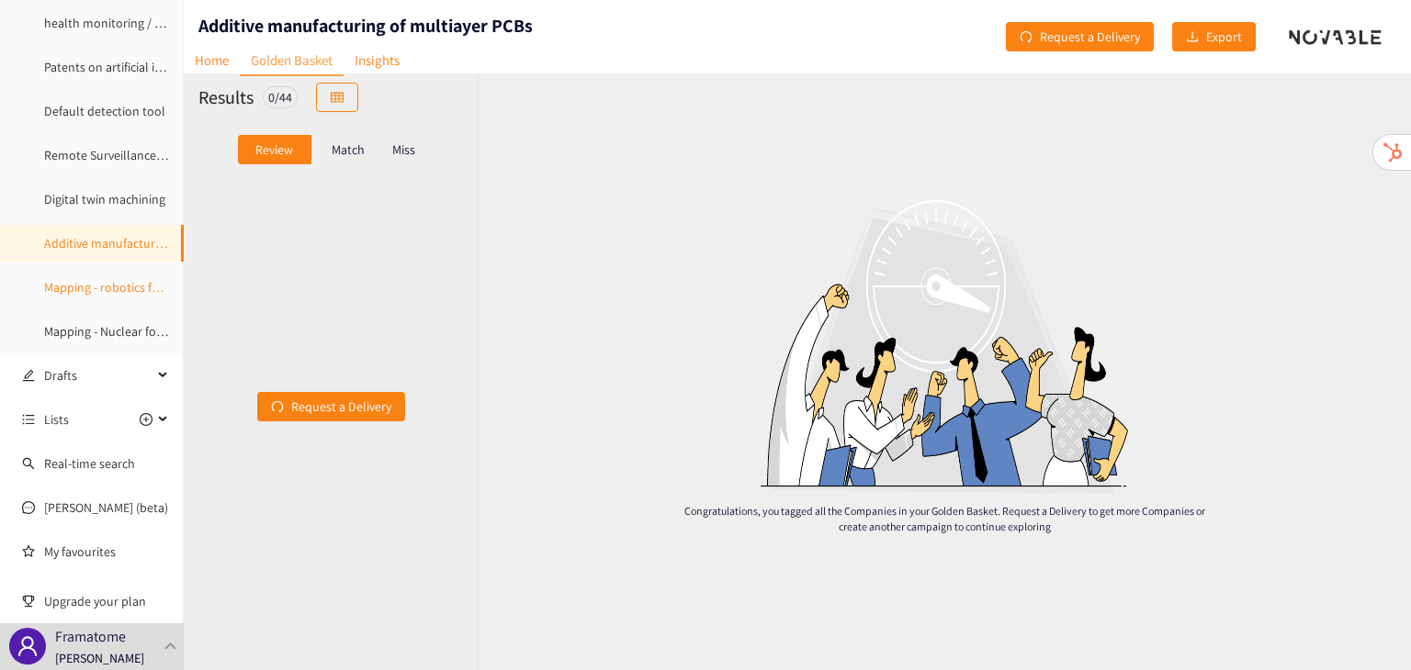
click at [91, 291] on link "Mapping - robotics for nuclear industry" at bounding box center [149, 287] width 211 height 17
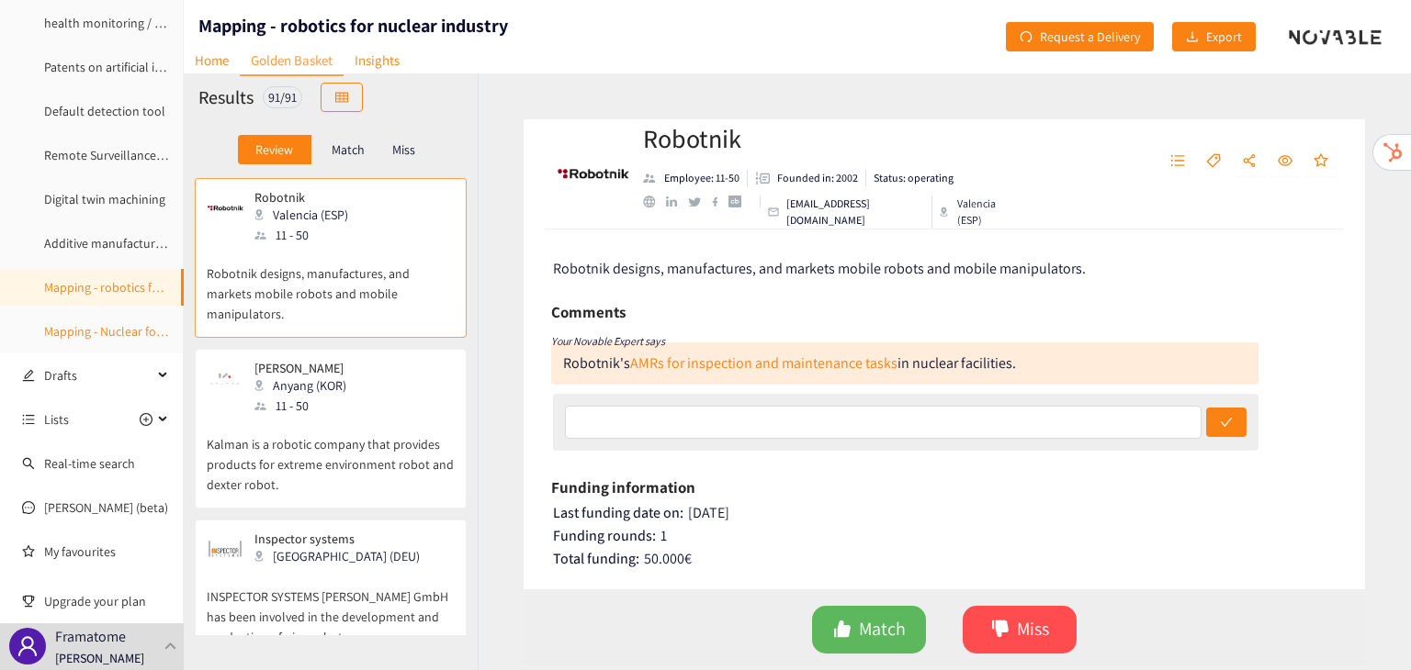
click at [84, 328] on link "Mapping - Nuclear for space" at bounding box center [119, 331] width 151 height 17
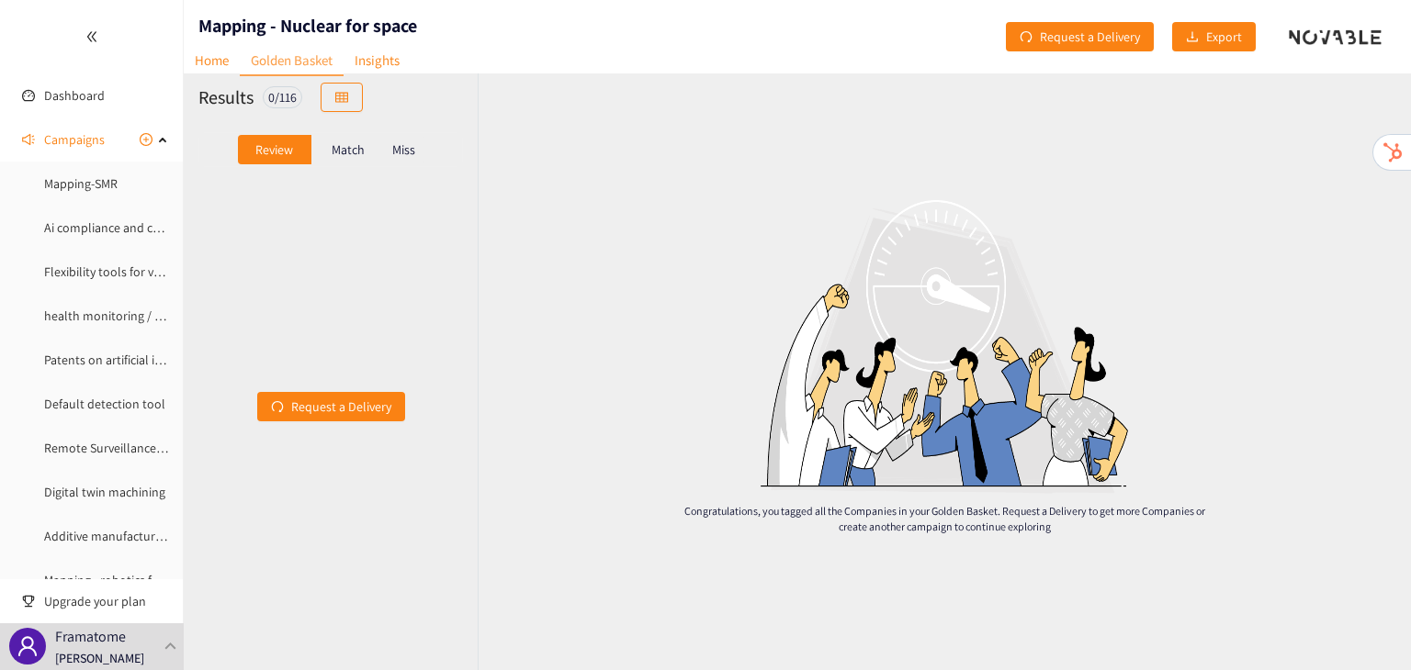
click at [77, 74] on ul "Dashboard Campaigns Mapping-SMR Ai compliance and certification Flexibility too…" at bounding box center [92, 455] width 184 height 911
click at [81, 87] on link "Dashboard" at bounding box center [74, 95] width 61 height 17
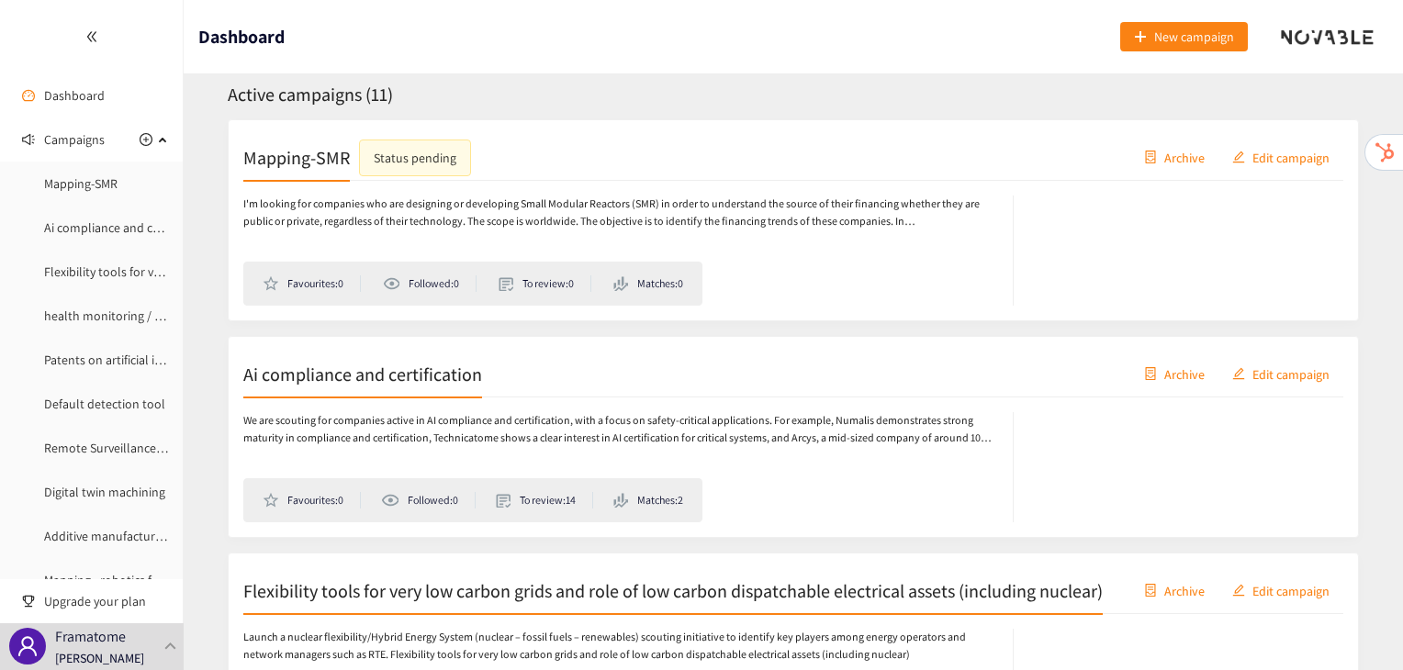
scroll to position [309, 0]
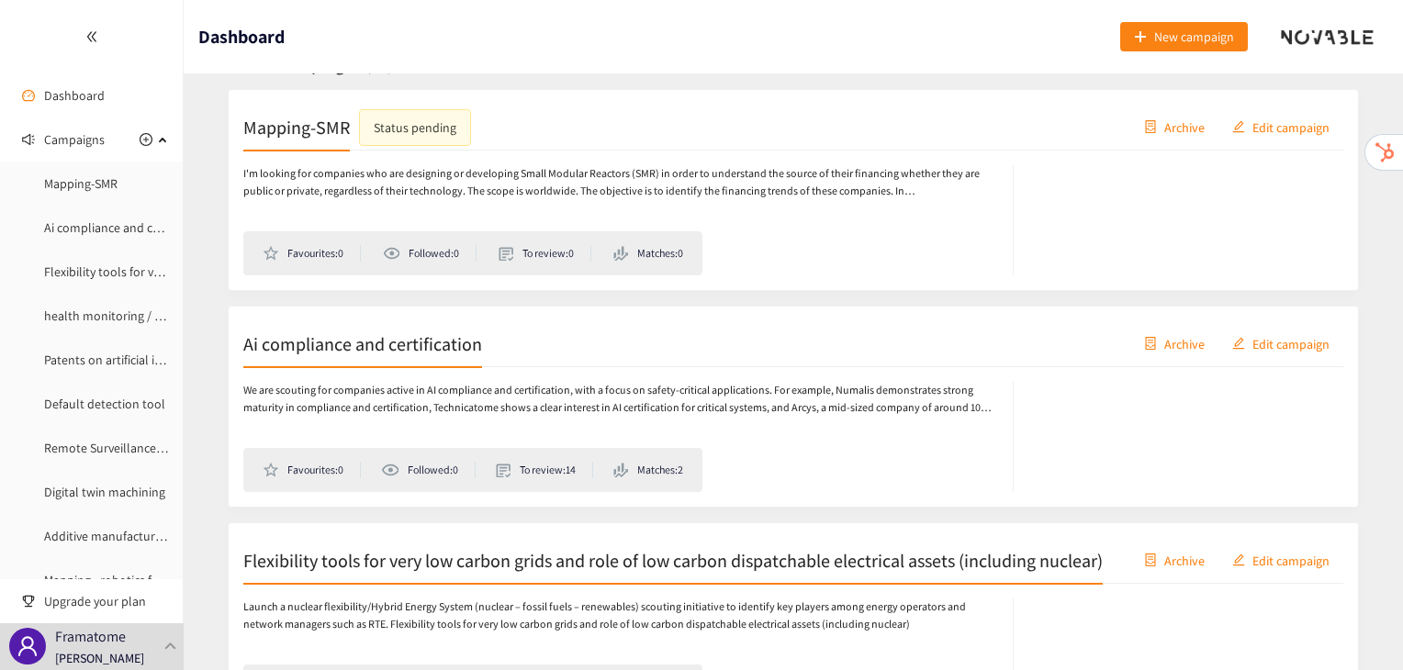
click at [404, 343] on h2 "Ai compliance and certification" at bounding box center [362, 344] width 239 height 26
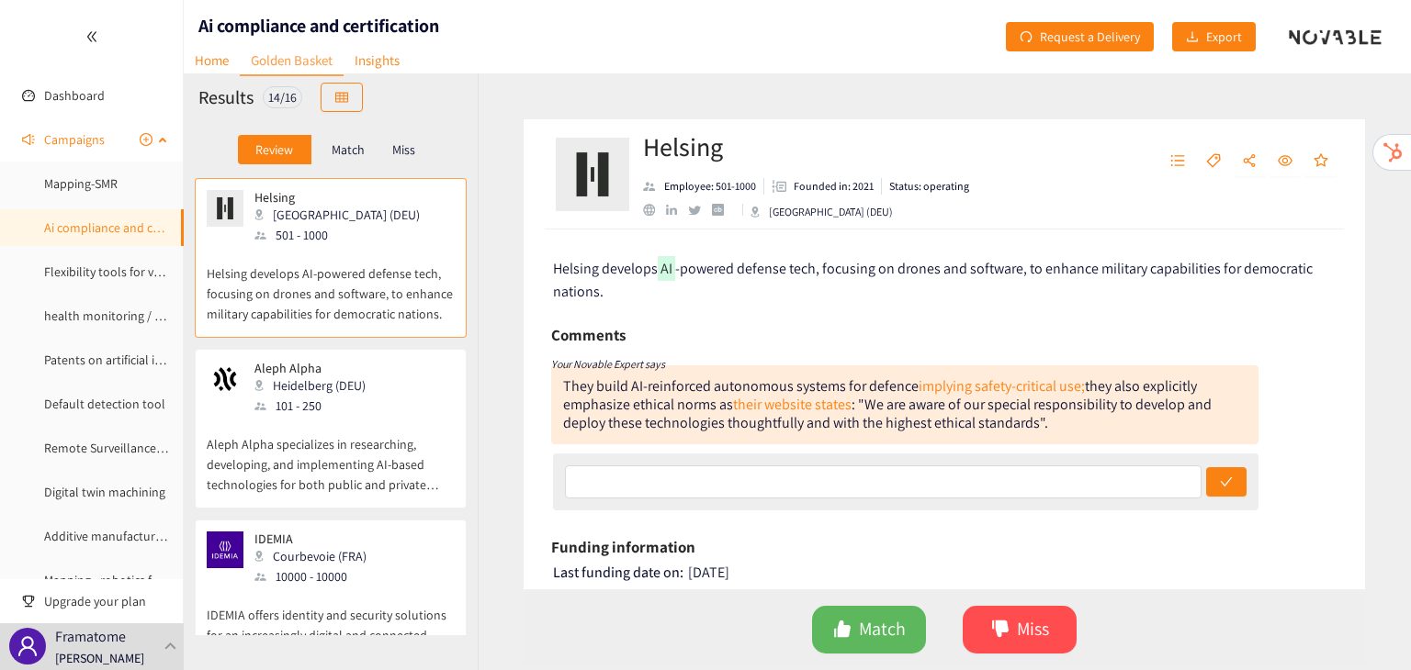
click at [75, 292] on ul "Mapping-SMR Ai compliance and certification Flexibility tools for very low carb…" at bounding box center [91, 404] width 183 height 478
click at [79, 279] on link "Flexibility tools for very low carbon grids and role of low carbon dispatchable…" at bounding box center [350, 272] width 613 height 17
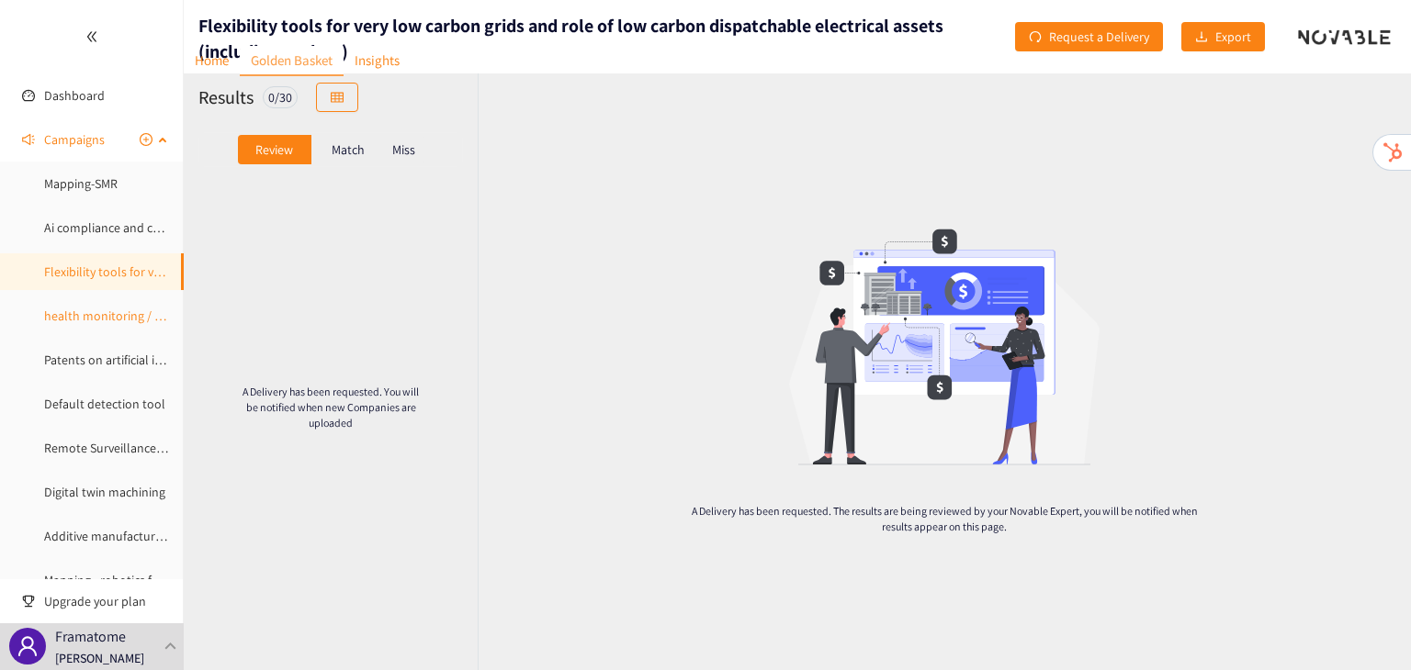
click at [119, 323] on link "health monitoring / autodiagnostic CFI" at bounding box center [150, 316] width 212 height 17
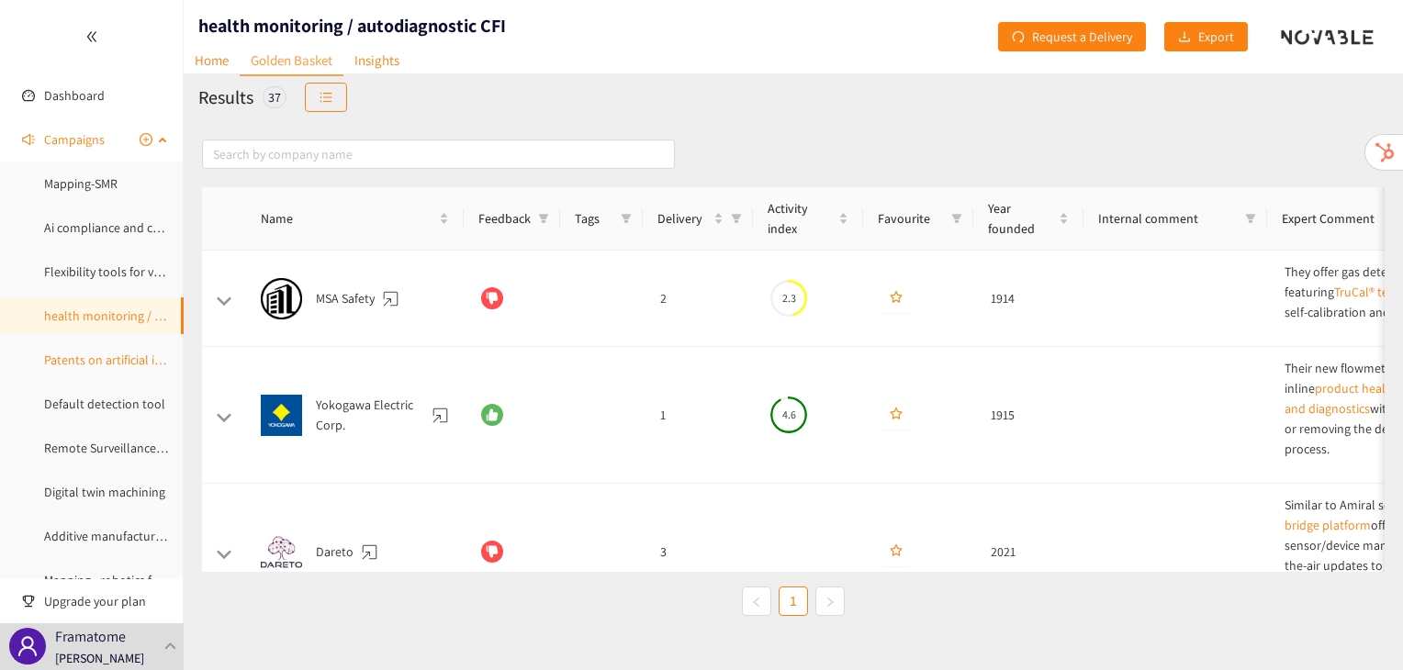
click at [129, 352] on link "Patents on artificial intelligence in the Instrumentation & Control part of a N…" at bounding box center [301, 360] width 514 height 17
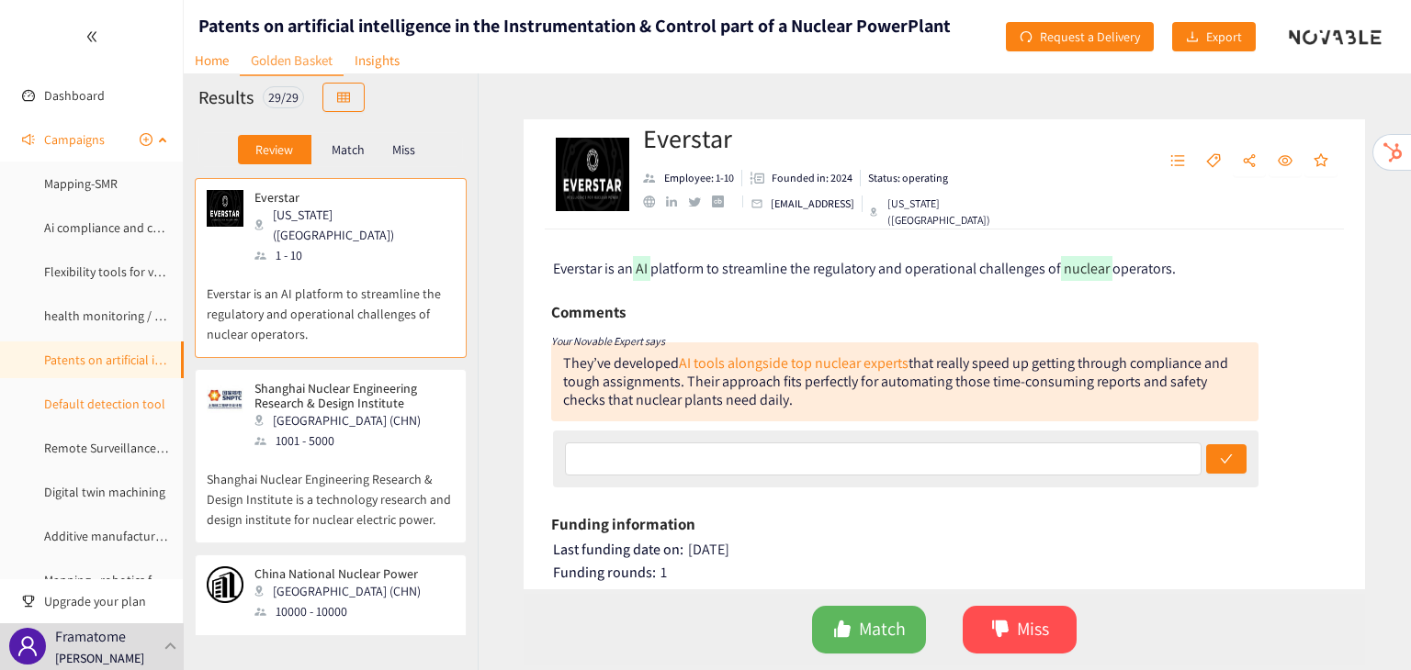
click at [131, 396] on link "Default detection tool" at bounding box center [104, 404] width 121 height 17
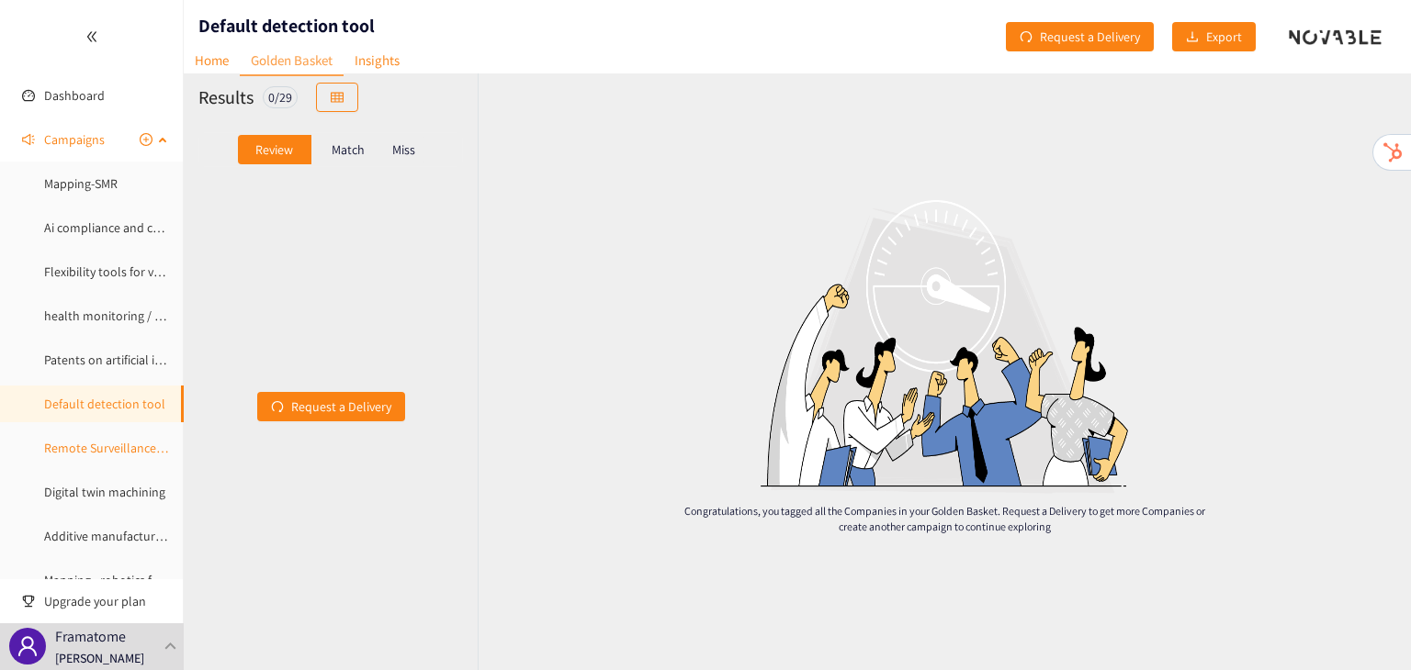
click at [111, 445] on link "Remote Surveillance and inspection" at bounding box center [142, 448] width 196 height 17
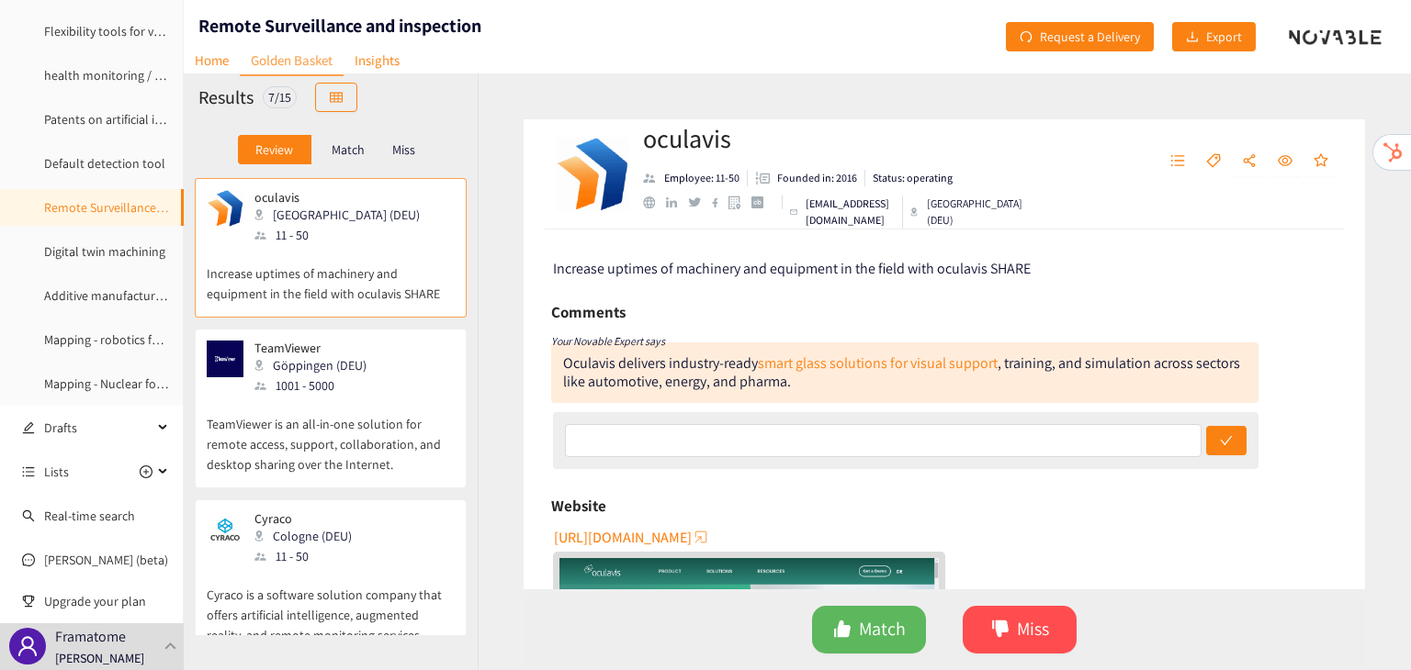
scroll to position [242, 0]
click at [101, 242] on link "Digital twin machining" at bounding box center [104, 250] width 121 height 17
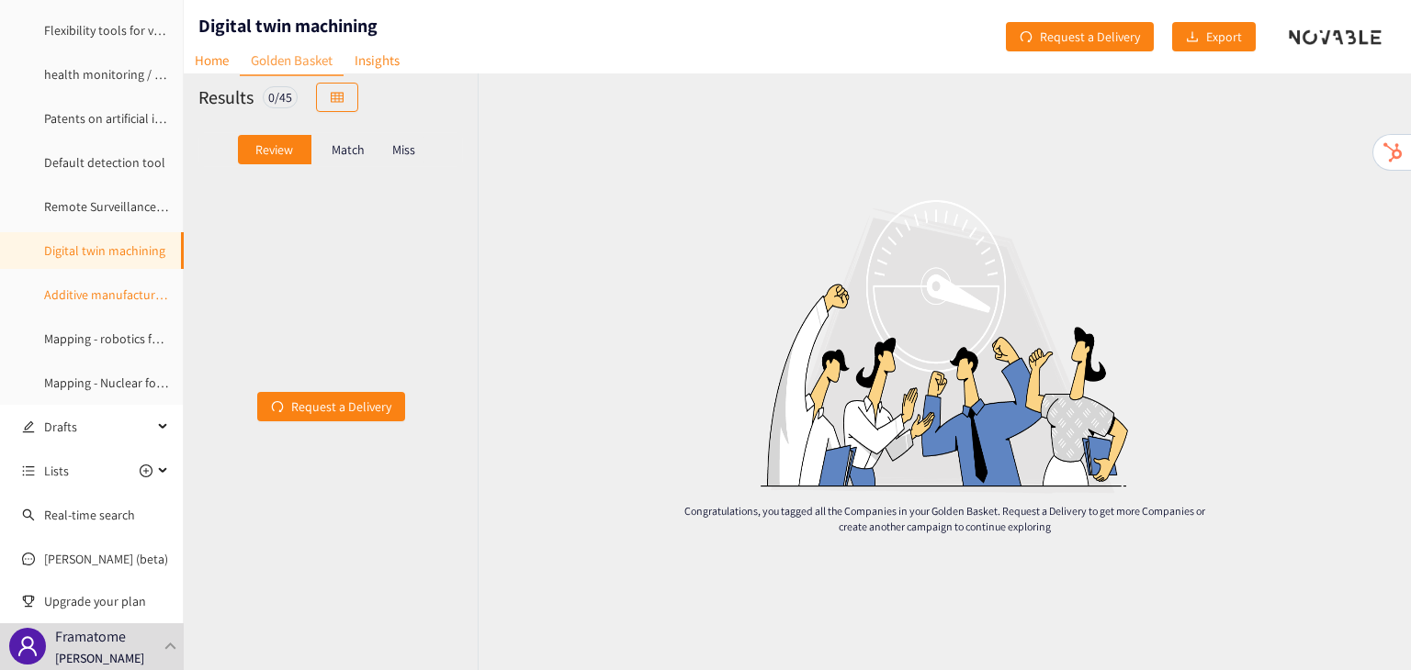
click at [101, 287] on link "Additive manufacturing of multiayer PCBs" at bounding box center [157, 295] width 227 height 17
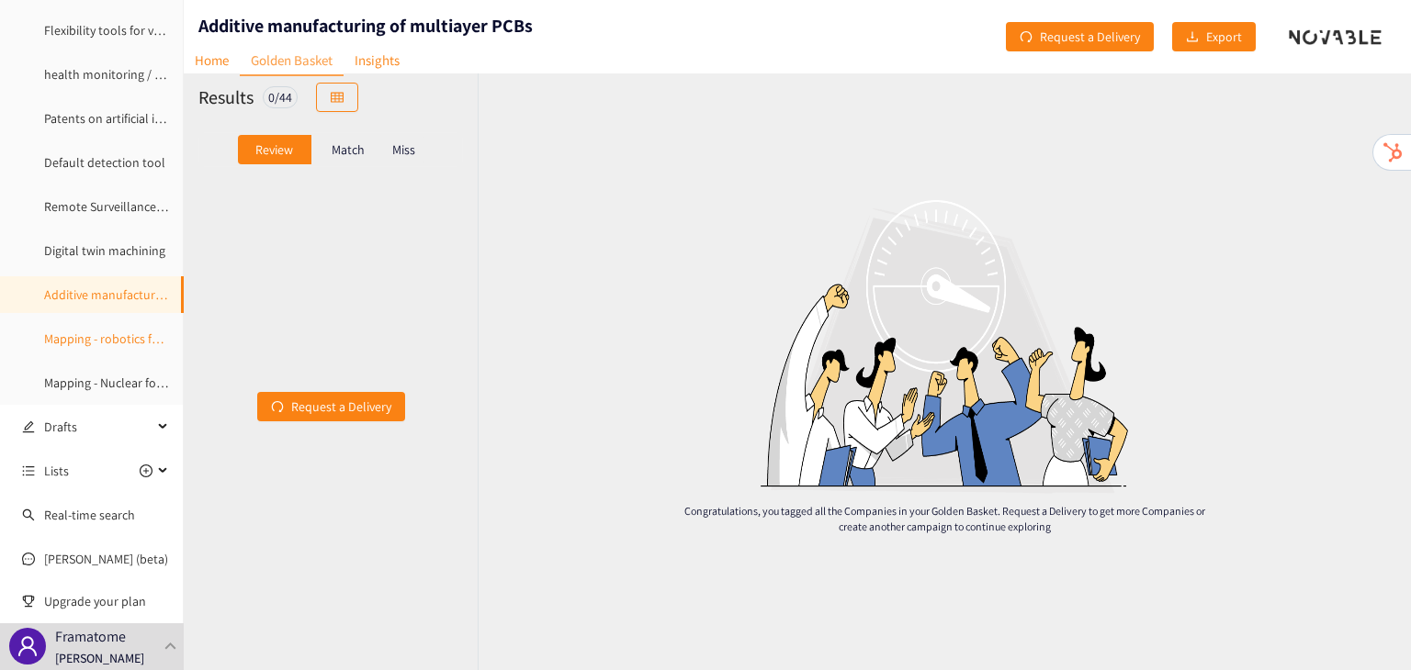
click at [118, 341] on link "Mapping - robotics for nuclear industry" at bounding box center [149, 339] width 211 height 17
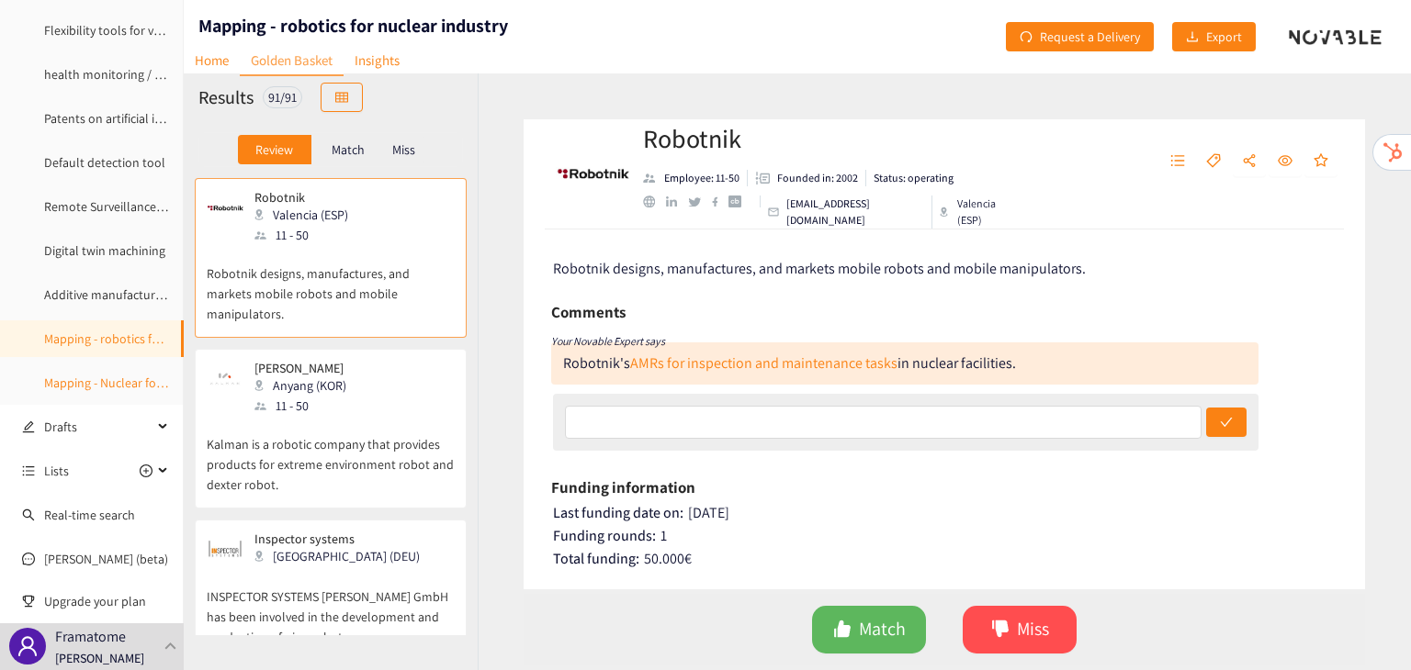
click at [92, 388] on link "Mapping - Nuclear for space" at bounding box center [119, 383] width 151 height 17
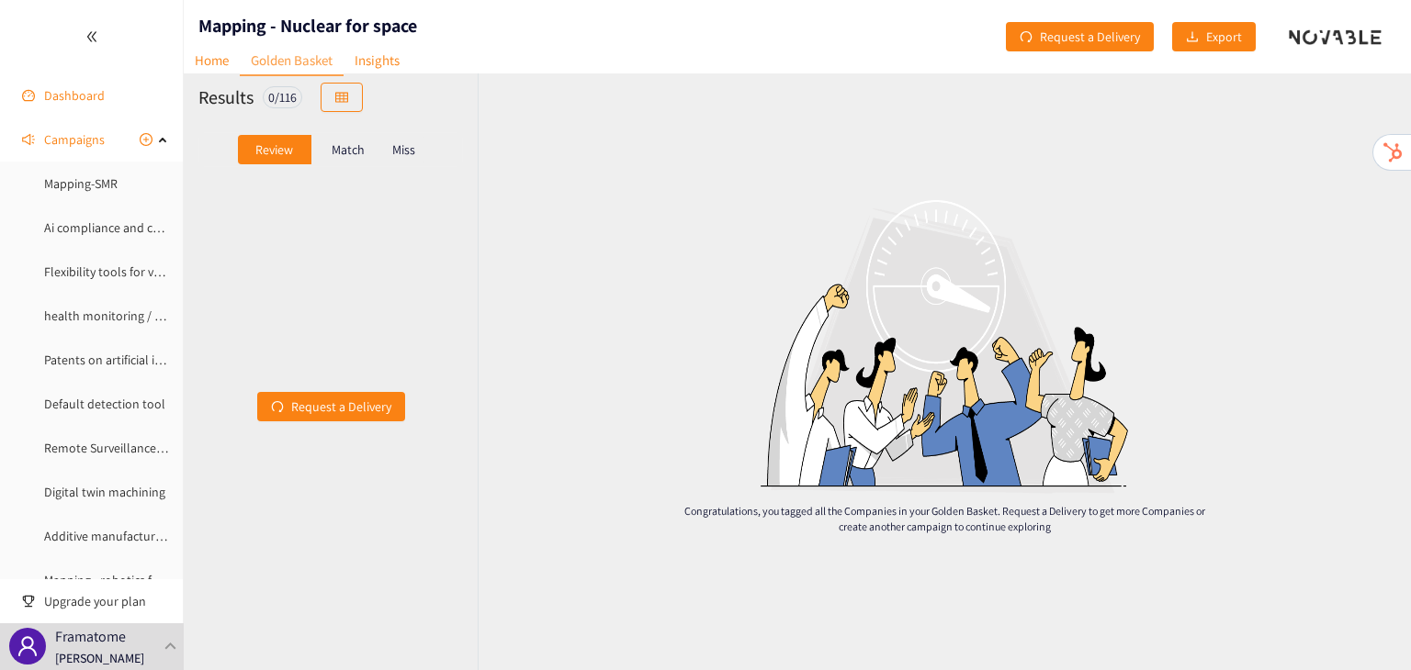
click at [72, 96] on link "Dashboard" at bounding box center [74, 95] width 61 height 17
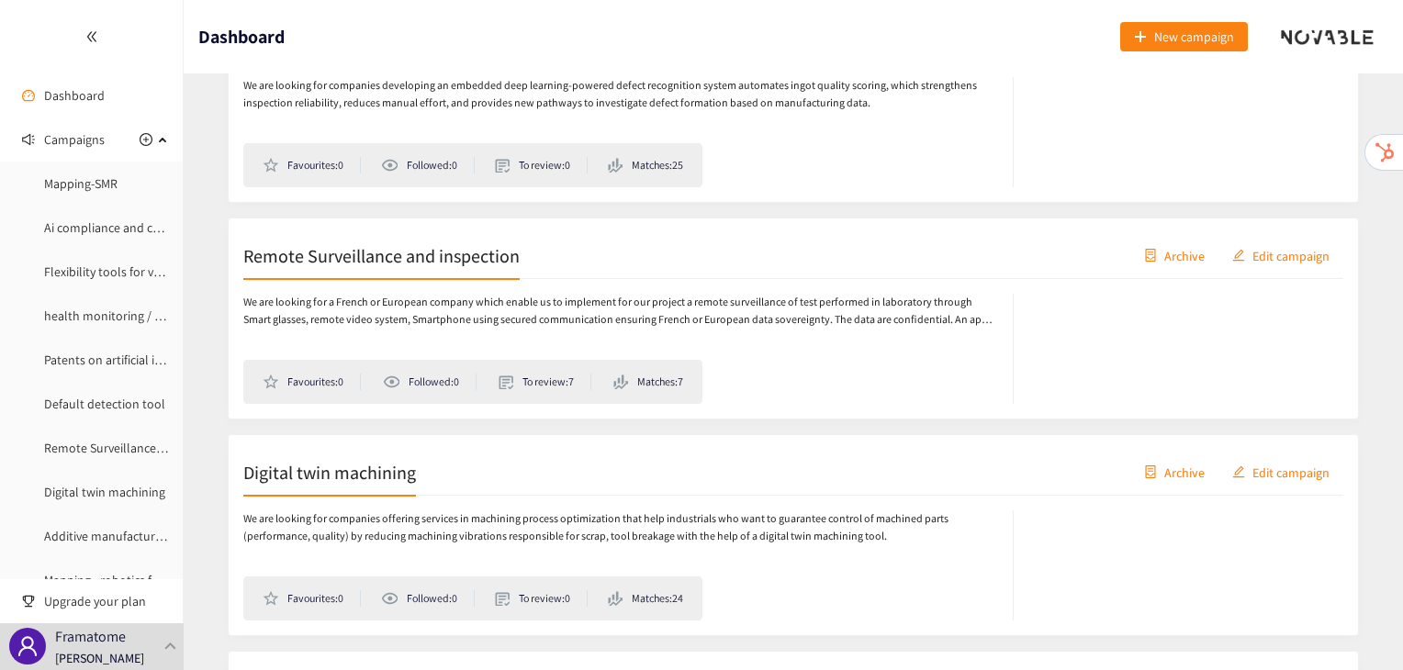
scroll to position [1479, 0]
